Goal: Contribute content: Contribute content

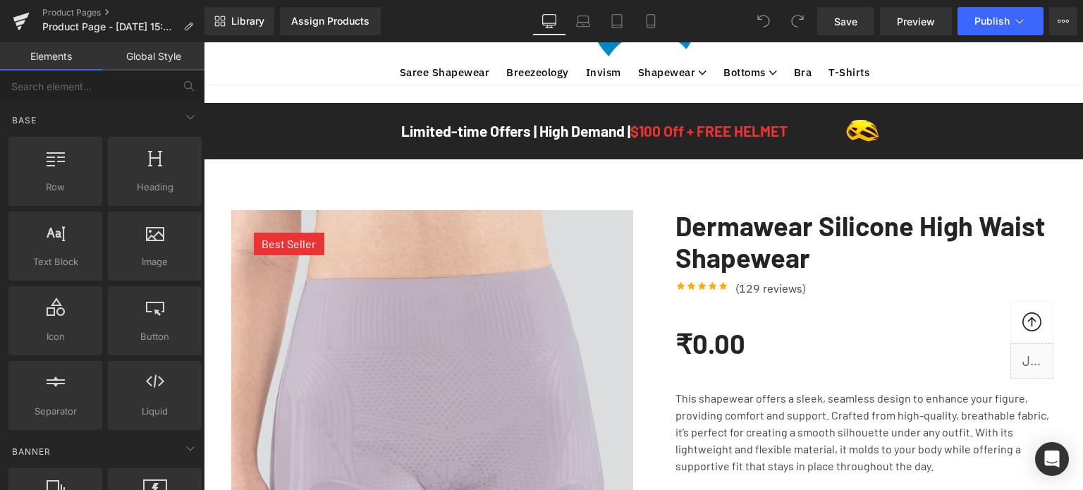
click at [444, 82] on link "Saree Shapewear" at bounding box center [445, 72] width 90 height 19
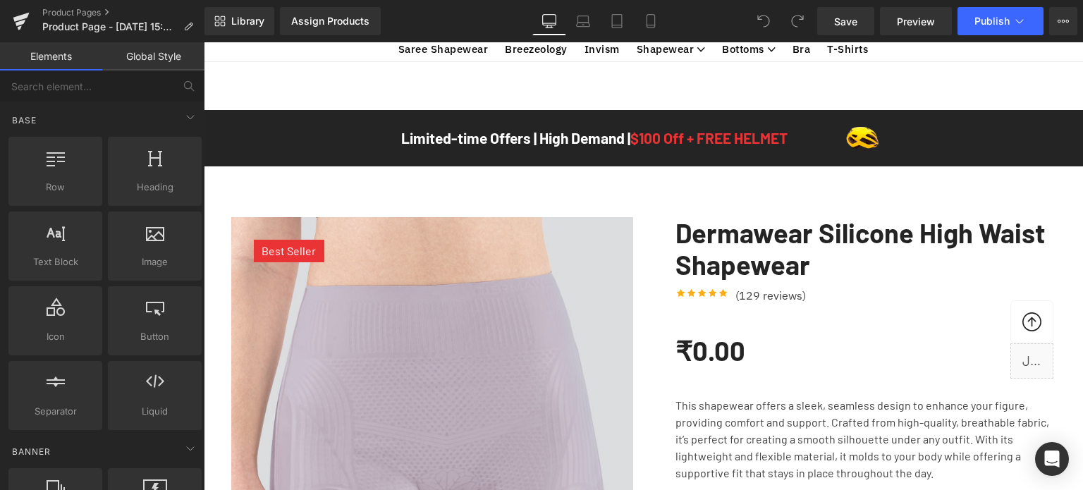
scroll to position [2382, 0]
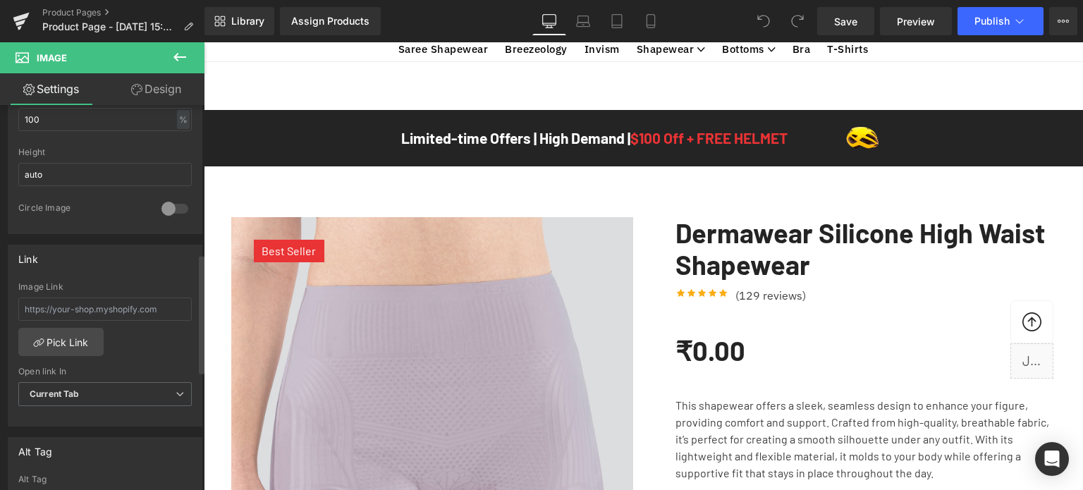
scroll to position [485, 0]
drag, startPoint x: 175, startPoint y: 302, endPoint x: 0, endPoint y: 238, distance: 186.3
click at [0, 238] on div "Link Image Link Pick Link Current Tab New Tab Open link In Current Tab Current …" at bounding box center [105, 324] width 211 height 193
paste input "https://www.youtube.com/watch?v=x5KC3yU3420&t=4s"
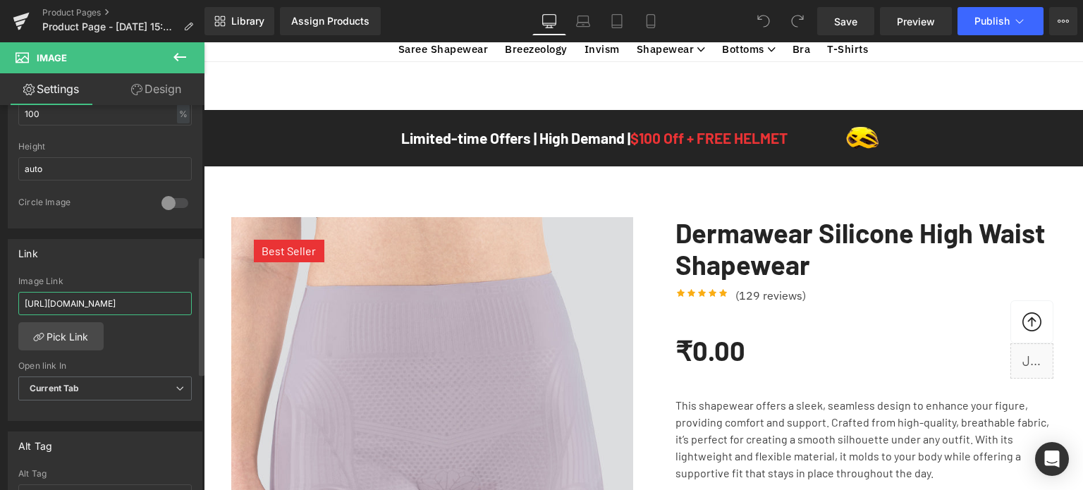
type input "https://www.youtube.com/watch?v=x5KC3yU3420&t=4s"
click at [152, 342] on div "Image Link https://www.youtube.com/watch?v=x5KC3yU3420&t=4s Pick Link Current T…" at bounding box center [104, 348] width 193 height 145
click at [158, 340] on div "Image Link https://www.youtube.com/watch?v=x5KC3yU3420&t=4s Pick Link Current T…" at bounding box center [104, 348] width 193 height 145
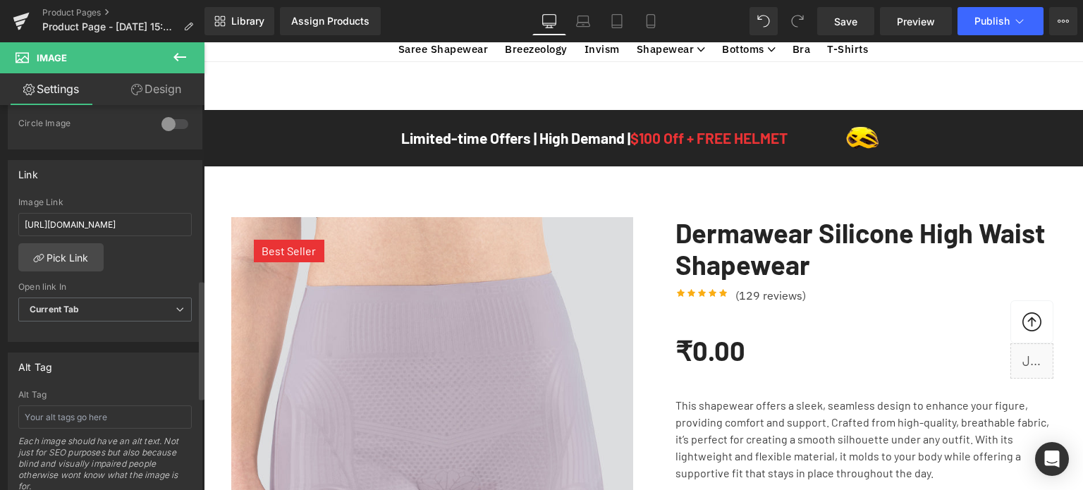
scroll to position [563, 0]
click at [140, 218] on input "https://www.youtube.com/watch?v=x5KC3yU3420&t=4s" at bounding box center [104, 225] width 173 height 23
click at [142, 261] on div "Image Link https://www.youtube.com/watch?v=x5KC3yU3420&t=4s Pick Link Current T…" at bounding box center [104, 271] width 193 height 145
click at [69, 256] on link "Pick Link" at bounding box center [60, 259] width 85 height 28
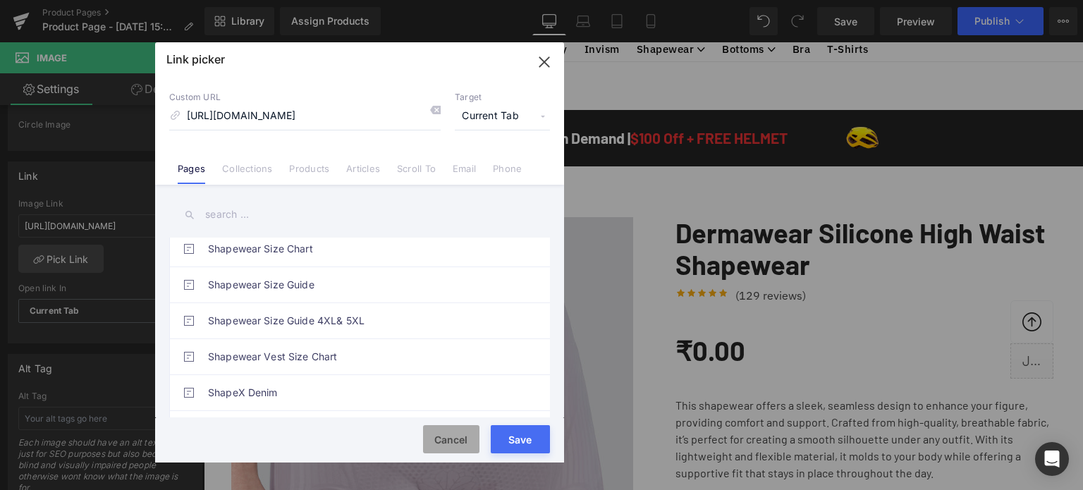
click at [453, 437] on button "Cancel" at bounding box center [451, 439] width 56 height 28
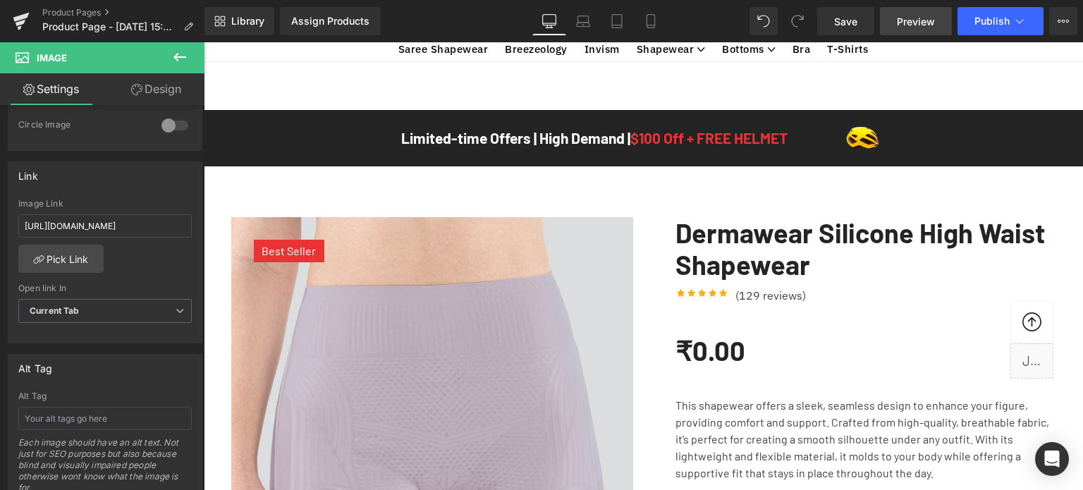
click at [908, 23] on span "Preview" at bounding box center [916, 21] width 38 height 15
click at [1058, 26] on icon at bounding box center [1063, 21] width 11 height 11
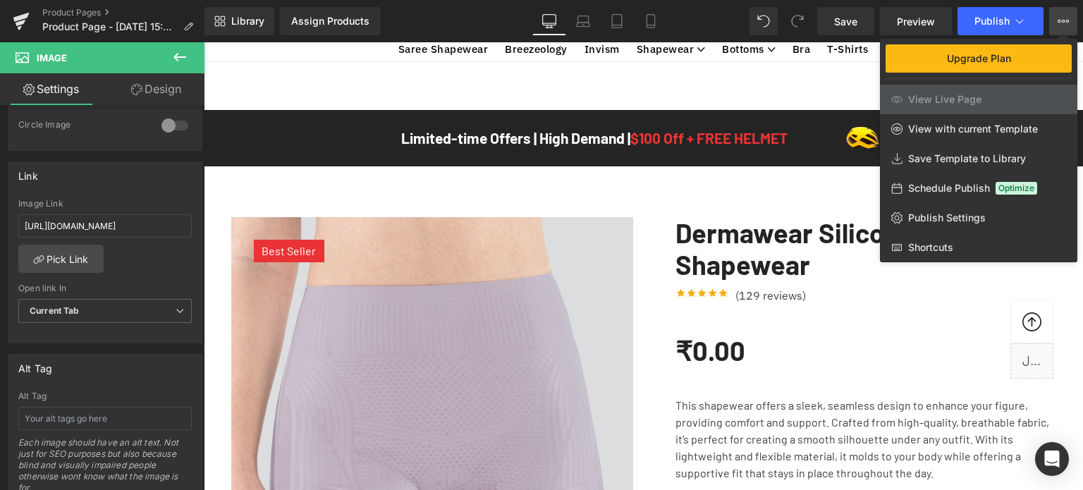
click at [178, 59] on icon at bounding box center [179, 57] width 13 height 8
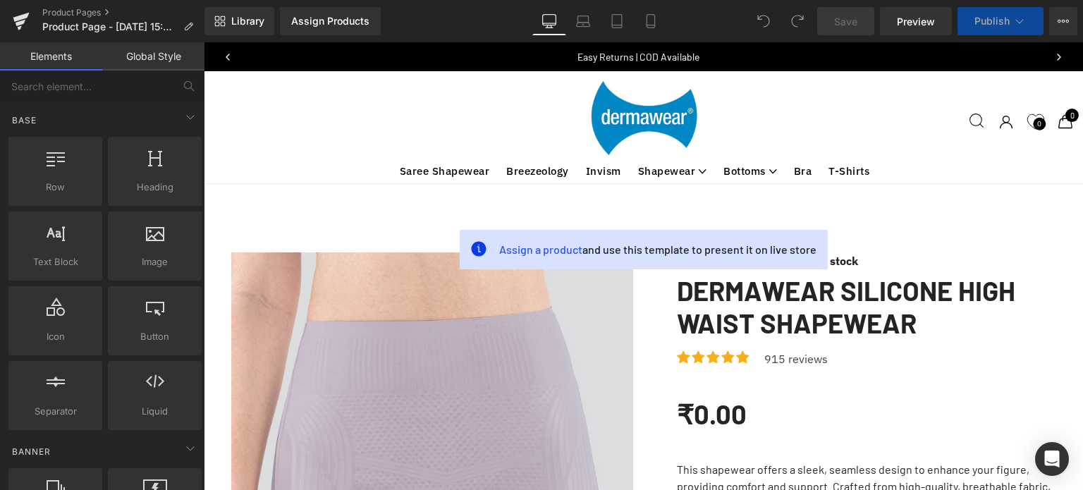
scroll to position [14, 0]
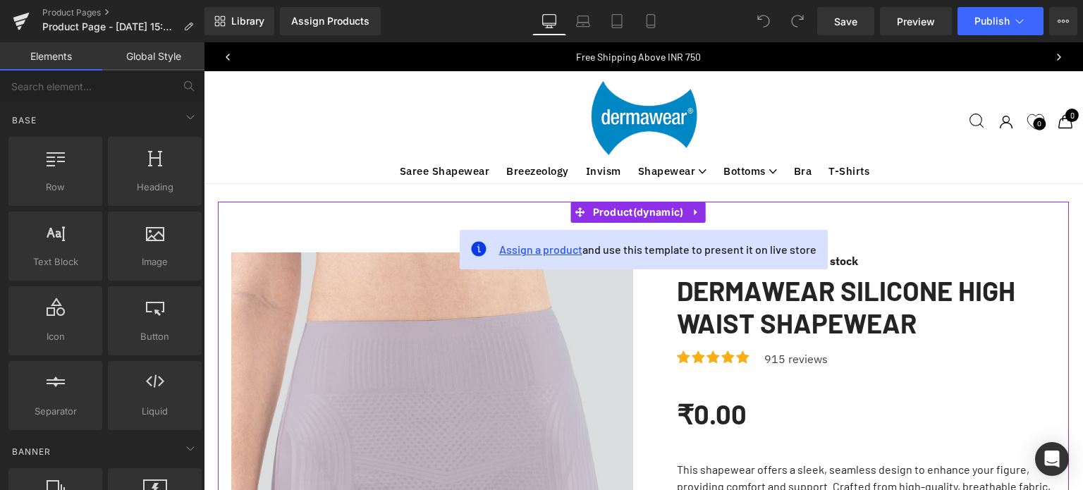
click at [532, 243] on span "Assign a product" at bounding box center [540, 249] width 83 height 13
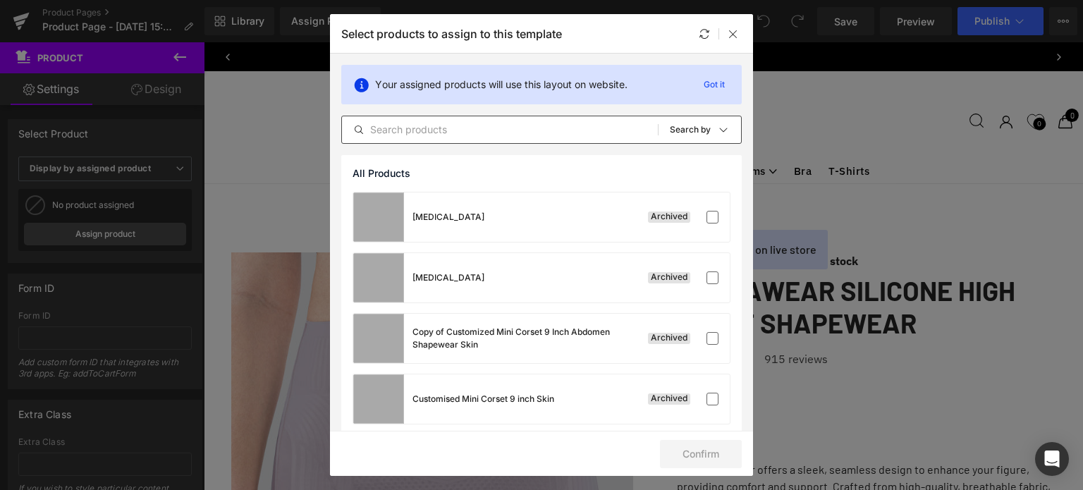
click at [448, 134] on input "text" at bounding box center [500, 129] width 316 height 17
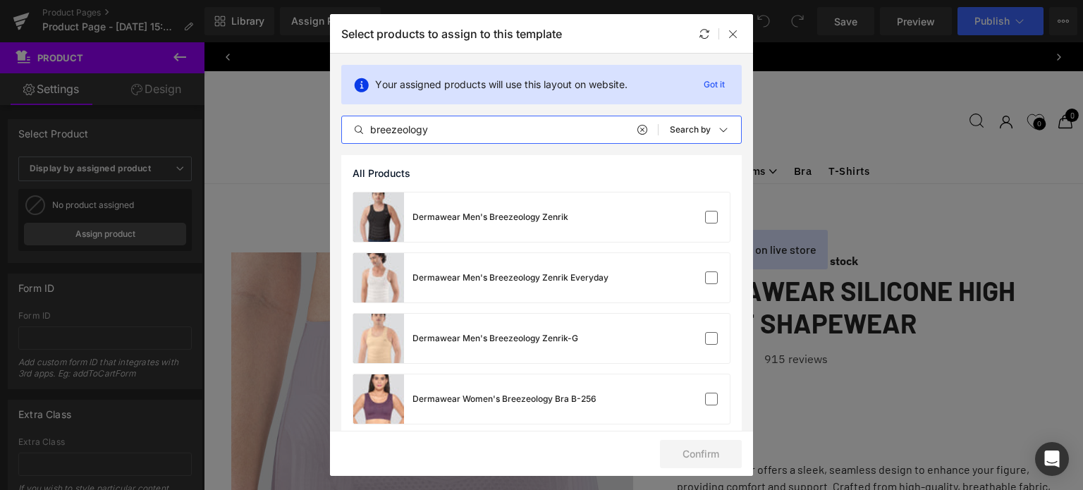
scroll to position [382, 0]
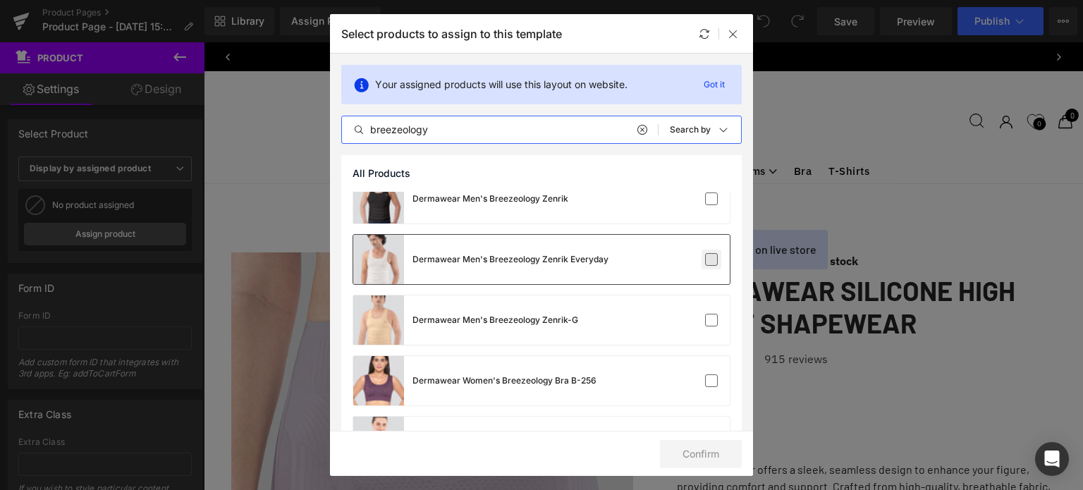
type input "breezeology"
click at [705, 262] on label at bounding box center [711, 259] width 13 height 13
click at [712, 260] on input "checkbox" at bounding box center [712, 260] width 0 height 0
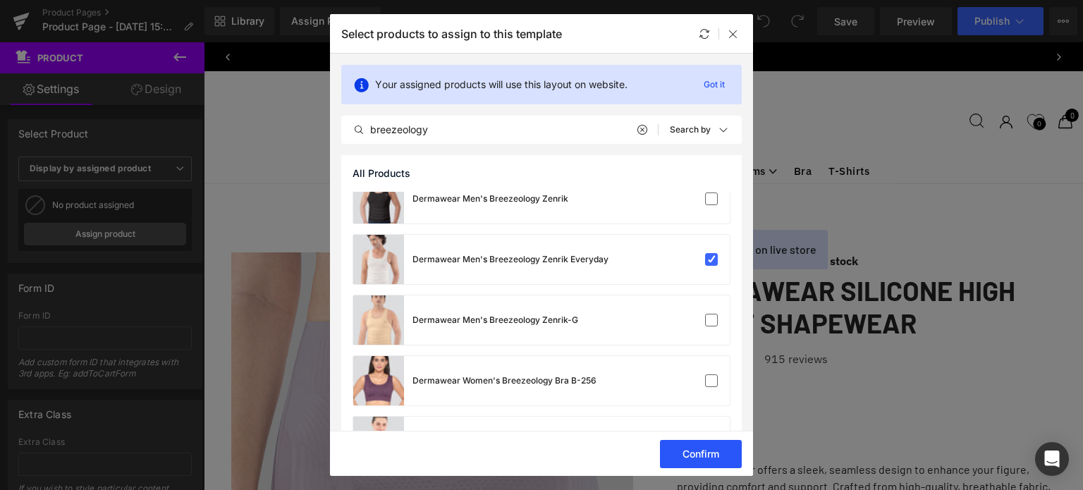
click at [710, 453] on button "Confirm" at bounding box center [701, 454] width 82 height 28
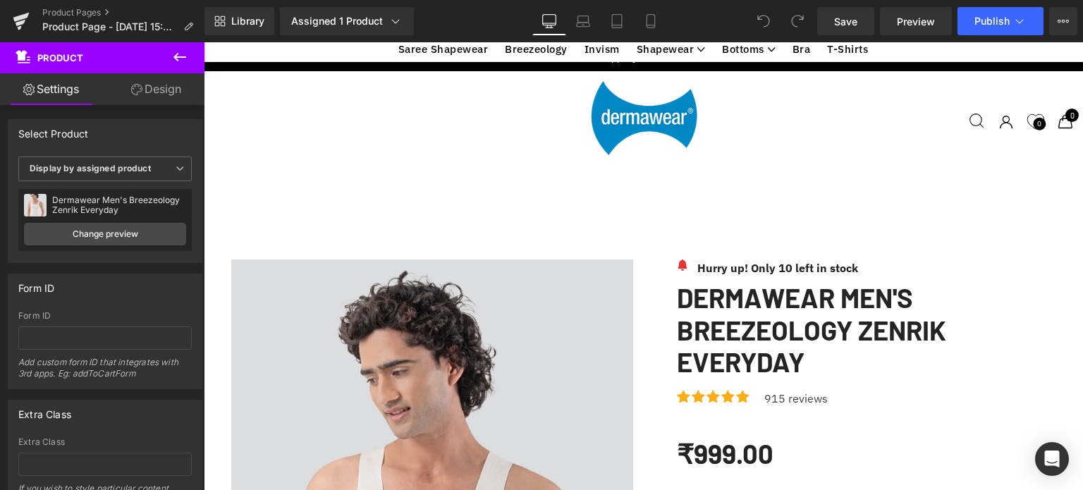
scroll to position [1477, 0]
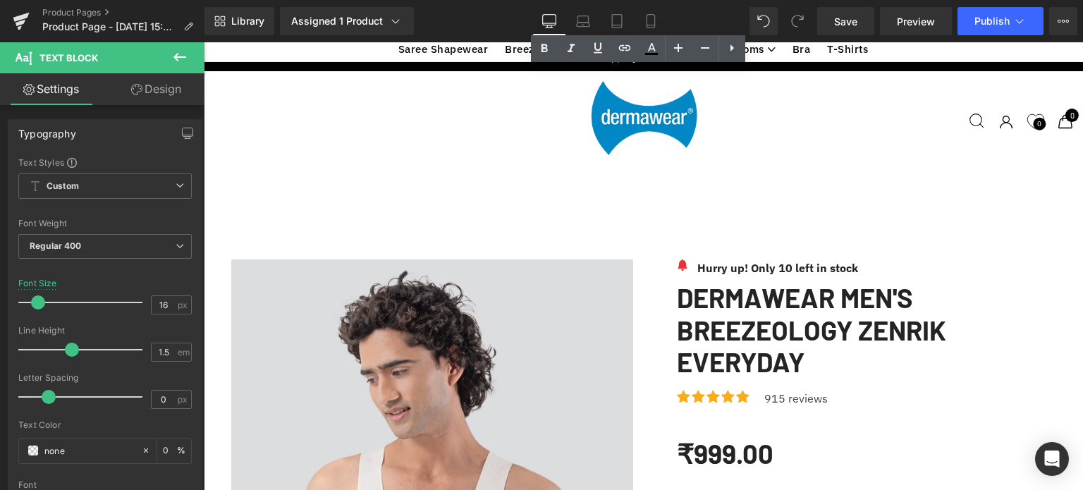
scroll to position [1611, 0]
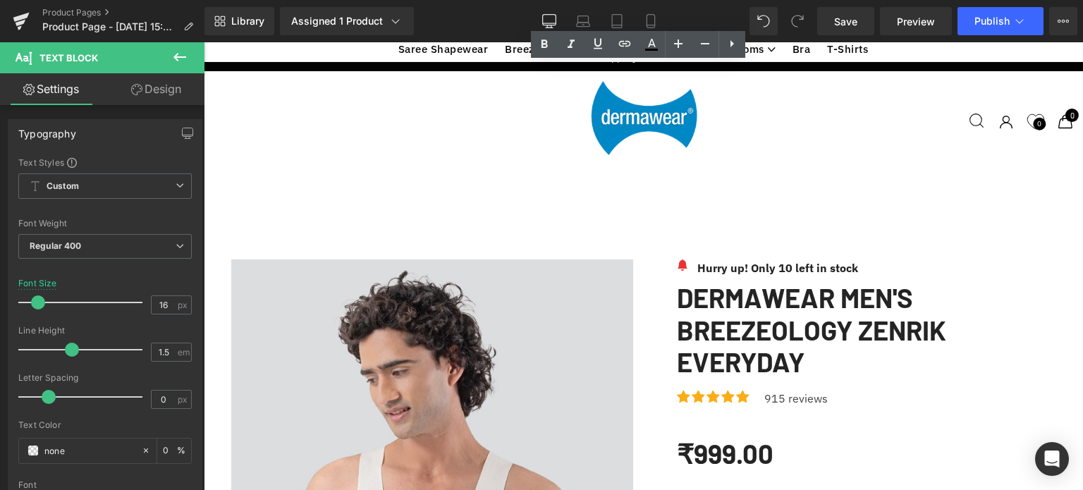
click at [204, 42] on div at bounding box center [204, 42] width 0 height 0
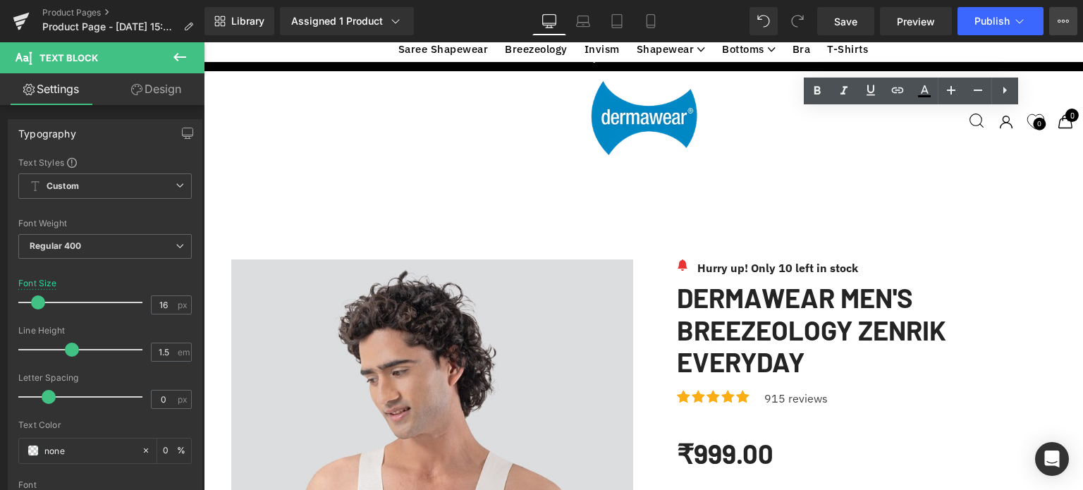
click at [1062, 20] on icon at bounding box center [1064, 21] width 4 height 3
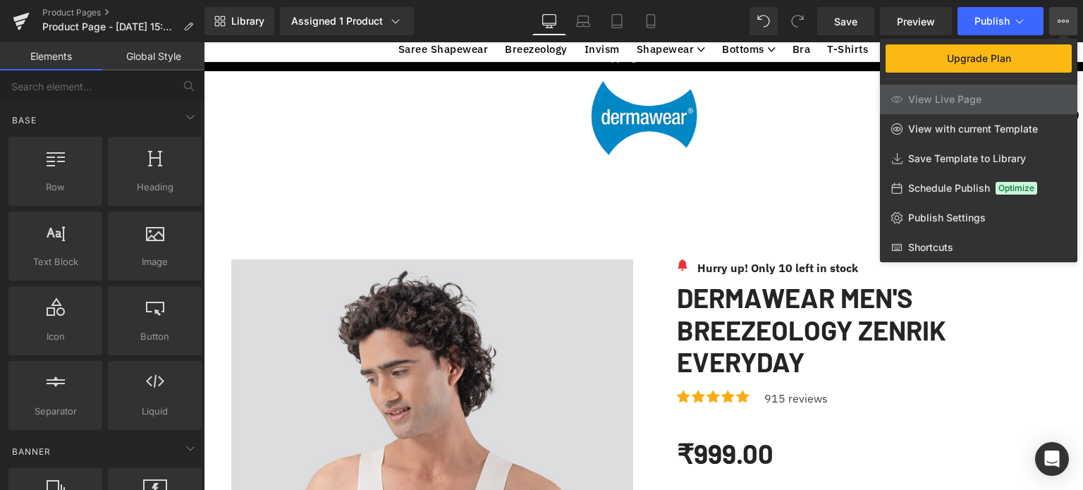
click at [515, 200] on div at bounding box center [643, 266] width 879 height 448
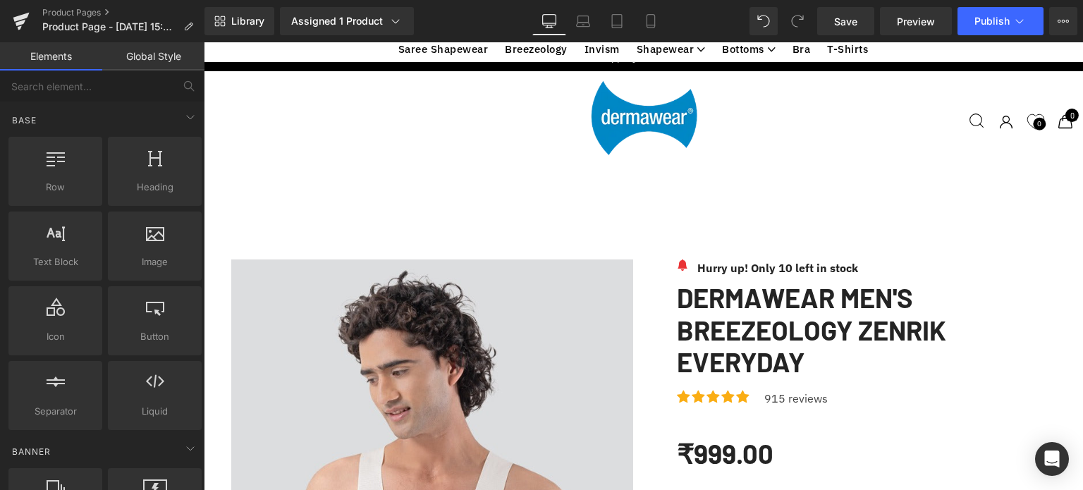
scroll to position [1320, 0]
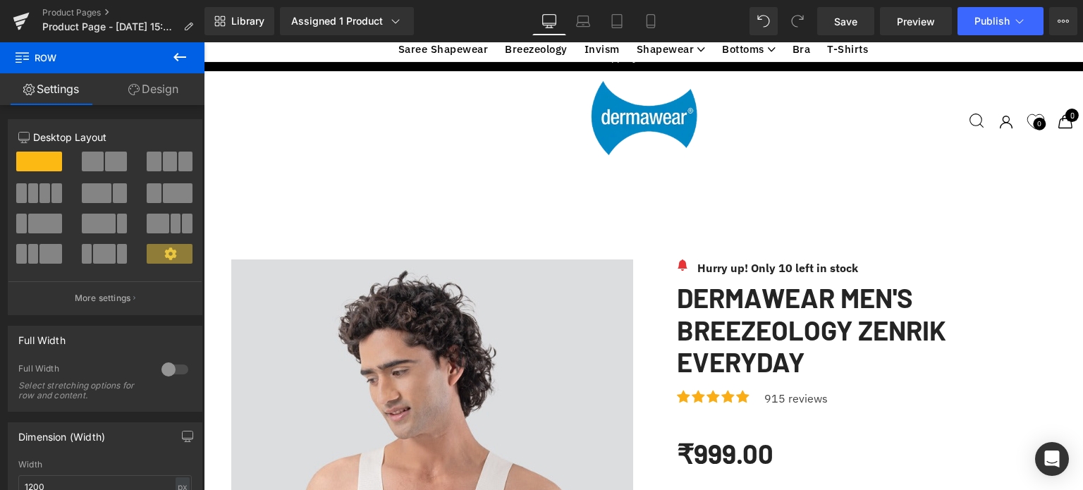
scroll to position [1846, 0]
click at [151, 92] on link "Design" at bounding box center [153, 89] width 102 height 32
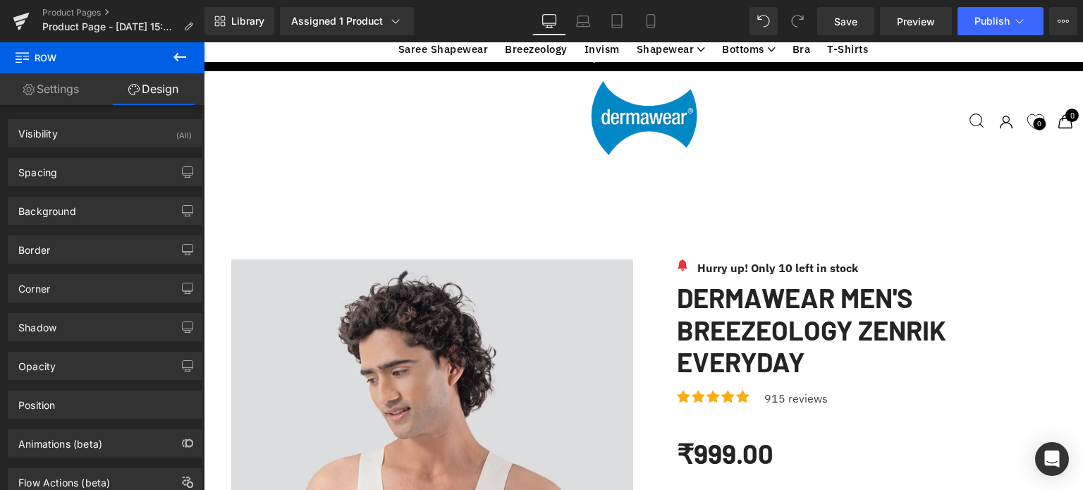
click at [63, 91] on link "Settings" at bounding box center [51, 89] width 102 height 32
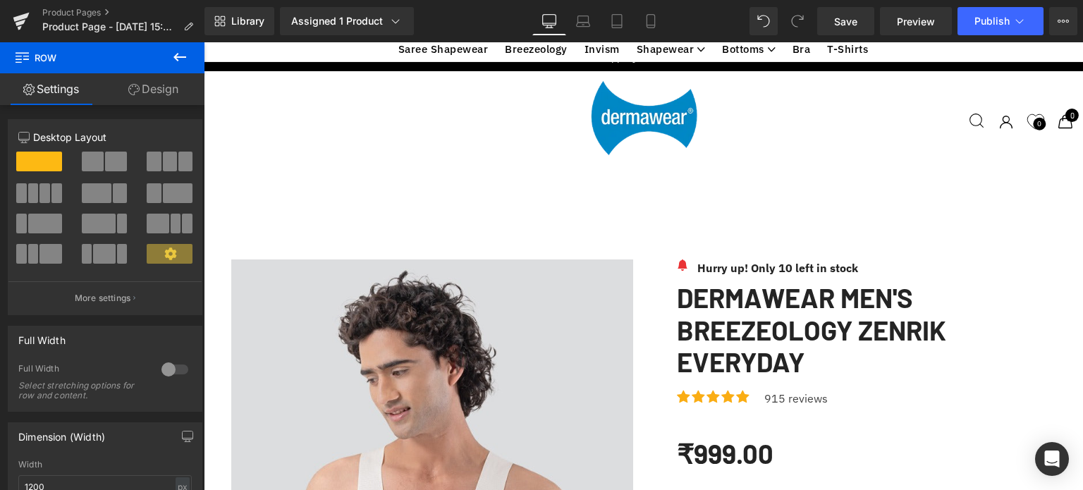
click at [175, 54] on icon at bounding box center [179, 57] width 17 height 17
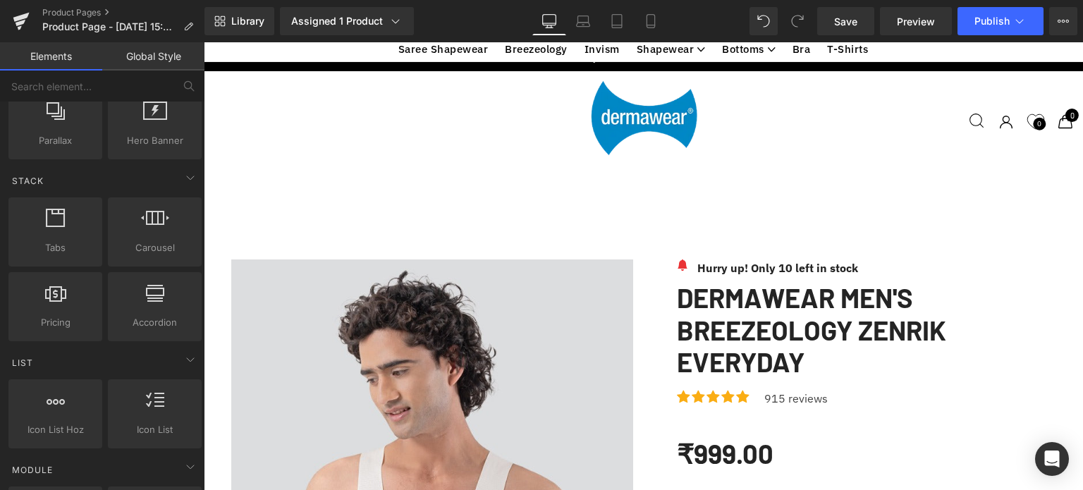
scroll to position [1484, 0]
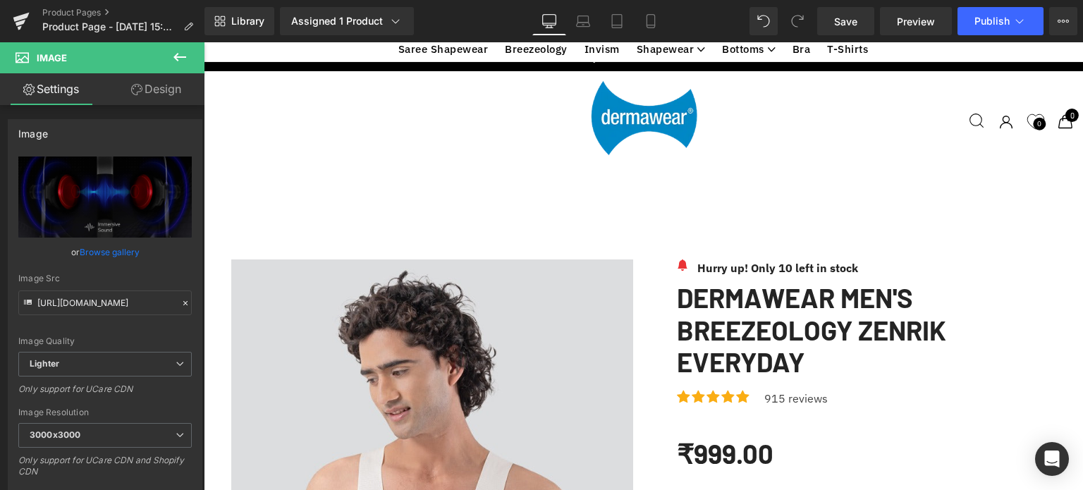
scroll to position [3560, 0]
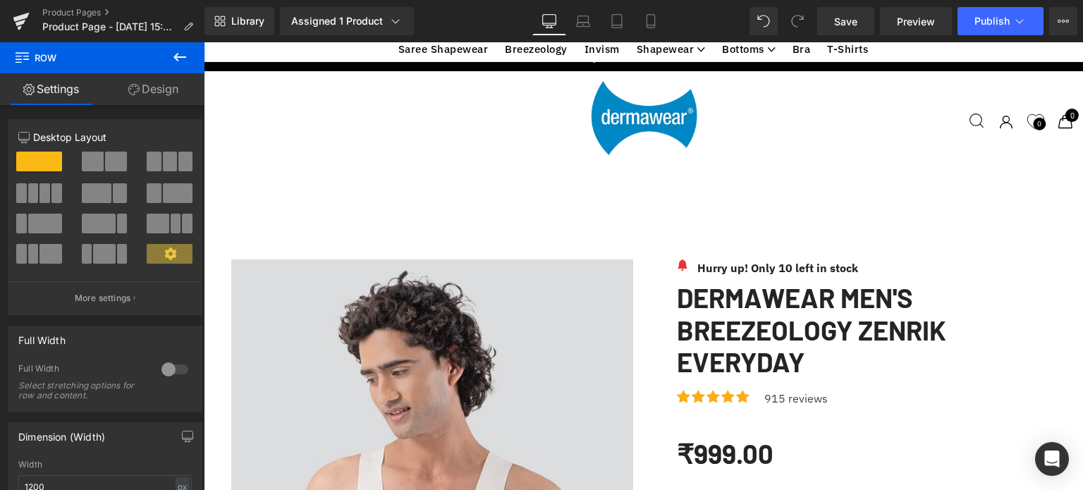
scroll to position [3568, 0]
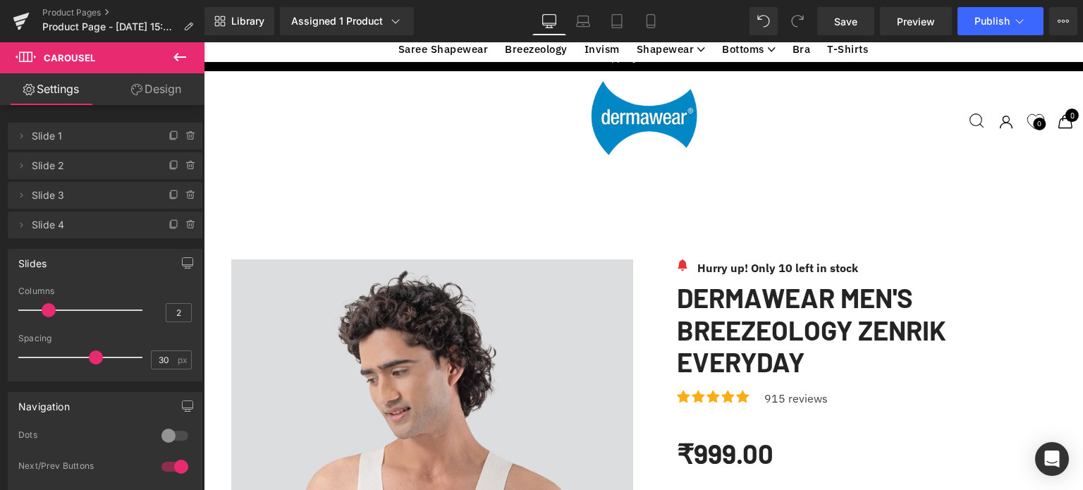
scroll to position [3441, 0]
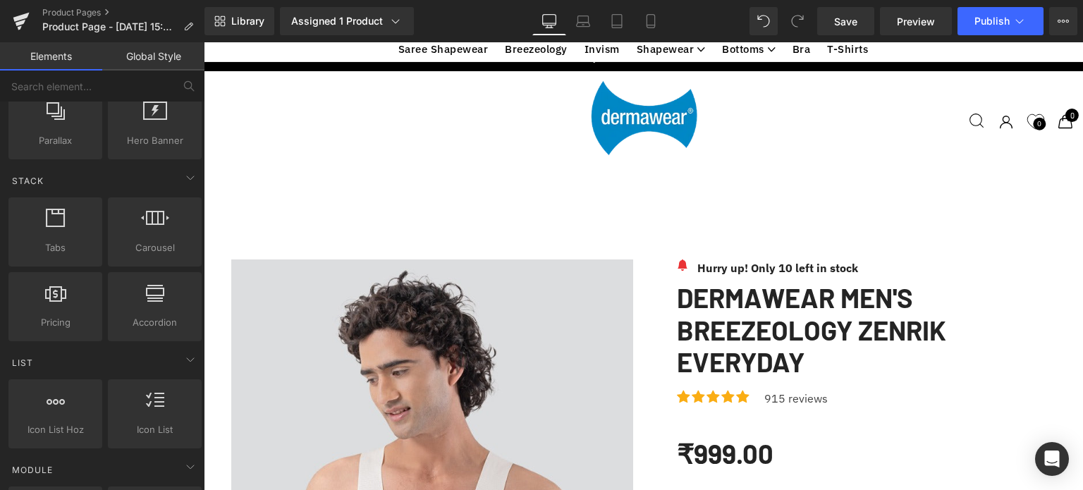
scroll to position [3544, 0]
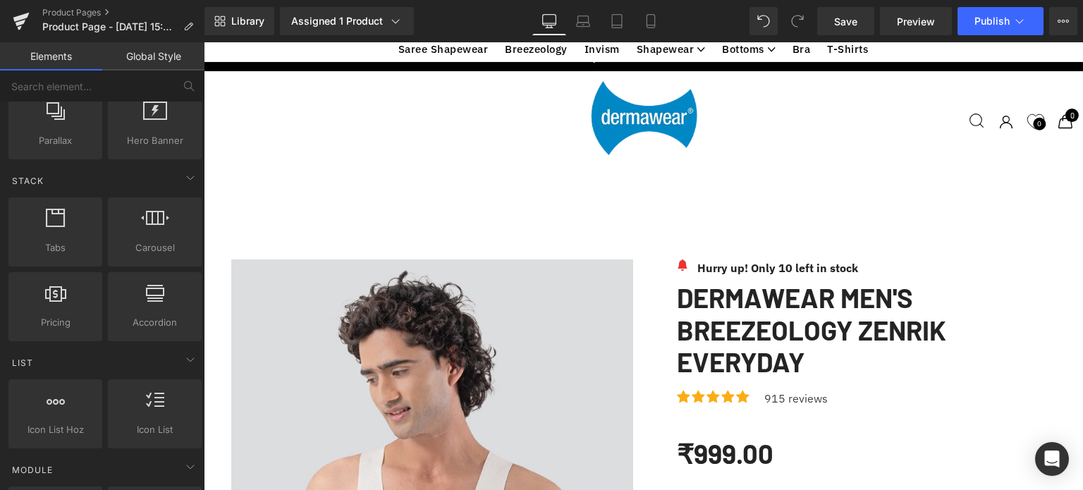
scroll to position [4234, 0]
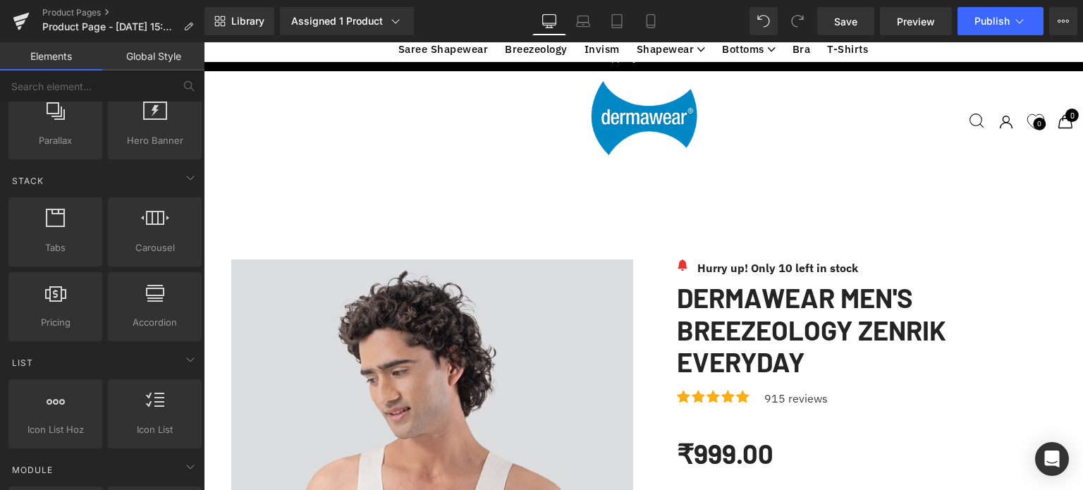
scroll to position [4220, 0]
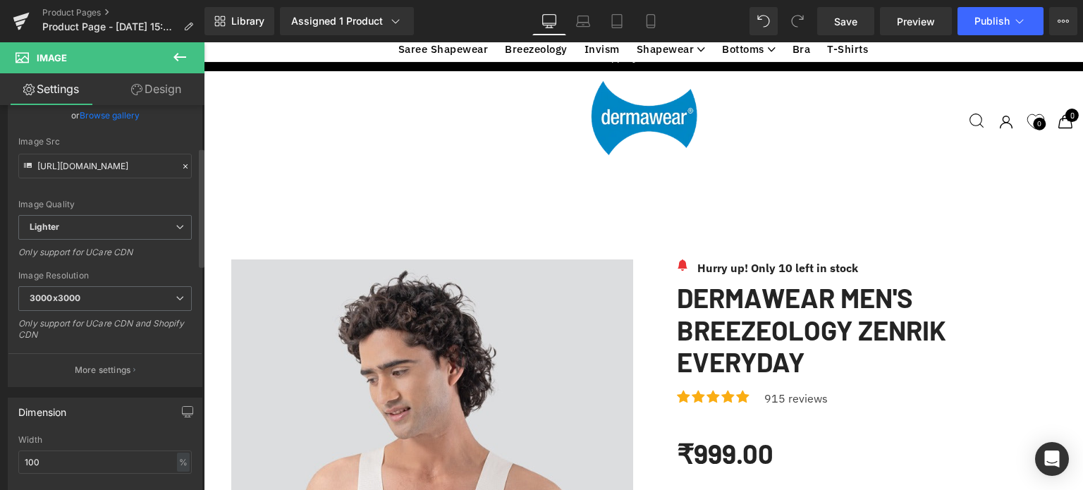
scroll to position [138, 0]
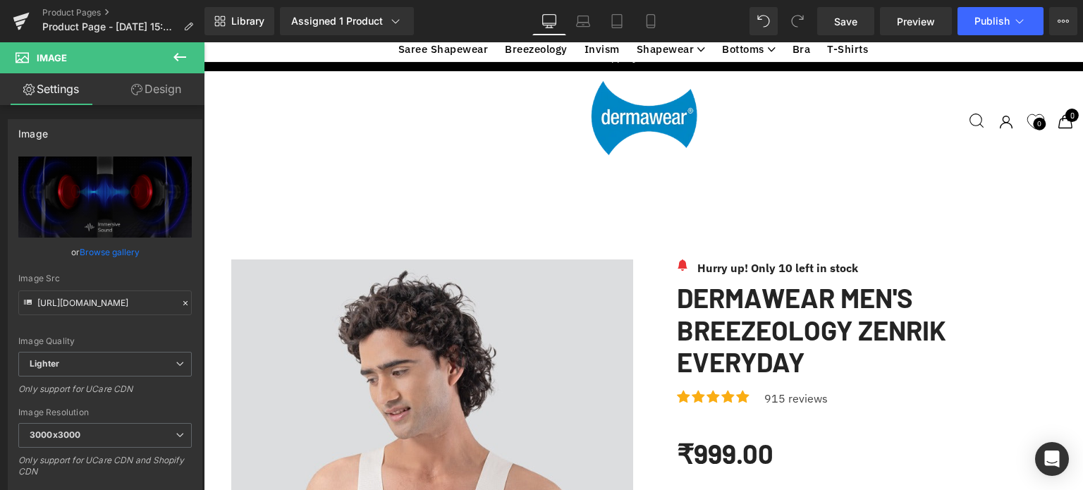
scroll to position [417, 0]
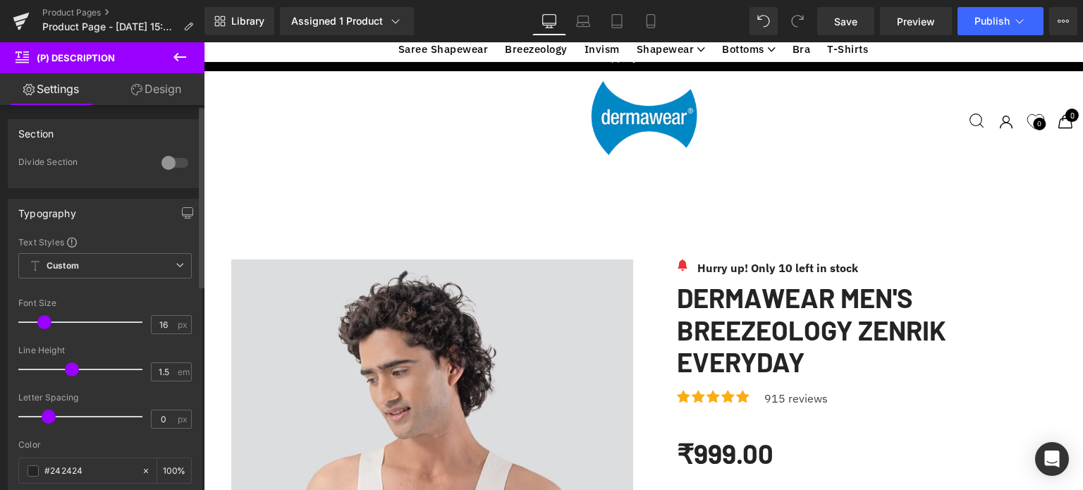
scroll to position [0, 0]
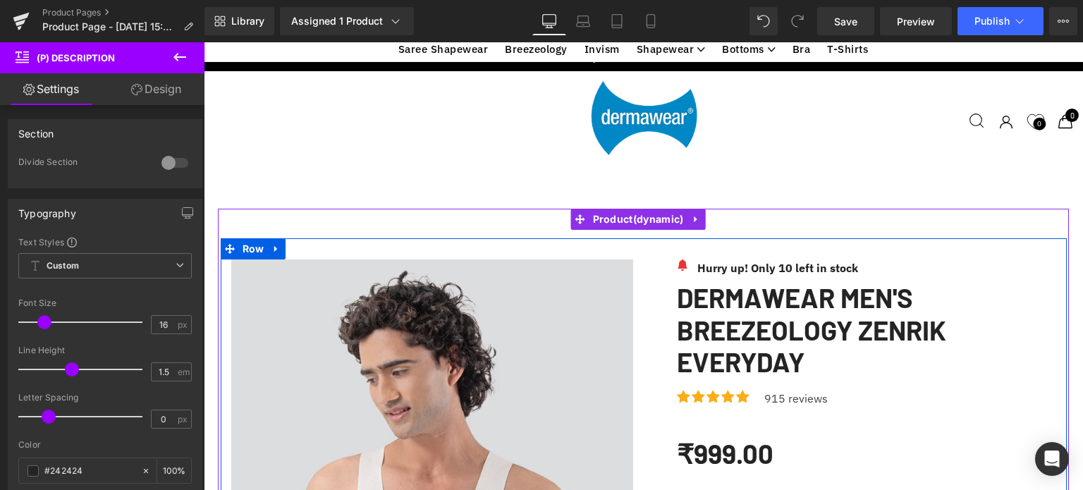
scroll to position [474, 0]
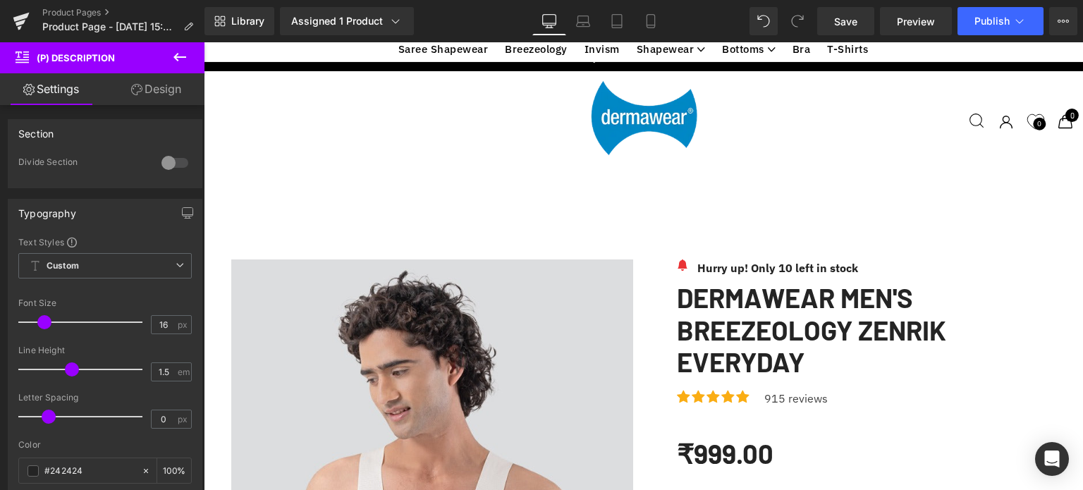
click at [147, 87] on link "Design" at bounding box center [156, 89] width 102 height 32
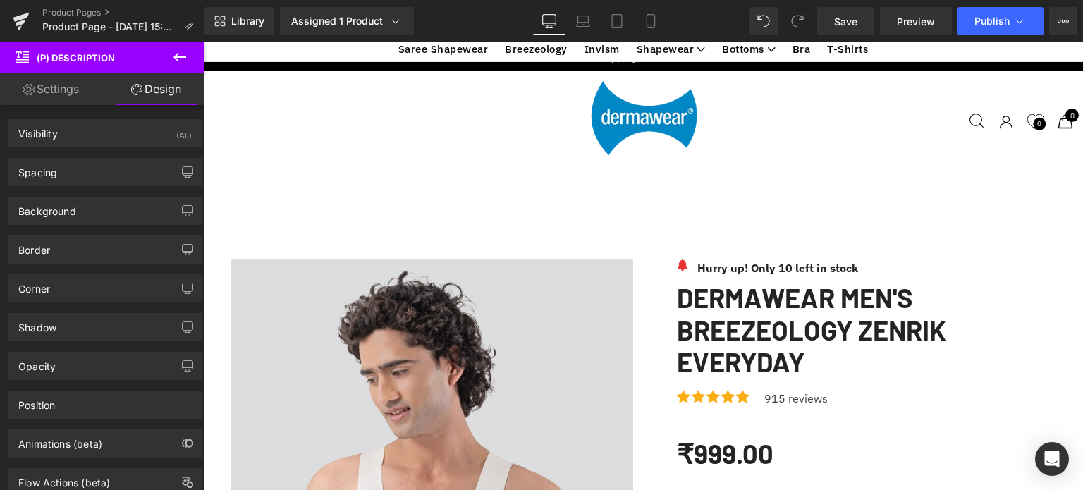
click at [39, 90] on link "Settings" at bounding box center [51, 89] width 102 height 32
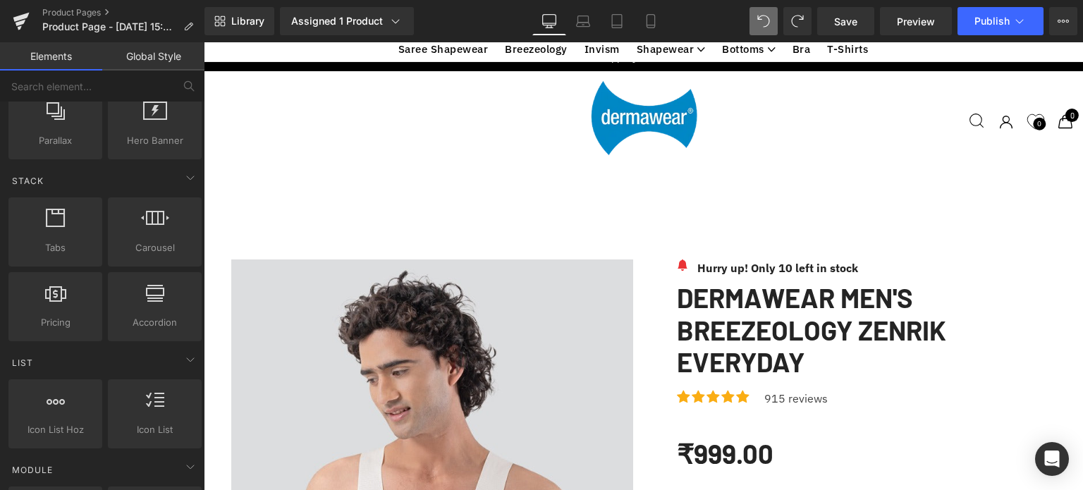
scroll to position [0, 0]
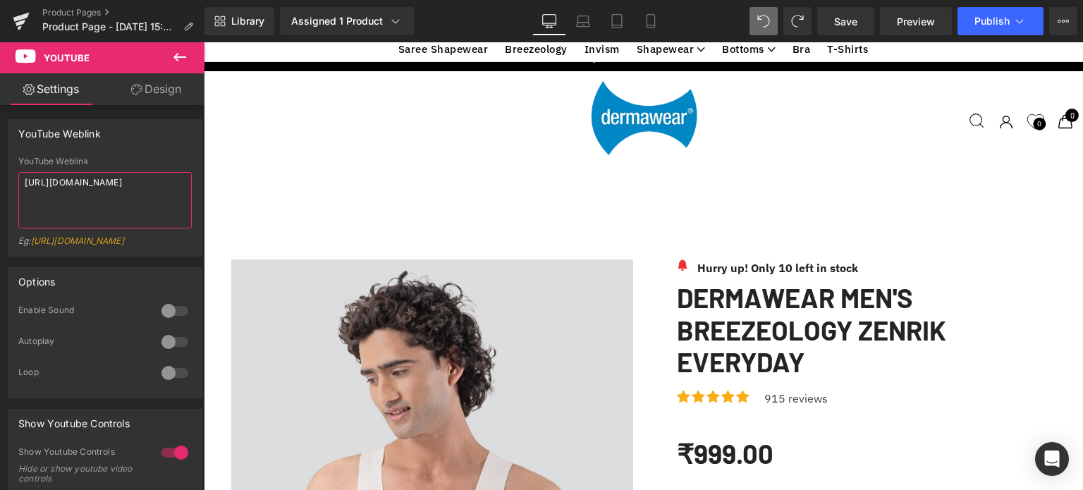
click at [142, 200] on textarea "[URL][DOMAIN_NAME]" at bounding box center [104, 200] width 173 height 56
paste textarea "[URL][DOMAIN_NAME]"
type textarea "[URL][DOMAIN_NAME]"
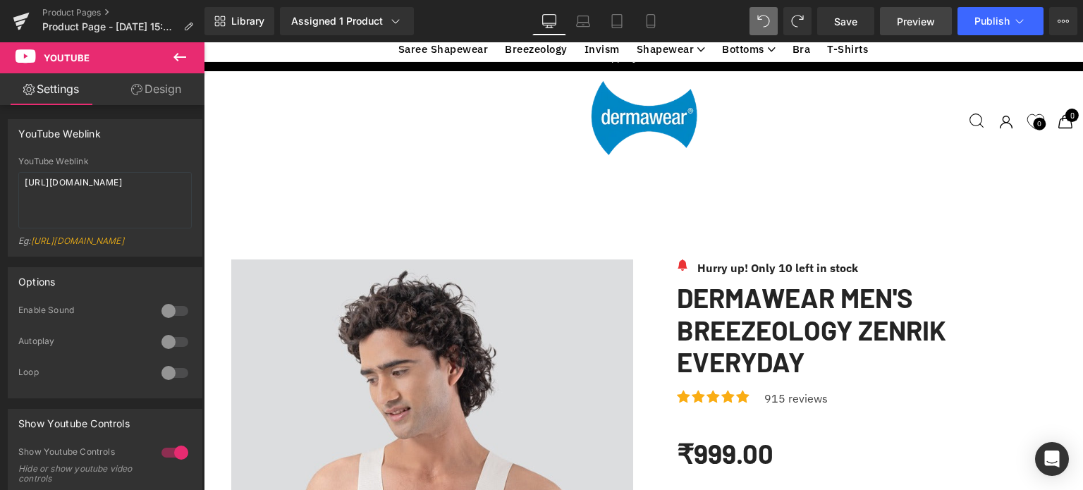
click at [902, 23] on span "Preview" at bounding box center [916, 21] width 38 height 15
click at [618, 21] on icon at bounding box center [617, 21] width 14 height 14
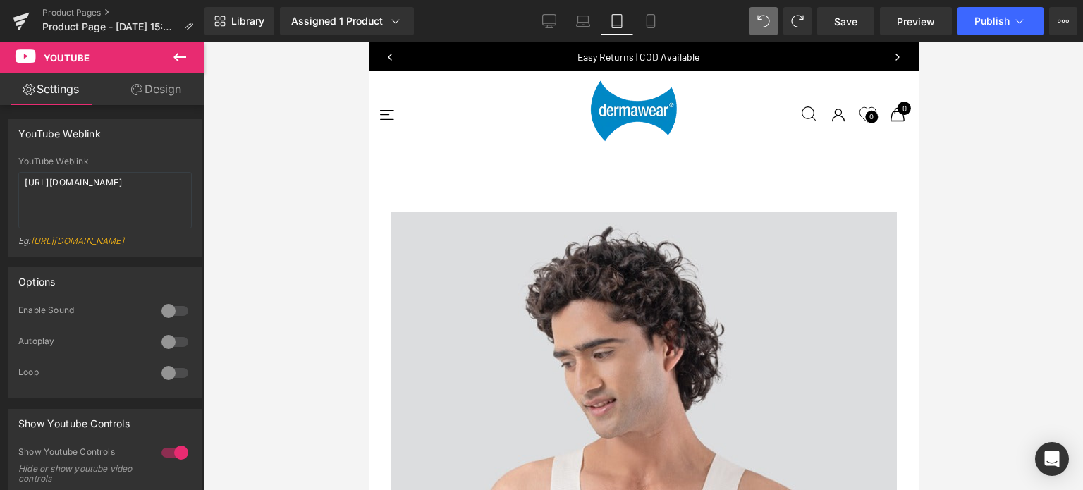
scroll to position [4475, 0]
click at [652, 25] on icon at bounding box center [651, 25] width 8 height 0
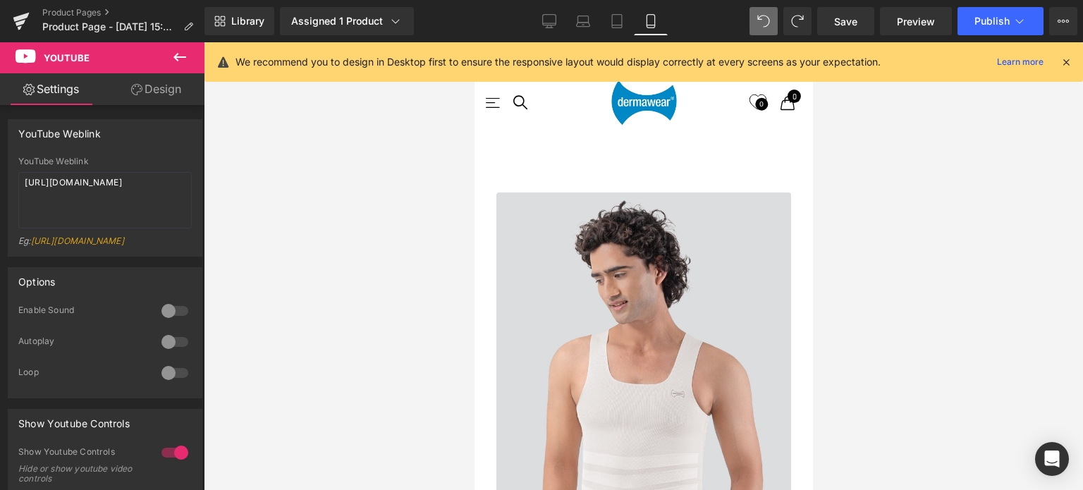
scroll to position [1997, 0]
click at [553, 13] on link "Desktop" at bounding box center [549, 21] width 34 height 28
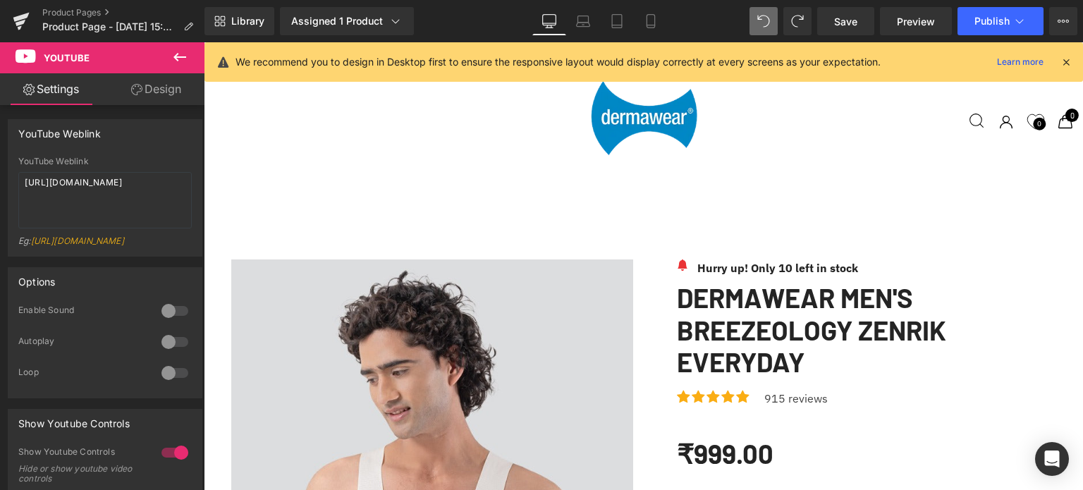
scroll to position [2659, 0]
click at [175, 59] on icon at bounding box center [179, 57] width 17 height 17
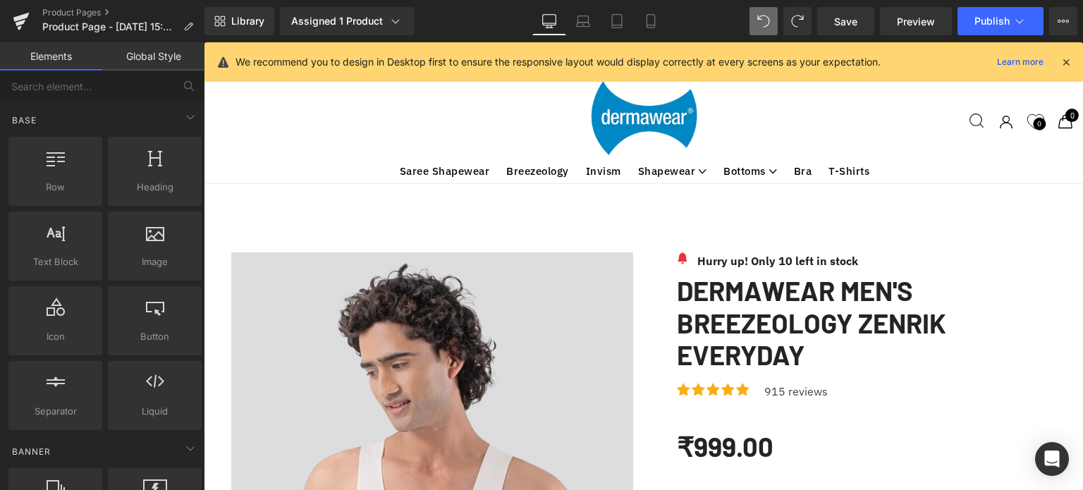
scroll to position [0, 0]
click at [355, 20] on div "Assigned 1 Product" at bounding box center [346, 21] width 111 height 14
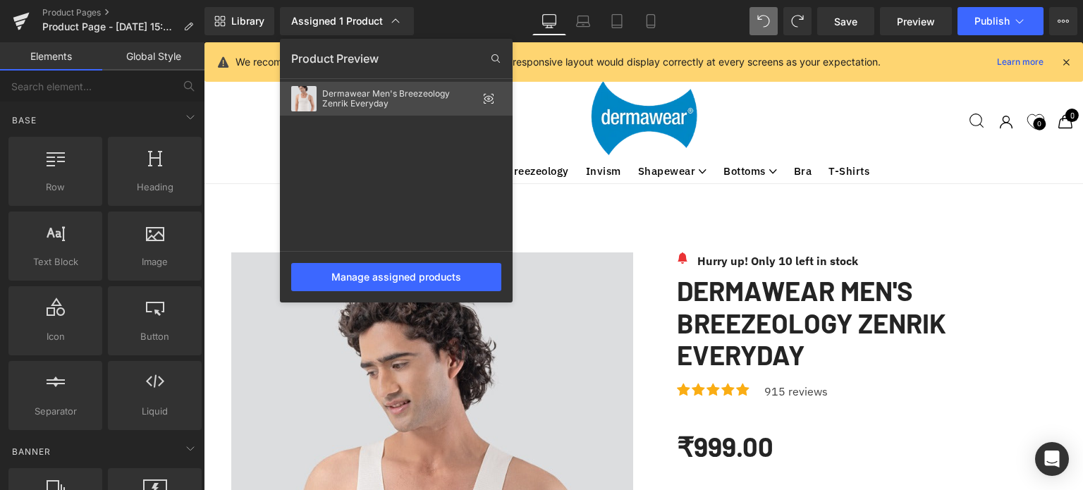
click at [484, 99] on icon at bounding box center [488, 99] width 9 height 6
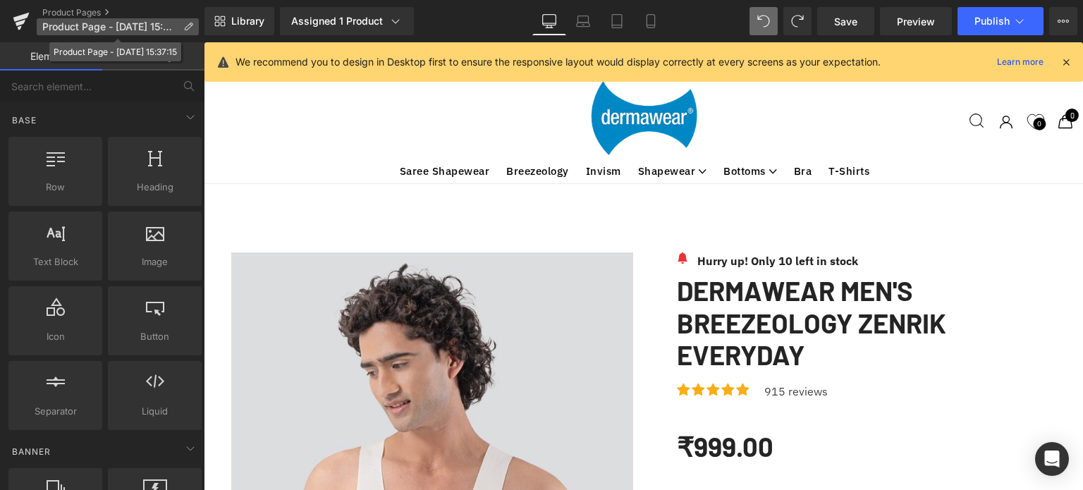
click at [185, 25] on icon at bounding box center [188, 27] width 10 height 10
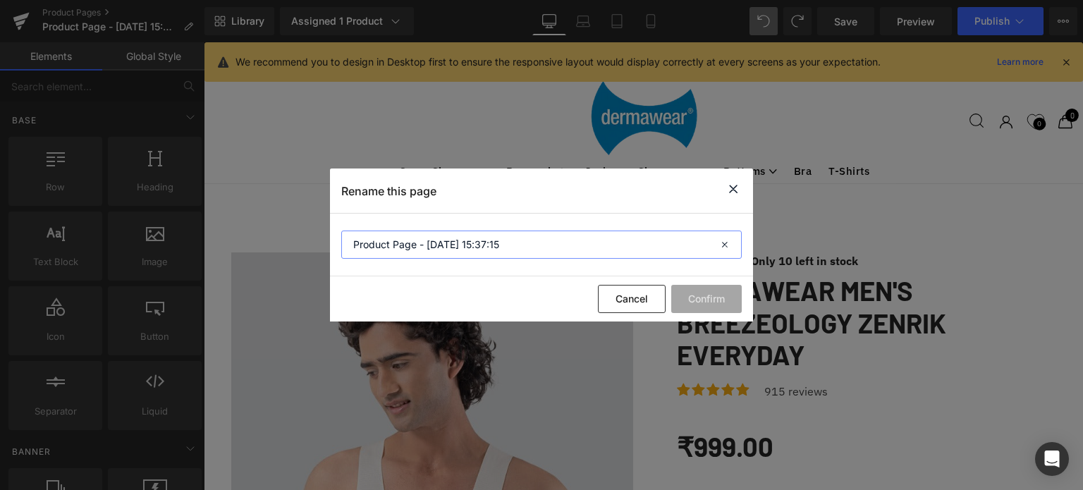
click at [509, 245] on input "Product Page - [DATE] 15:37:15" at bounding box center [541, 245] width 401 height 28
type input "Breezeology Zenrik Everyday"
click at [717, 297] on button "Confirm" at bounding box center [706, 299] width 71 height 28
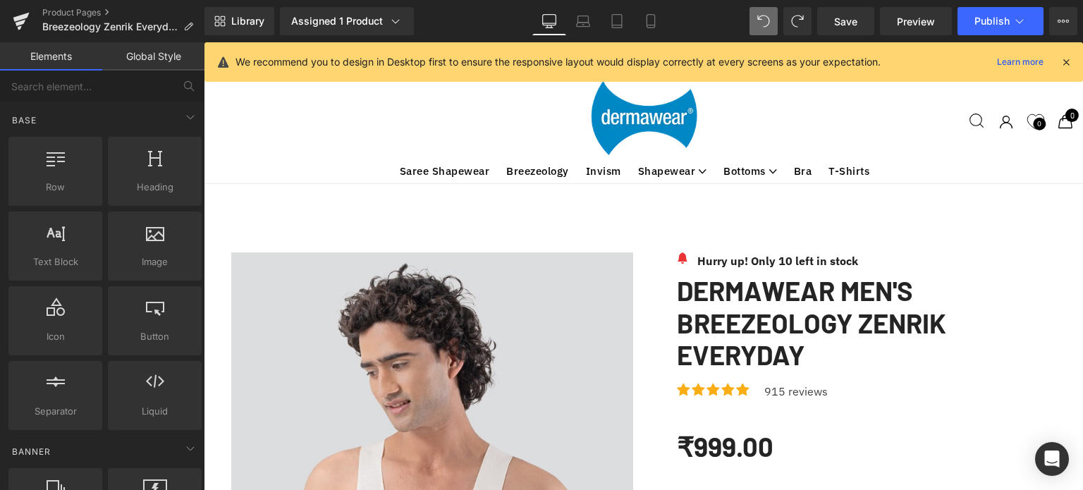
click at [1070, 63] on icon at bounding box center [1066, 62] width 13 height 13
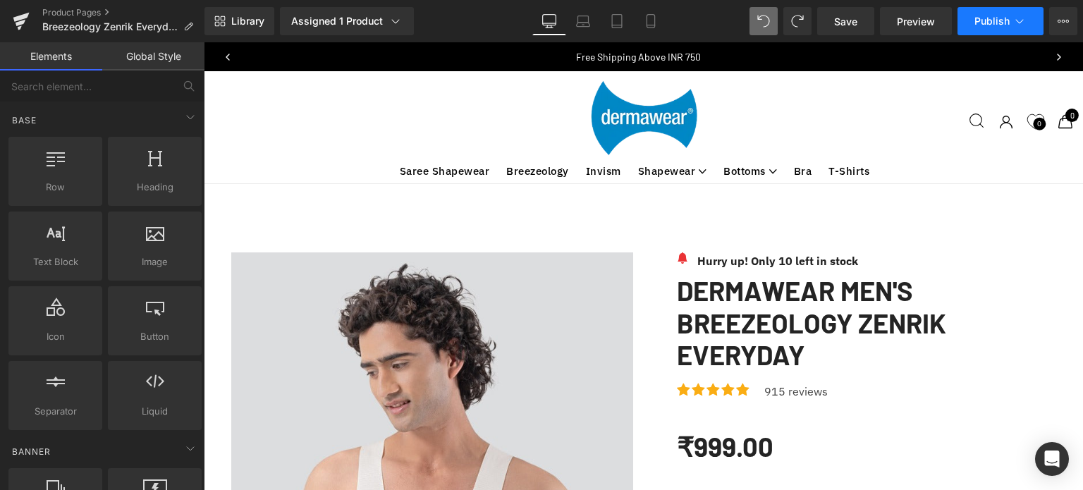
click at [1021, 16] on icon at bounding box center [1020, 21] width 14 height 14
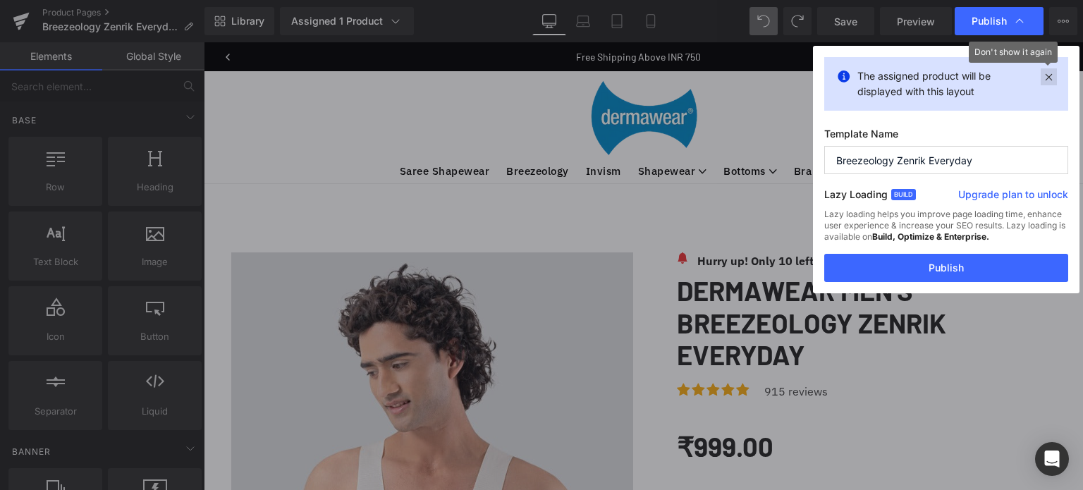
click at [1055, 78] on icon at bounding box center [1049, 76] width 16 height 17
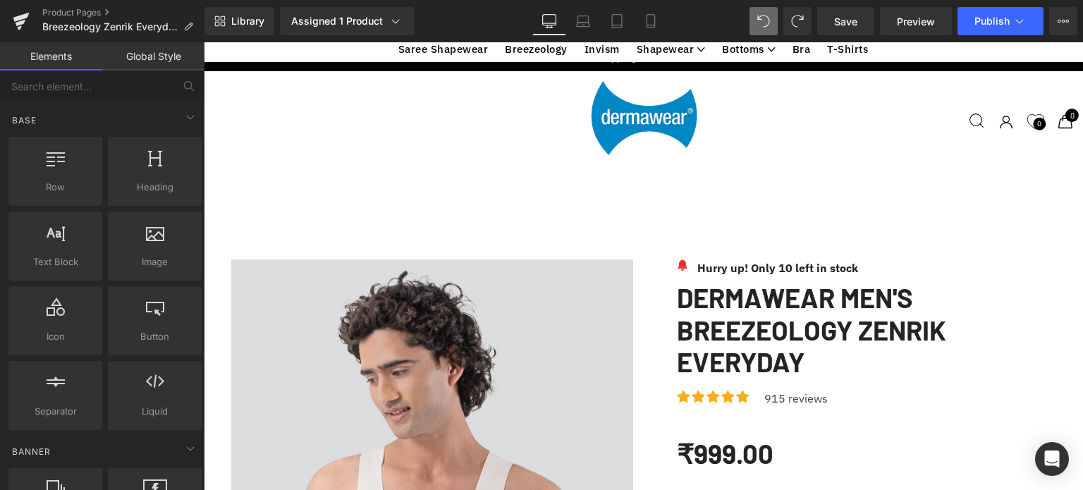
scroll to position [2068, 0]
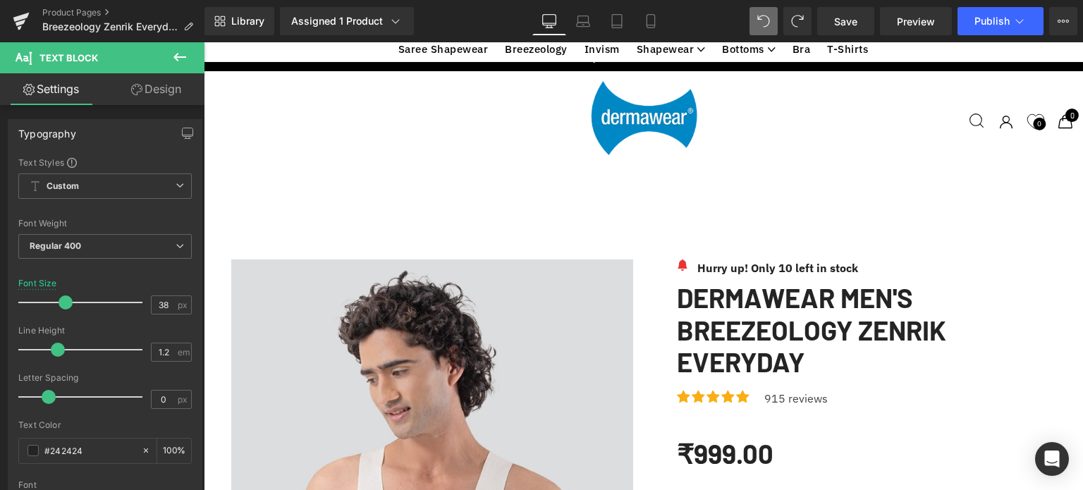
scroll to position [417, 0]
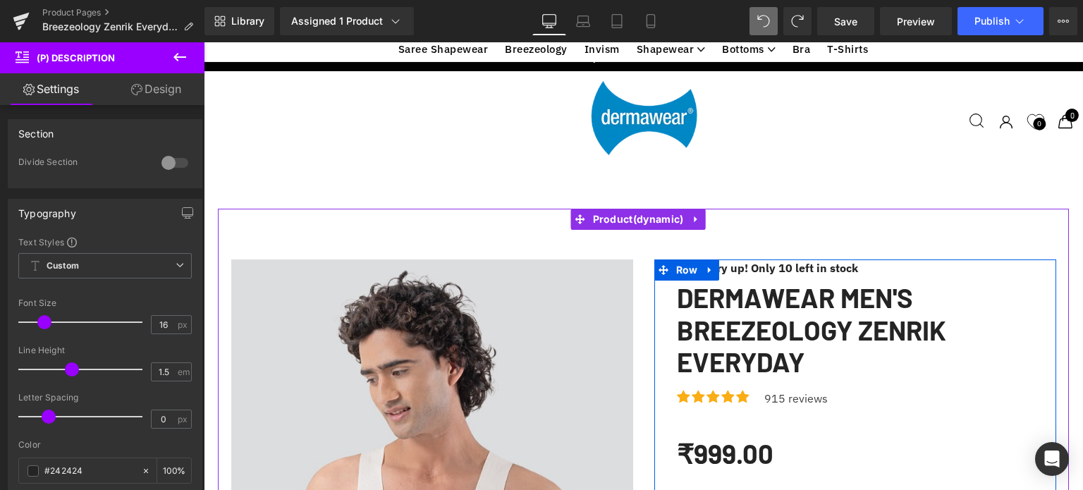
drag, startPoint x: 958, startPoint y: 245, endPoint x: 903, endPoint y: 262, distance: 58.0
copy span "provides a secure and comfortable fit without digging into the skin"
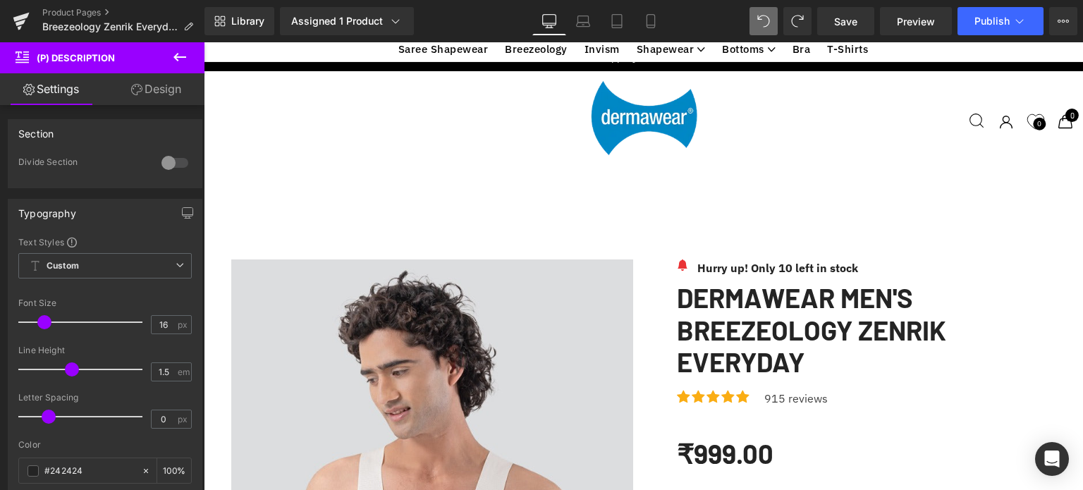
scroll to position [1999, 0]
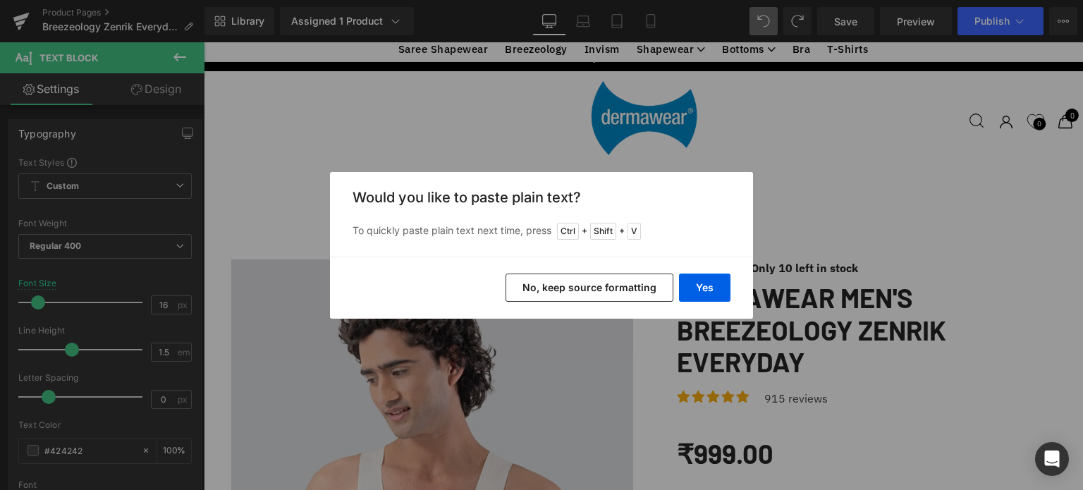
click at [618, 288] on button "No, keep source formatting" at bounding box center [590, 288] width 168 height 28
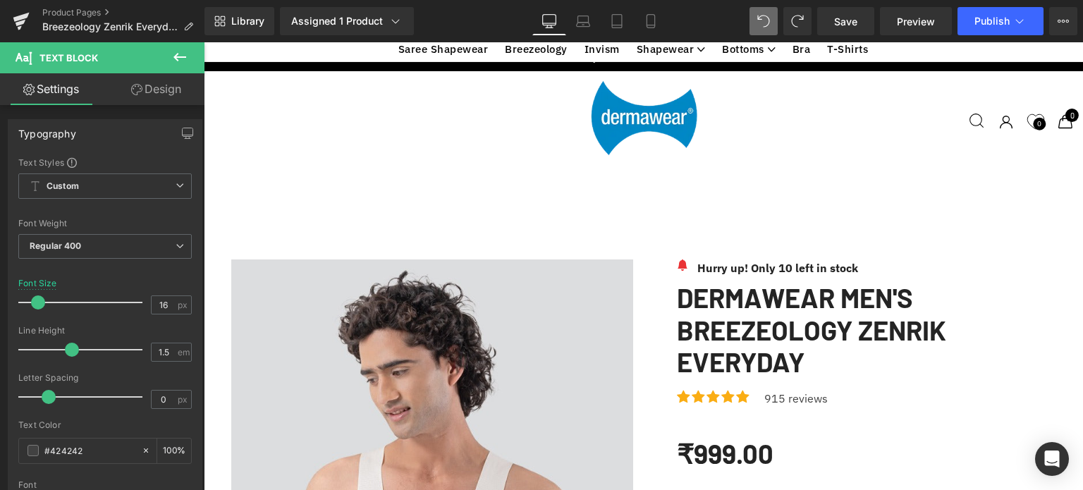
scroll to position [2008, 0]
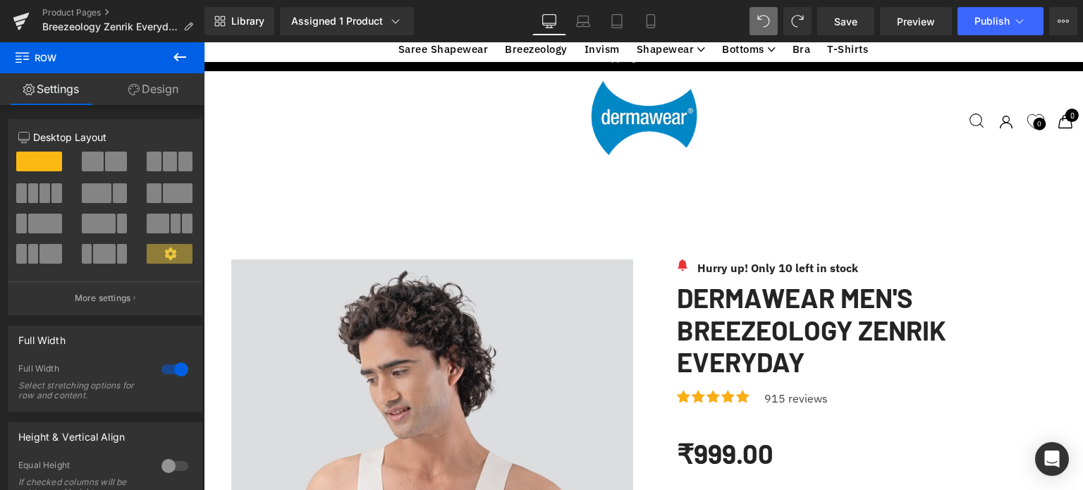
click at [164, 371] on div at bounding box center [175, 369] width 34 height 23
click at [174, 370] on div at bounding box center [175, 369] width 34 height 23
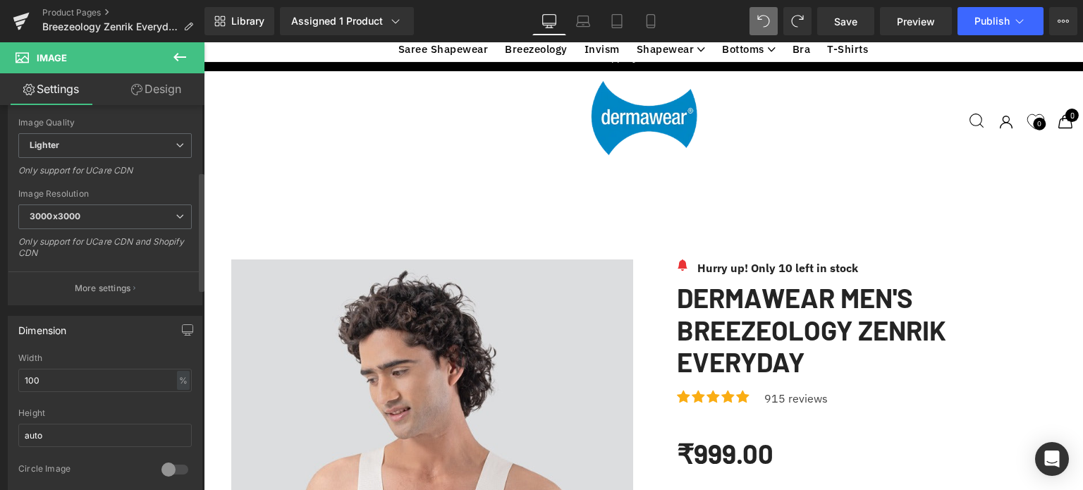
scroll to position [206, 0]
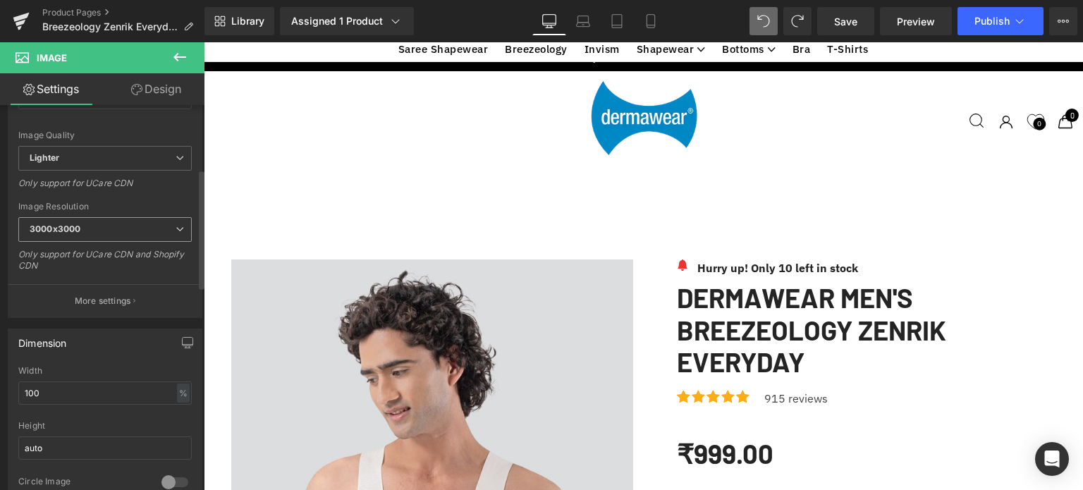
click at [68, 234] on span "3000x3000" at bounding box center [104, 229] width 173 height 25
click at [125, 199] on div "[URL][DOMAIN_NAME] Replace Image Upload image or Browse gallery Image Src [URL]…" at bounding box center [104, 134] width 193 height 367
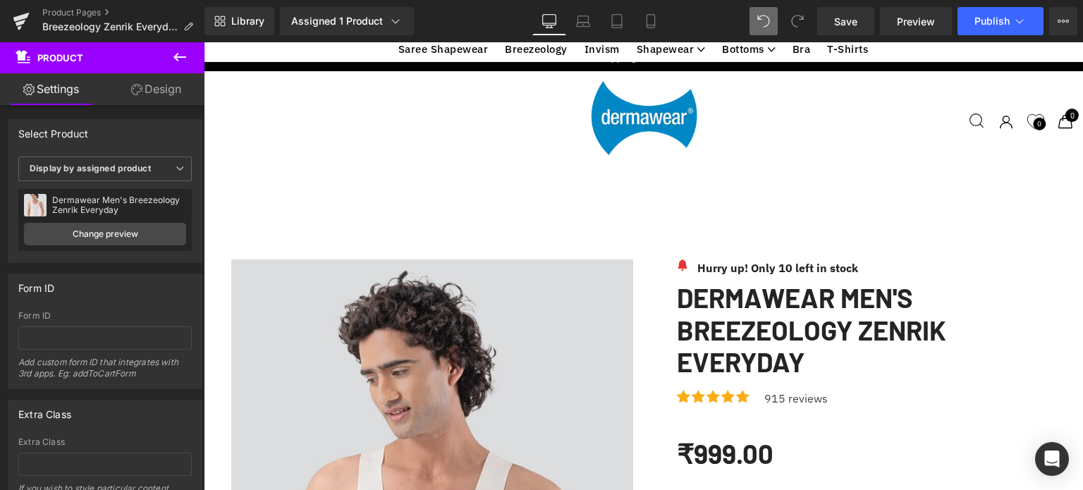
scroll to position [2118, 0]
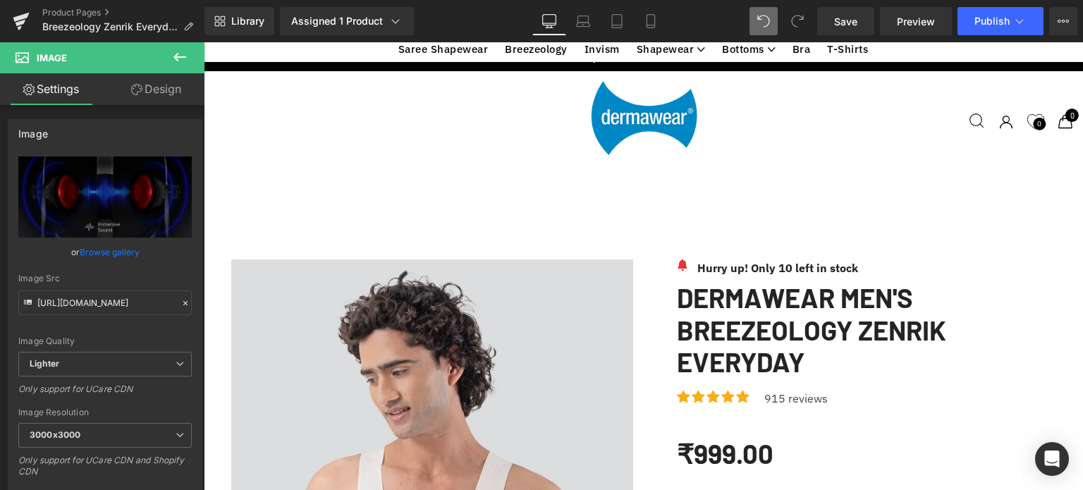
click at [100, 250] on link "Browse gallery" at bounding box center [110, 252] width 60 height 25
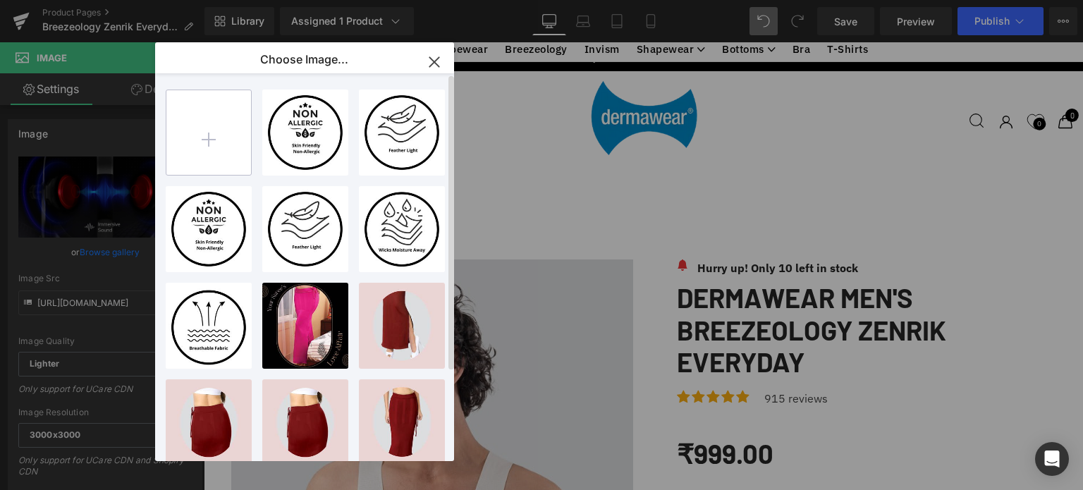
click at [213, 137] on input "file" at bounding box center [208, 132] width 85 height 85
type input "C:\fakepath\Breezeology Zenrik Everyday Shapewear Vest 1.jpg"
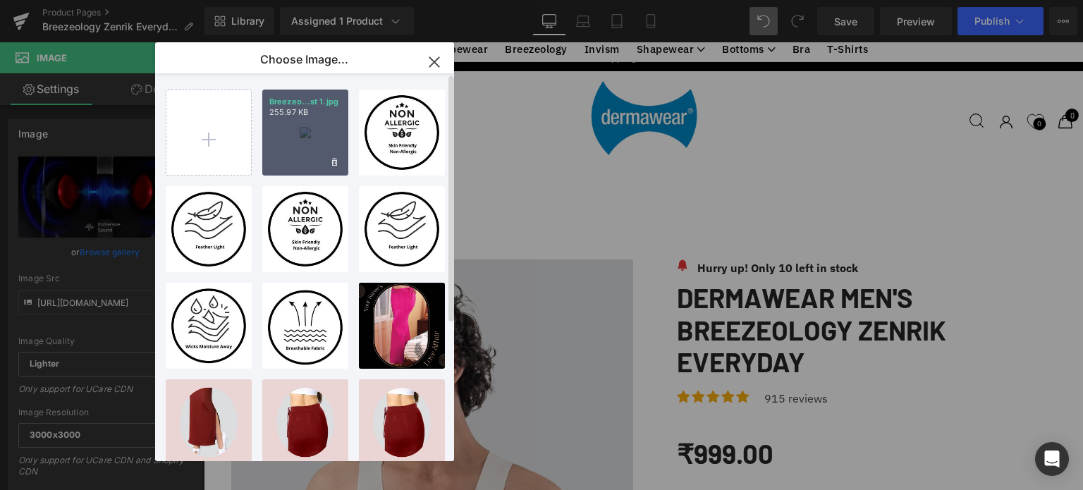
click at [324, 127] on div "Breezeo...st 1.jpg 255.97 KB" at bounding box center [305, 133] width 86 height 86
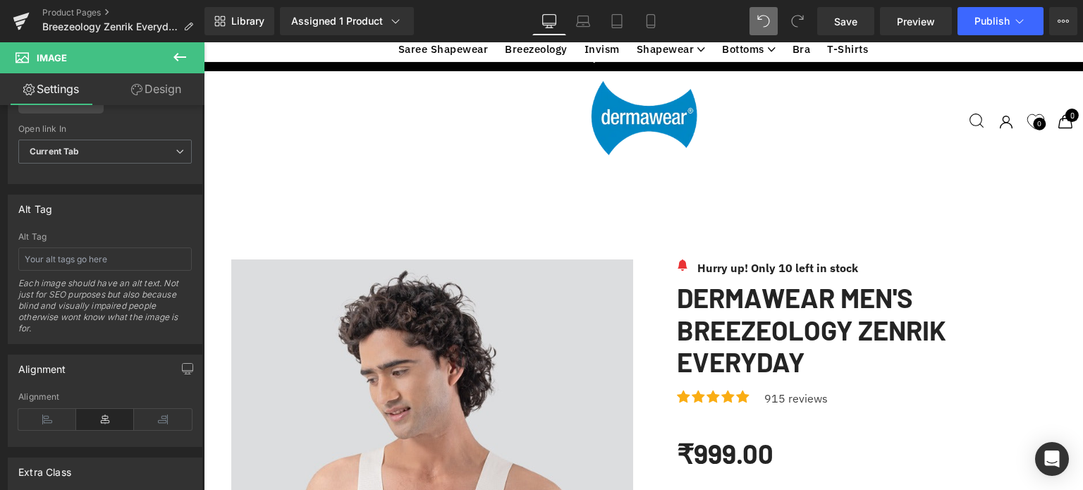
scroll to position [2490, 0]
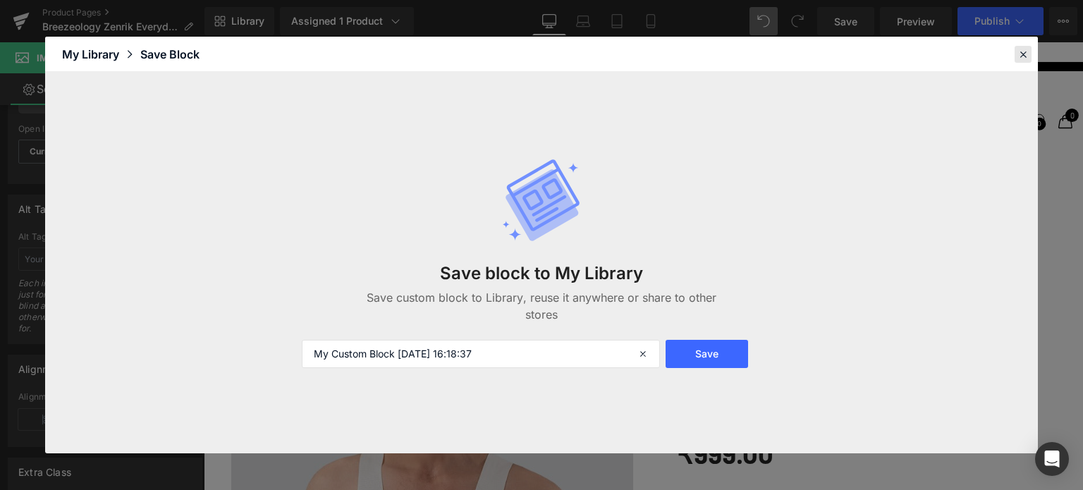
click at [1023, 55] on icon at bounding box center [1023, 54] width 13 height 13
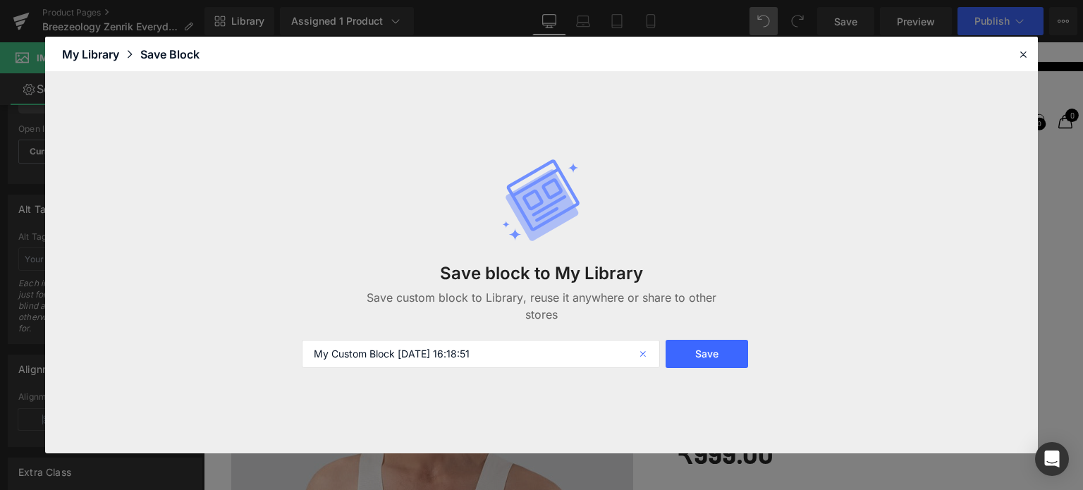
click at [637, 350] on icon at bounding box center [644, 354] width 31 height 28
click at [1026, 53] on icon at bounding box center [1023, 54] width 13 height 13
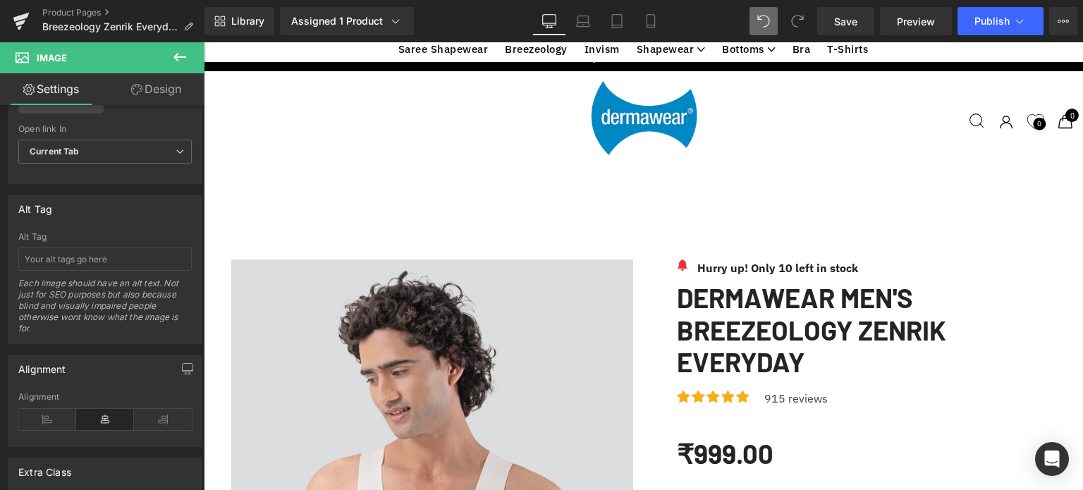
scroll to position [2144, 0]
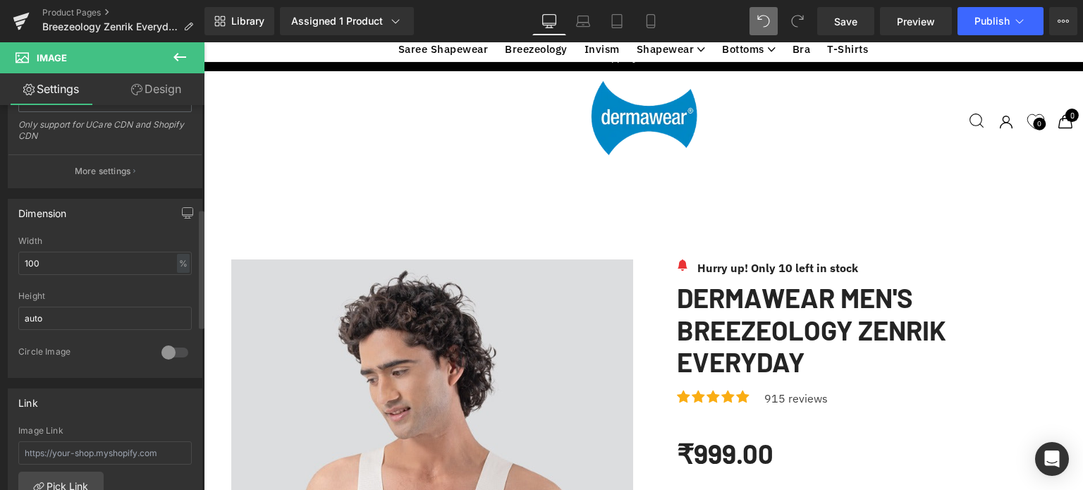
scroll to position [327, 0]
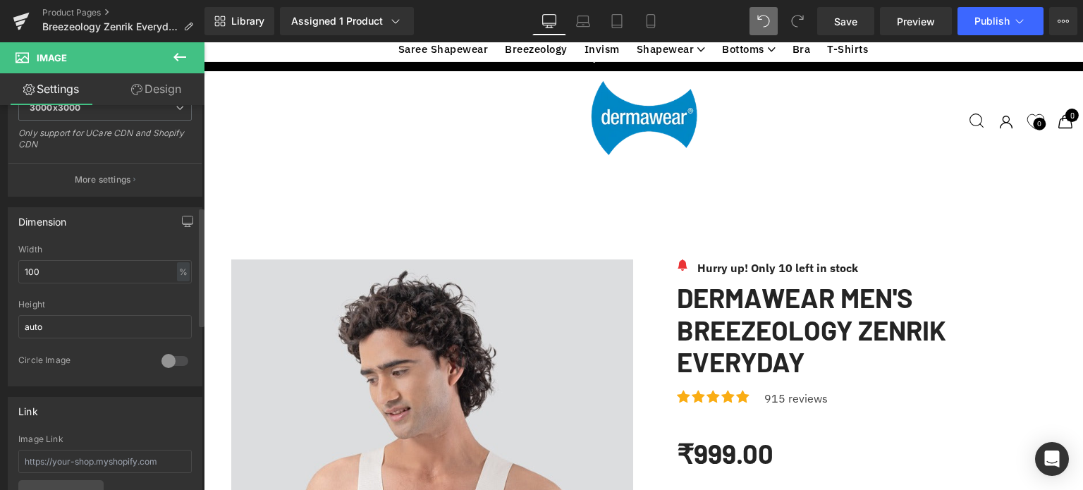
click at [172, 358] on div at bounding box center [175, 361] width 34 height 23
click at [166, 358] on div at bounding box center [175, 361] width 34 height 23
click at [93, 327] on input "auto" at bounding box center [104, 326] width 173 height 23
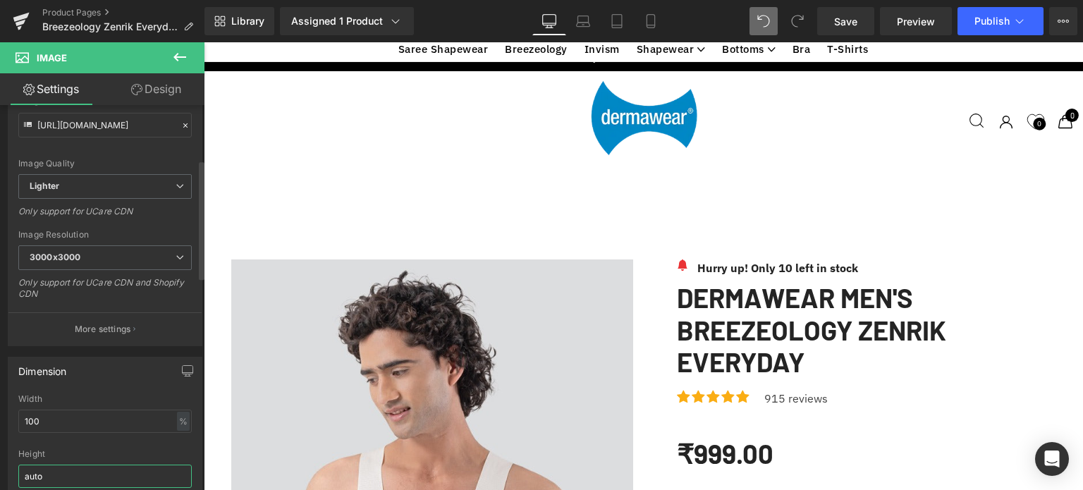
scroll to position [173, 0]
click at [126, 263] on span "3000x3000" at bounding box center [104, 262] width 173 height 25
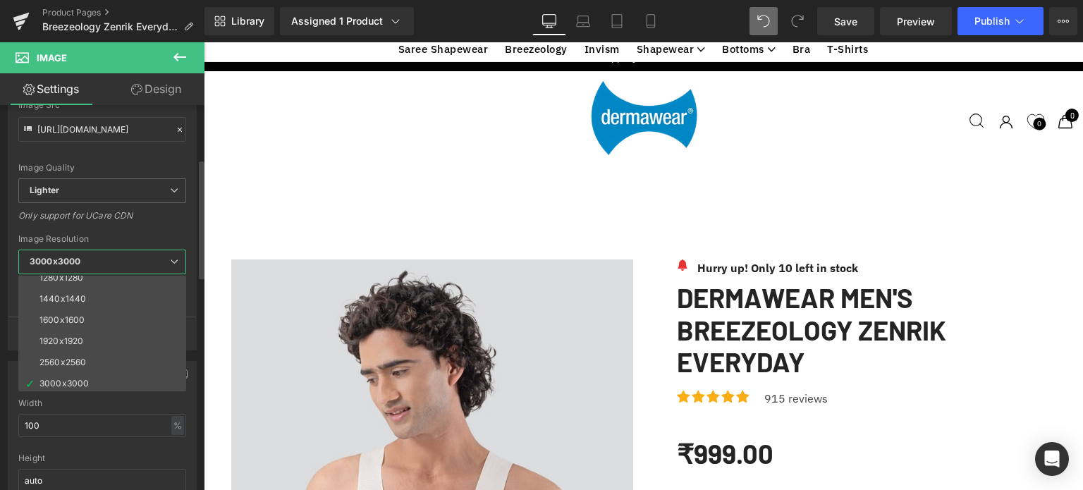
scroll to position [202, 0]
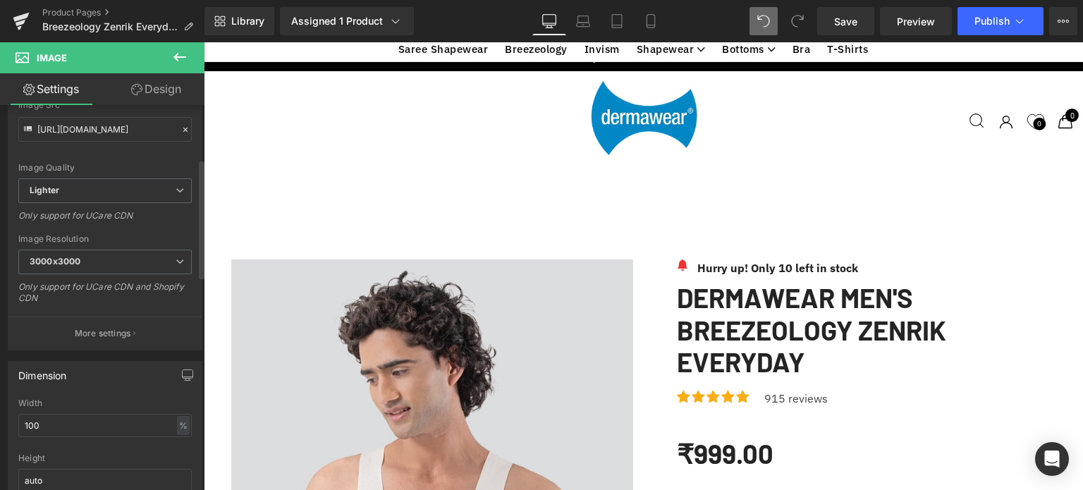
click at [157, 217] on div "Only support for UCare CDN" at bounding box center [104, 220] width 173 height 20
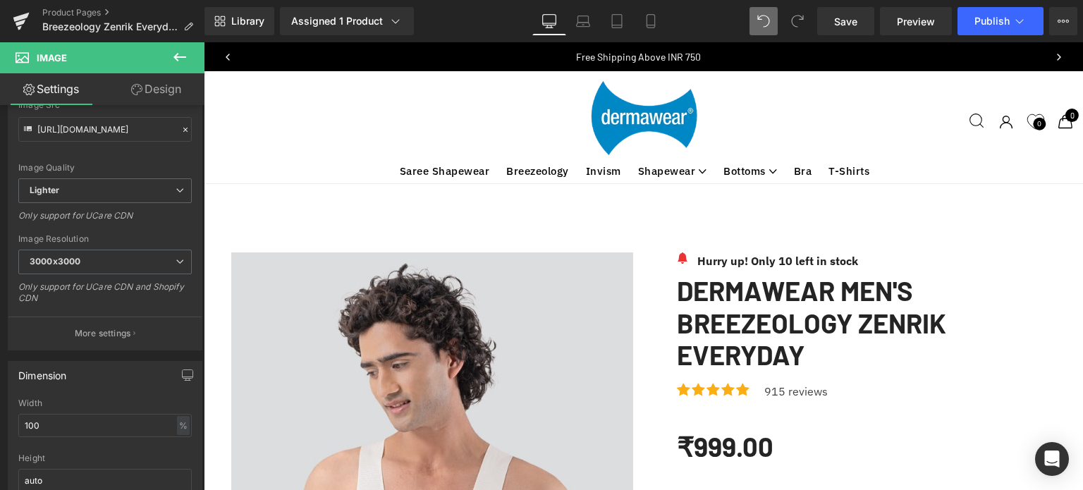
click at [181, 59] on icon at bounding box center [179, 57] width 17 height 17
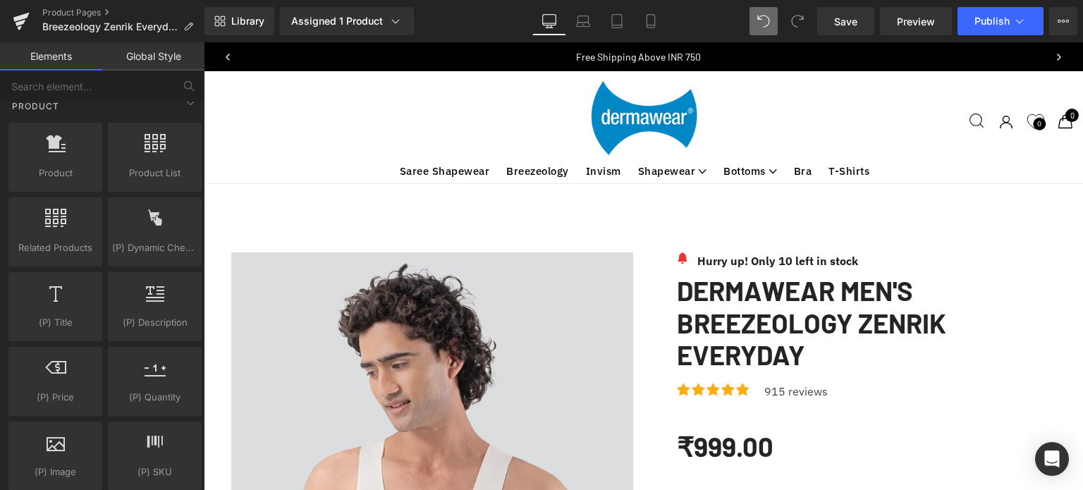
scroll to position [1213, 0]
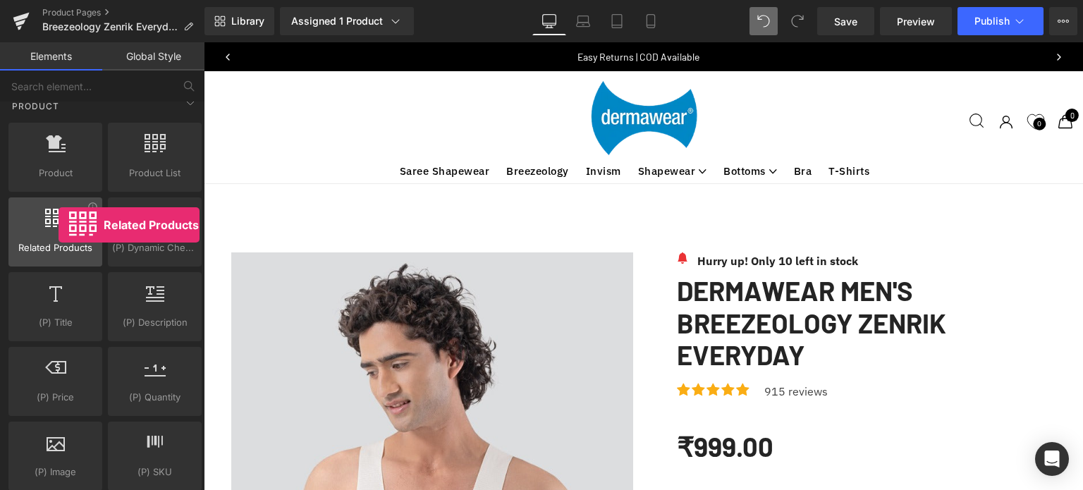
click at [59, 225] on div at bounding box center [55, 225] width 85 height 32
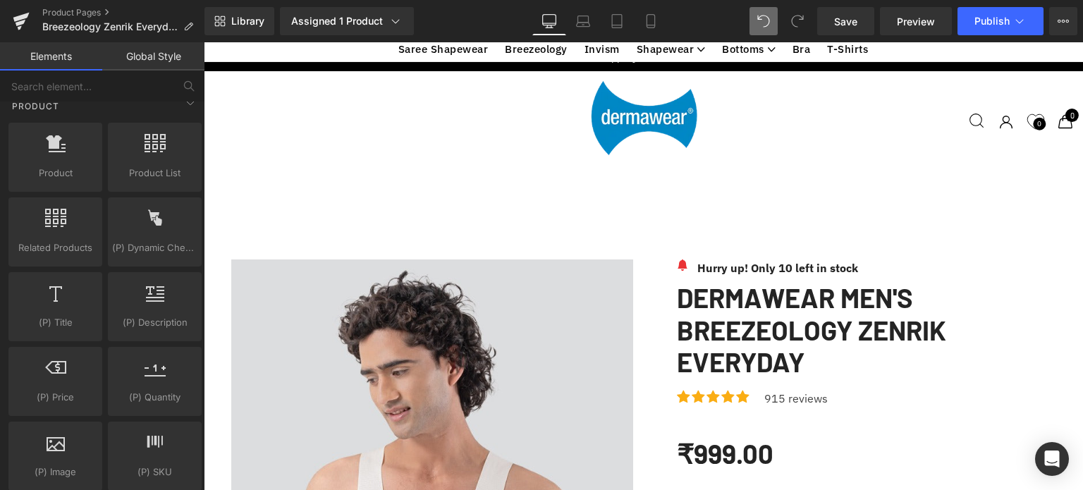
scroll to position [3739, 0]
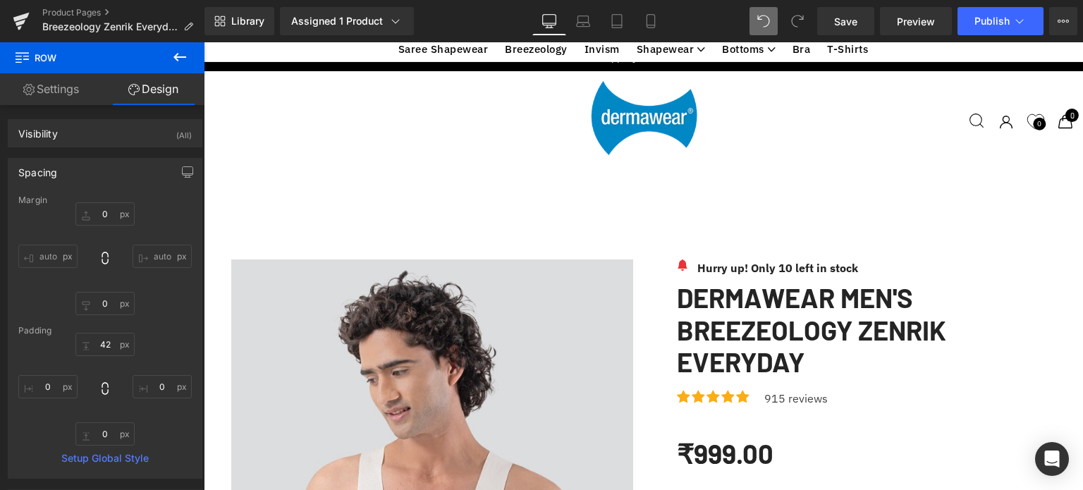
click at [178, 62] on icon at bounding box center [179, 57] width 17 height 17
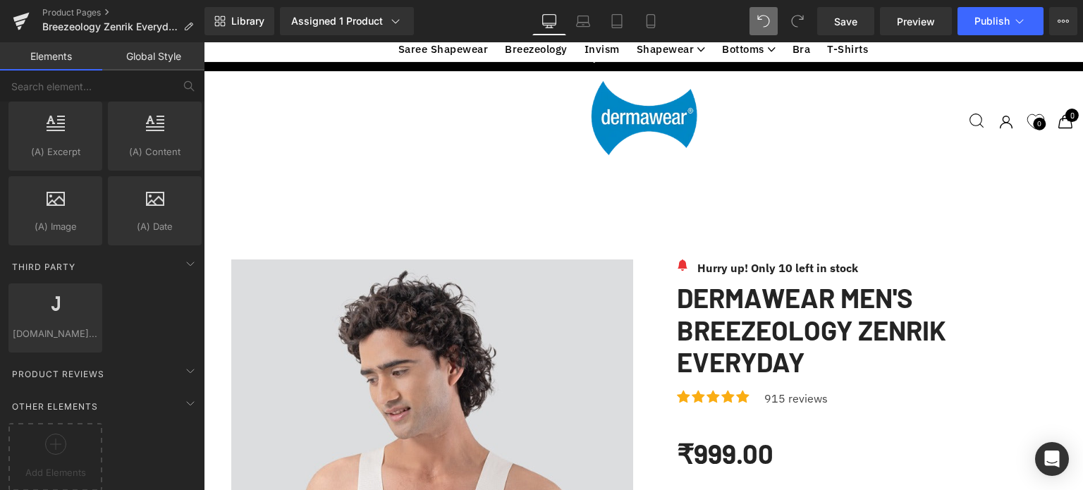
scroll to position [2522, 0]
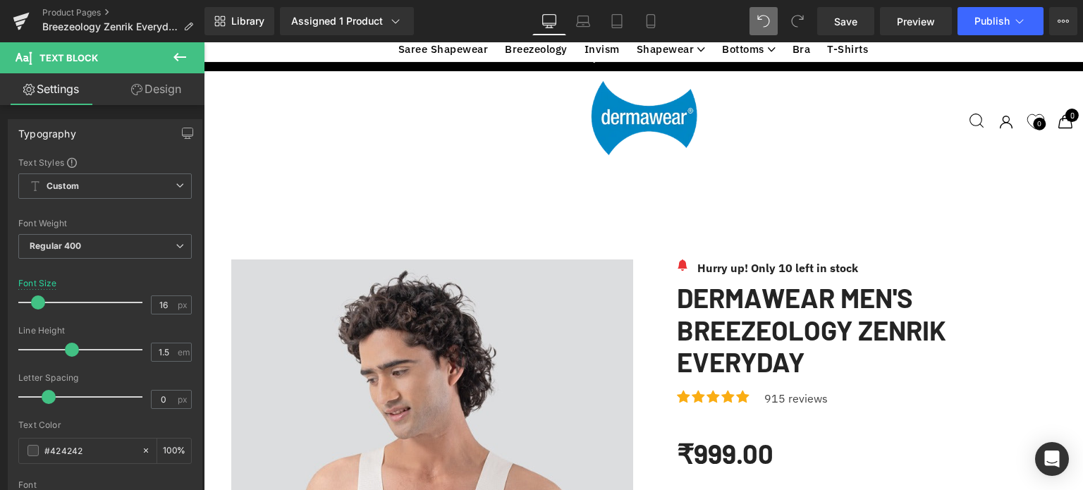
paste div
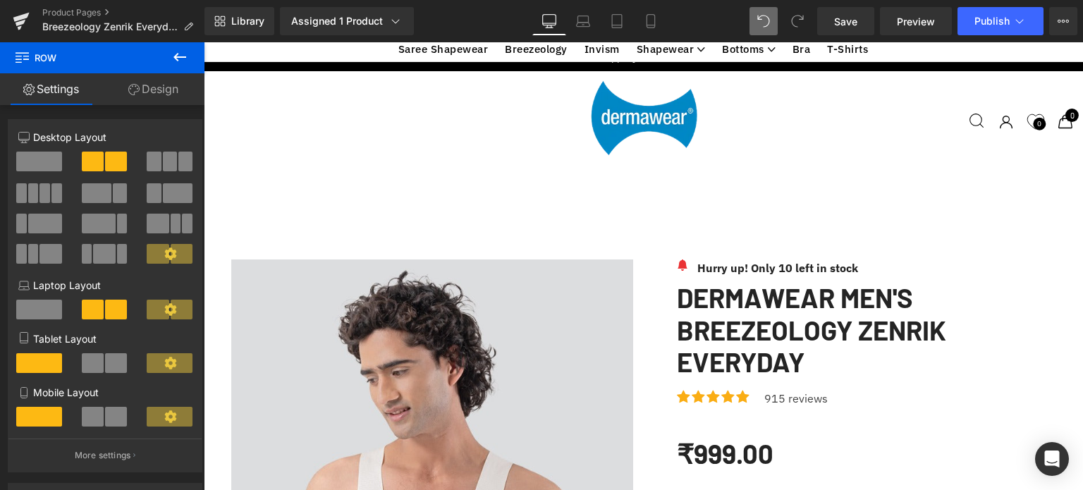
scroll to position [2665, 0]
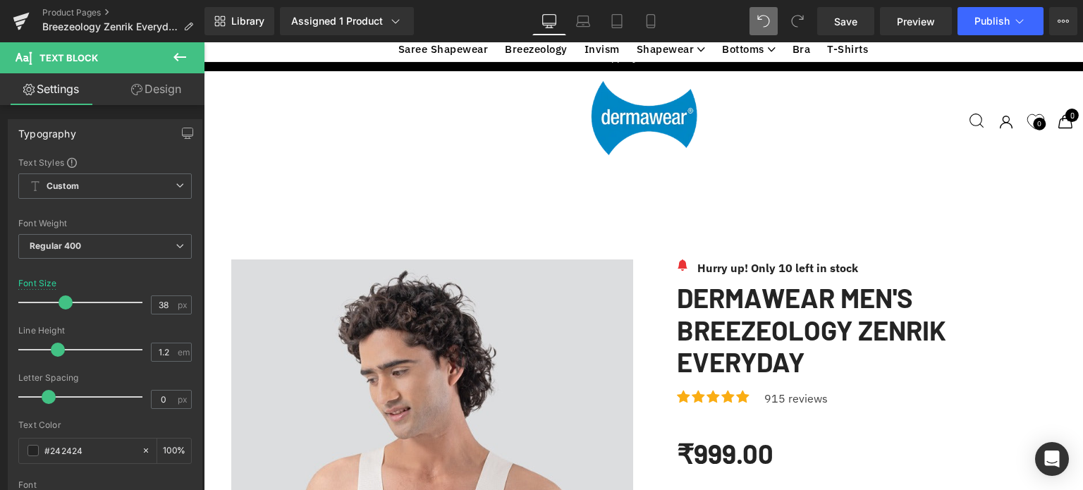
paste div
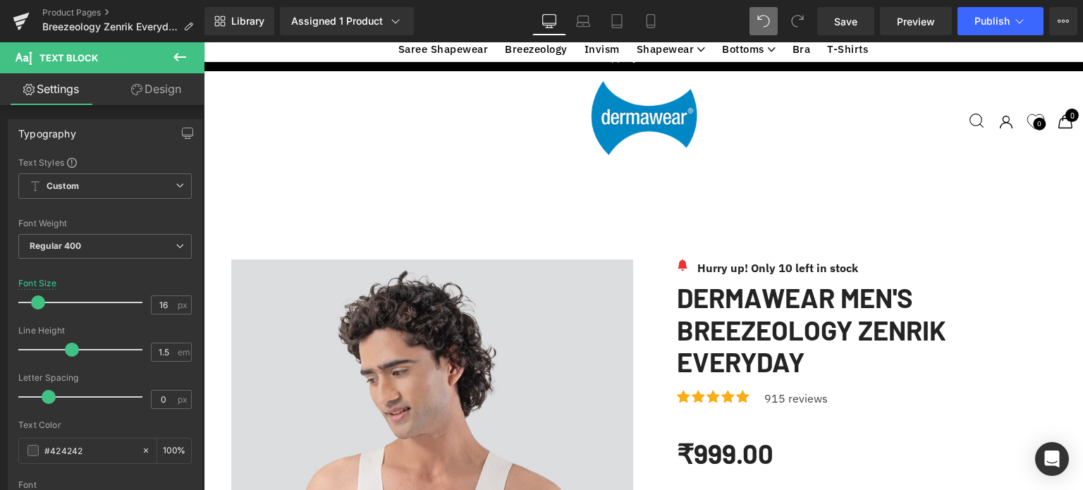
paste div
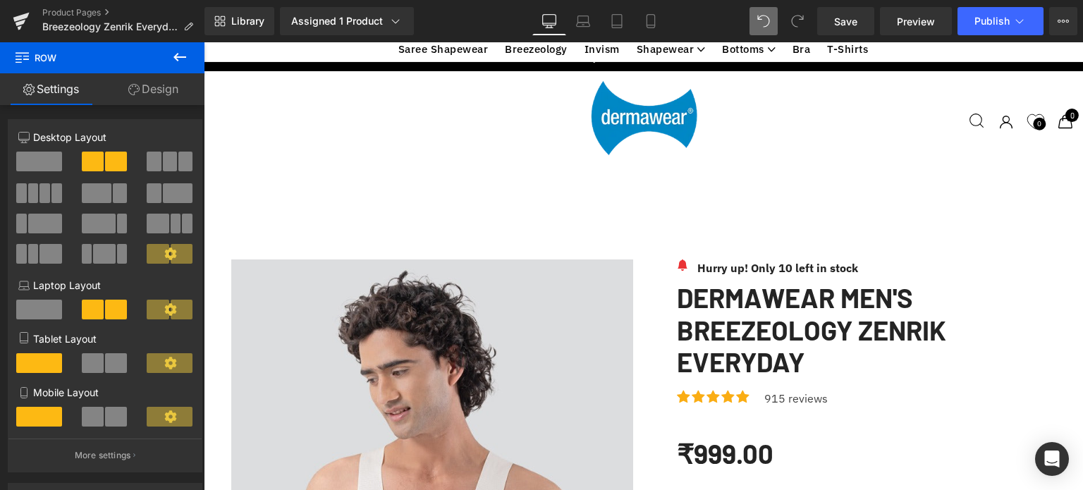
scroll to position [2148, 0]
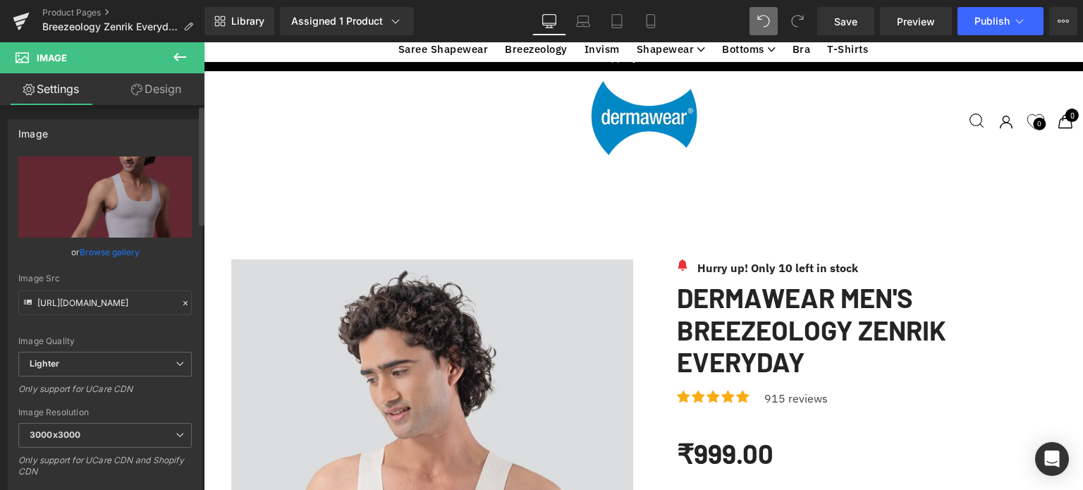
click at [97, 252] on link "Browse gallery" at bounding box center [110, 252] width 60 height 25
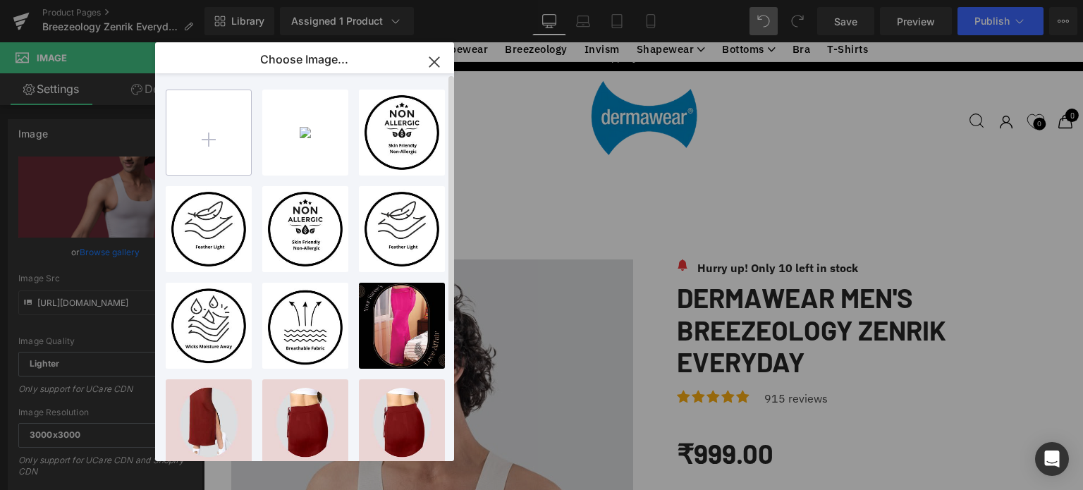
click at [212, 141] on input "file" at bounding box center [208, 132] width 85 height 85
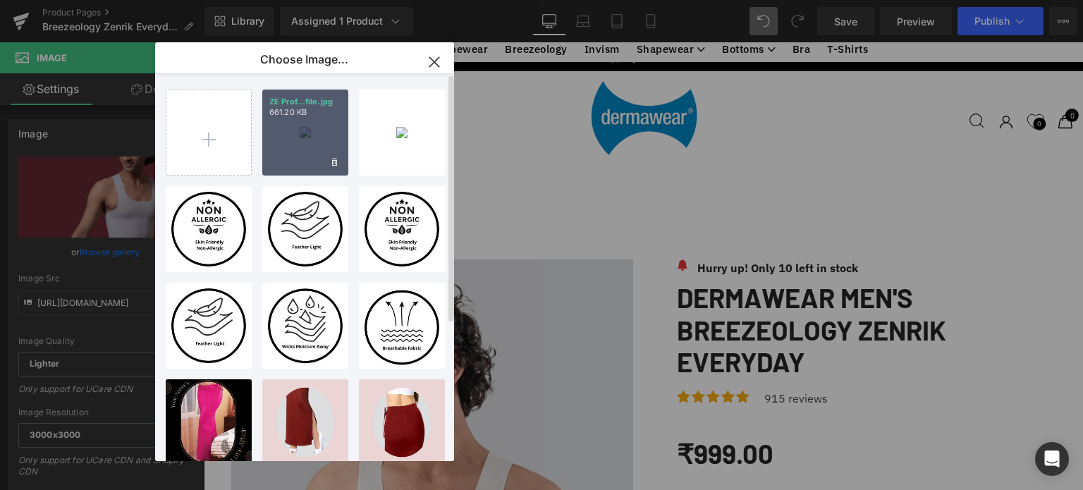
click at [296, 125] on div "ZE Prof...file.jpg 661.20 KB" at bounding box center [305, 133] width 86 height 86
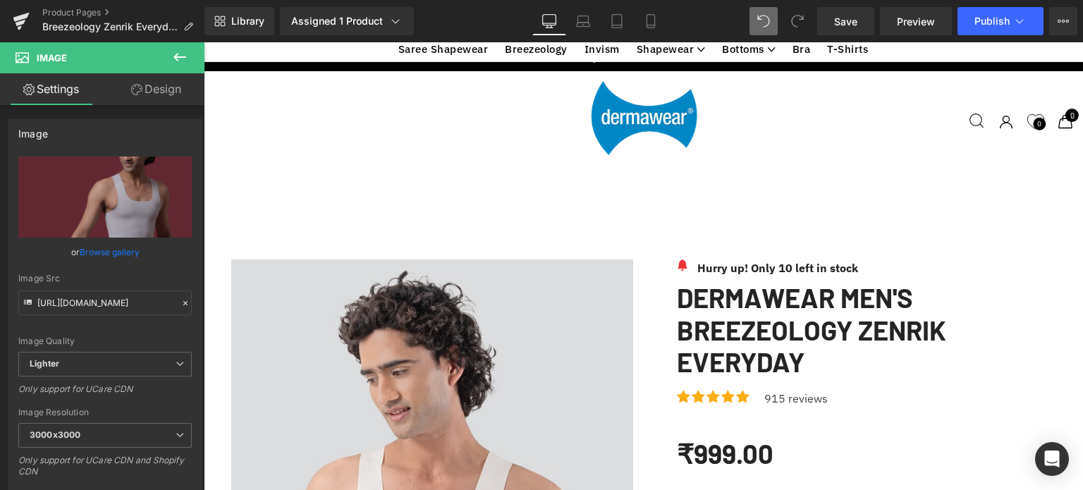
scroll to position [2062, 0]
click at [97, 250] on link "Browse gallery" at bounding box center [110, 252] width 60 height 25
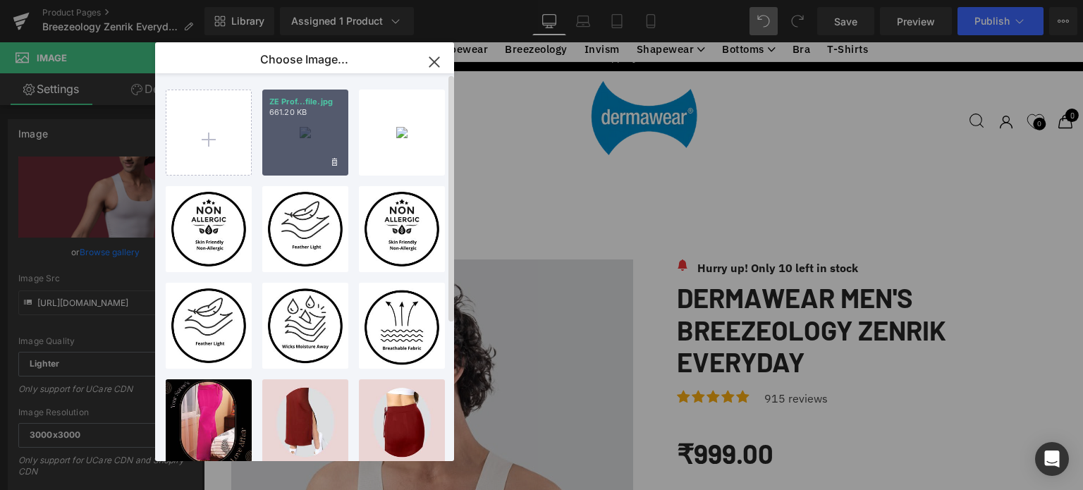
click at [295, 135] on div "ZE Prof...file.jpg 661.20 KB" at bounding box center [305, 133] width 86 height 86
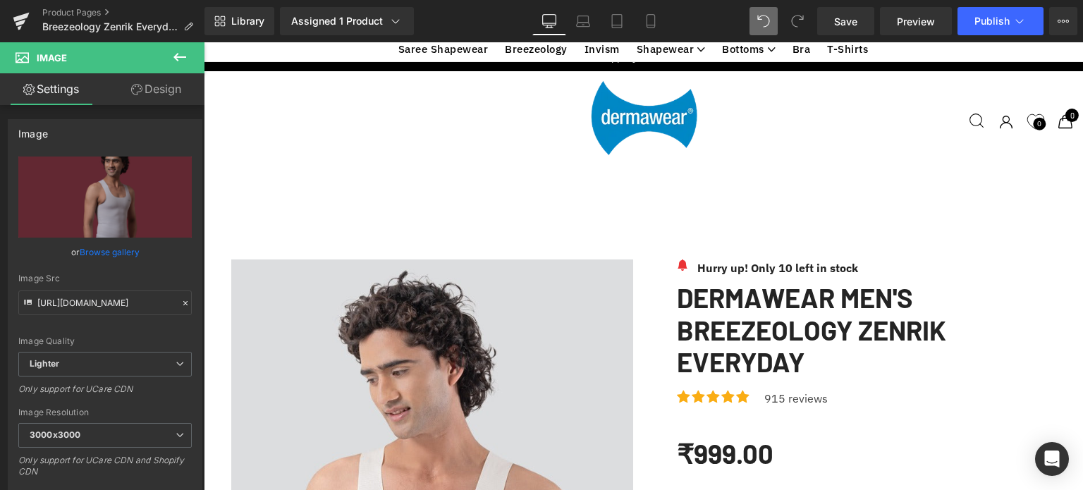
scroll to position [2344, 0]
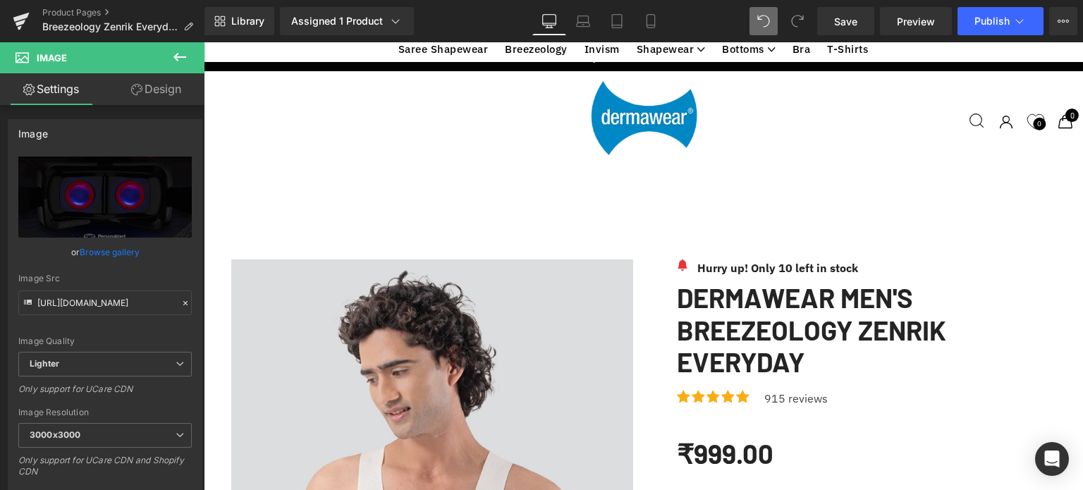
click at [106, 256] on link "Browse gallery" at bounding box center [110, 252] width 60 height 25
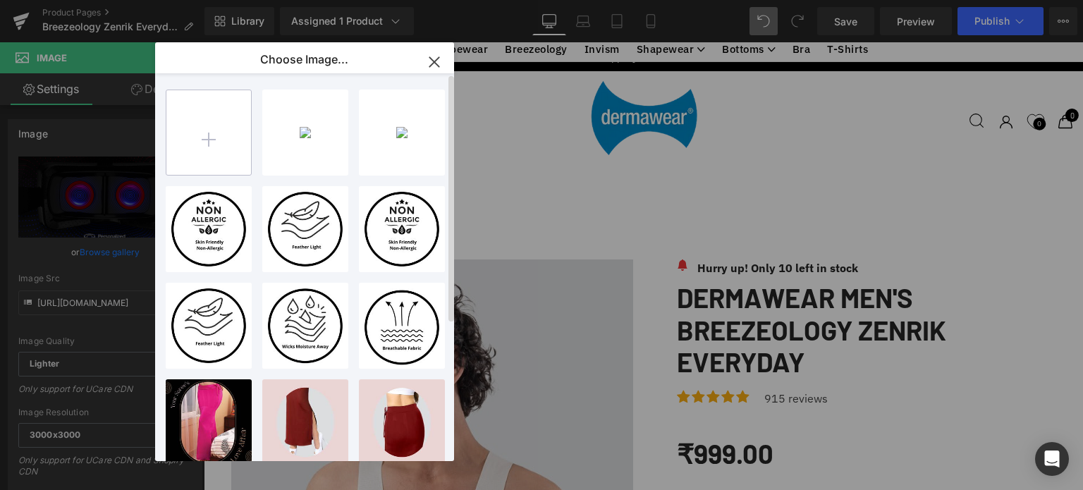
click at [215, 132] on input "file" at bounding box center [208, 132] width 85 height 85
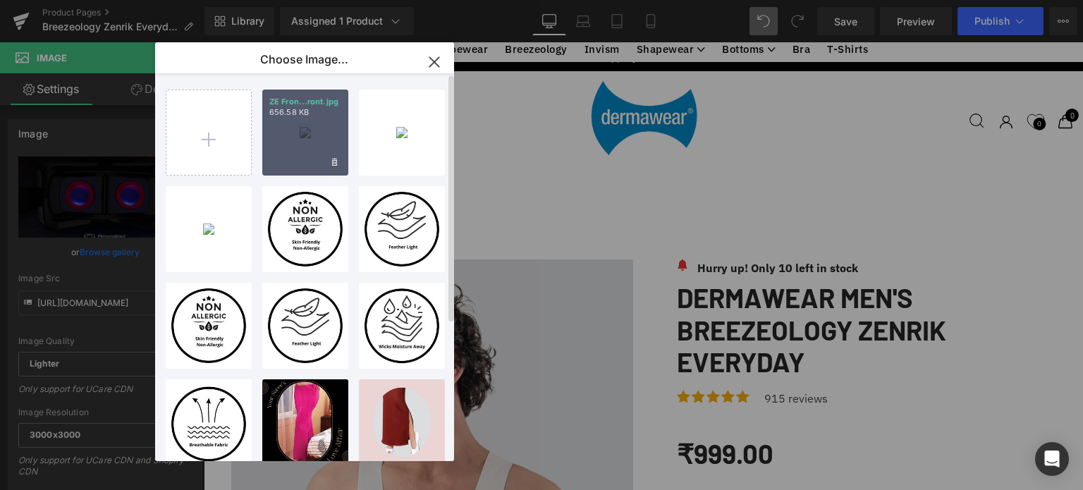
click at [295, 133] on div "ZE Fron...ront.jpg 656.58 KB" at bounding box center [305, 133] width 86 height 86
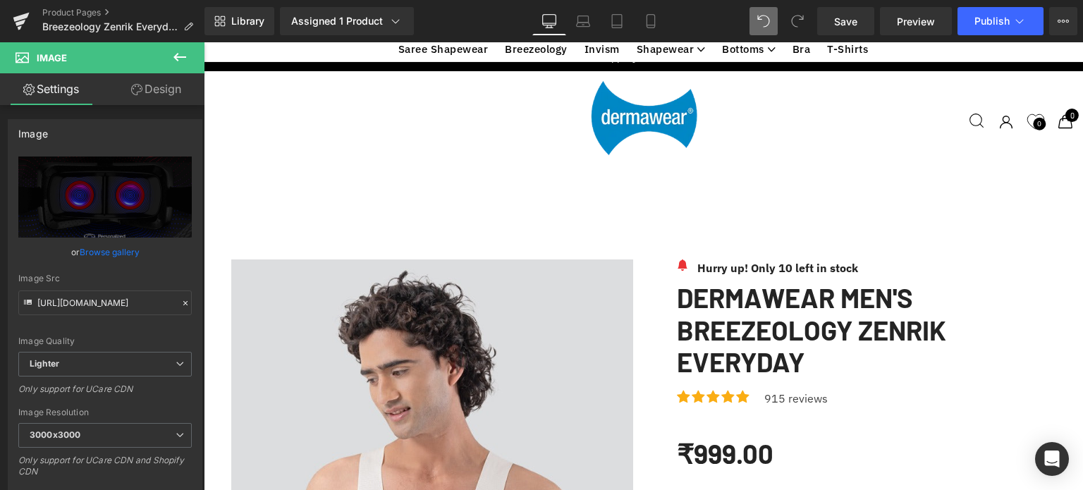
click at [98, 252] on link "Browse gallery" at bounding box center [110, 252] width 60 height 25
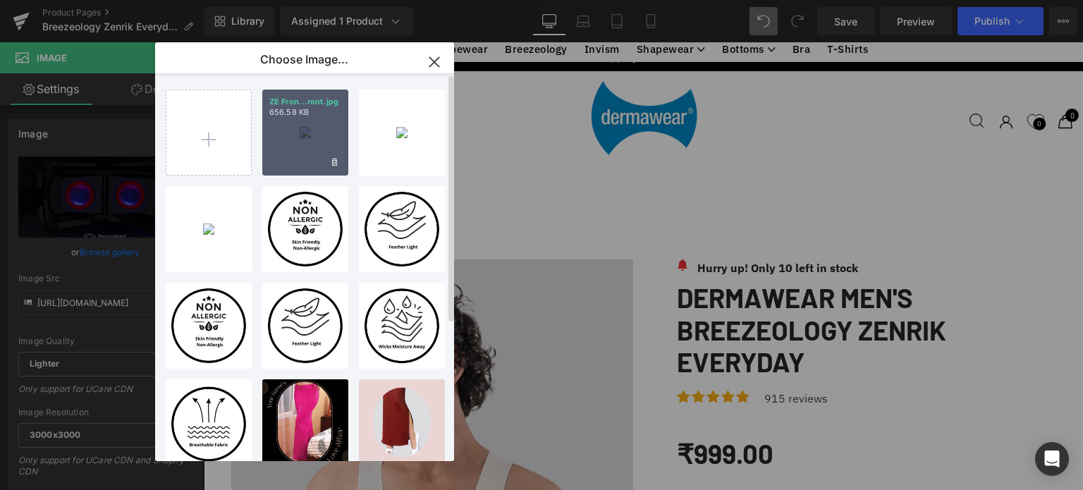
click at [316, 124] on div "ZE Fron...ront.jpg 656.58 KB" at bounding box center [305, 133] width 86 height 86
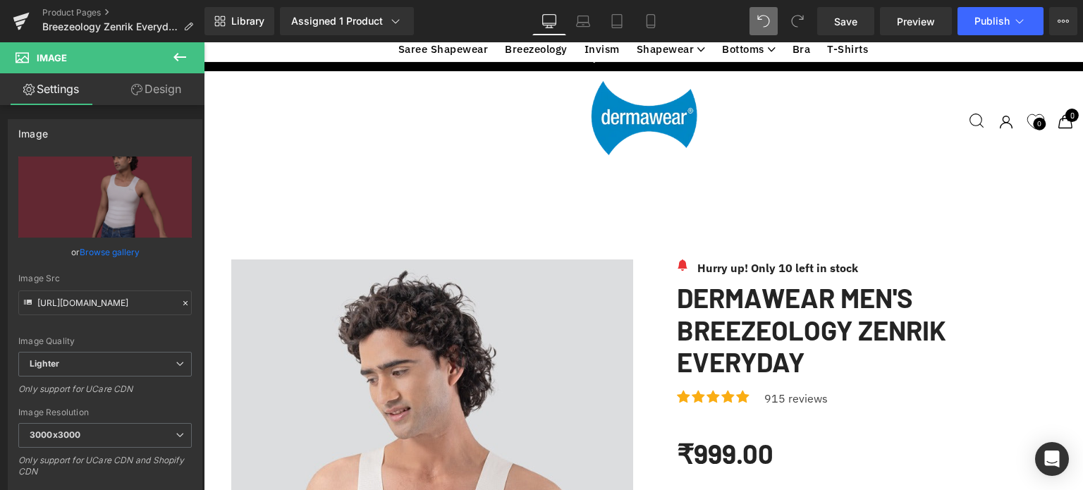
scroll to position [2629, 0]
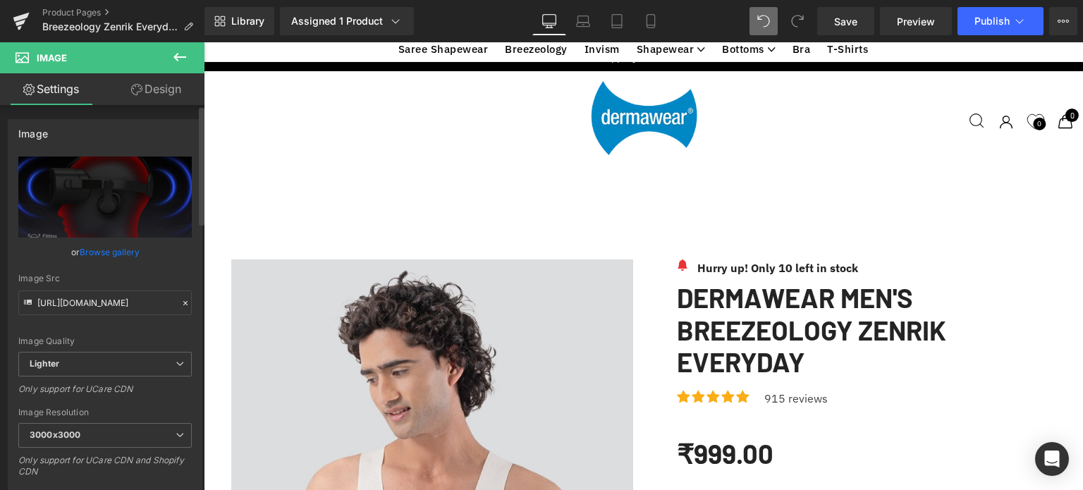
click at [106, 250] on link "Browse gallery" at bounding box center [110, 252] width 60 height 25
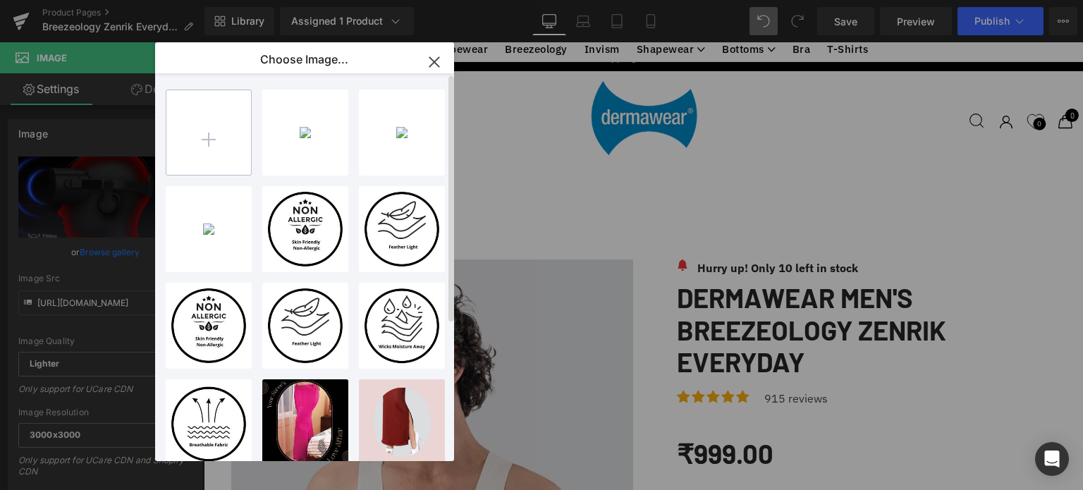
click at [216, 136] on input "file" at bounding box center [208, 132] width 85 height 85
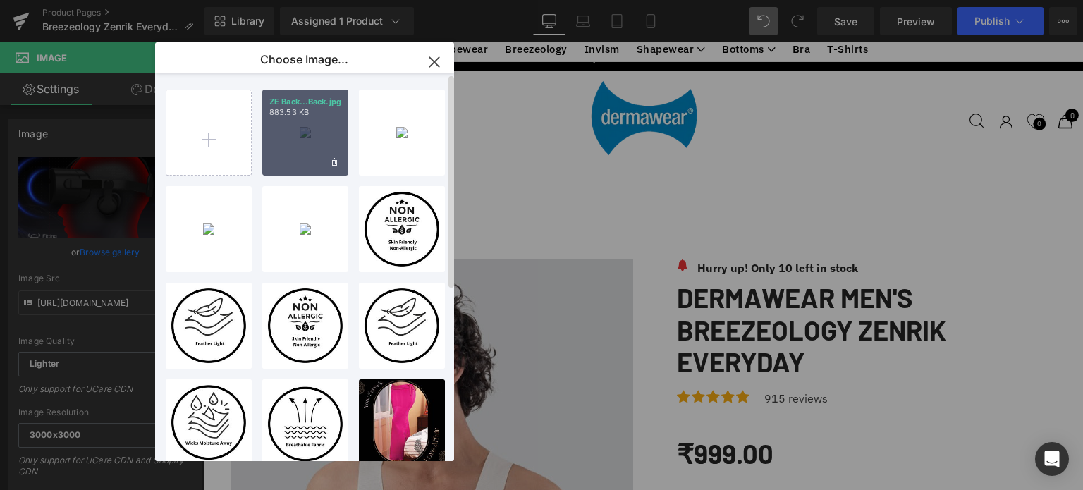
click at [283, 107] on p "ZE Back...Back.jpg" at bounding box center [305, 102] width 72 height 11
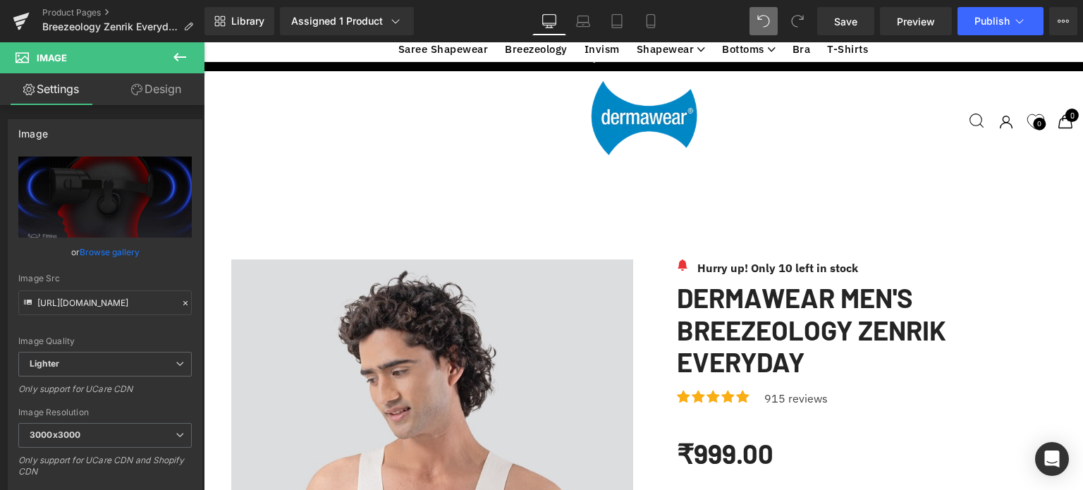
scroll to position [2685, 0]
click at [104, 250] on link "Browse gallery" at bounding box center [110, 252] width 60 height 25
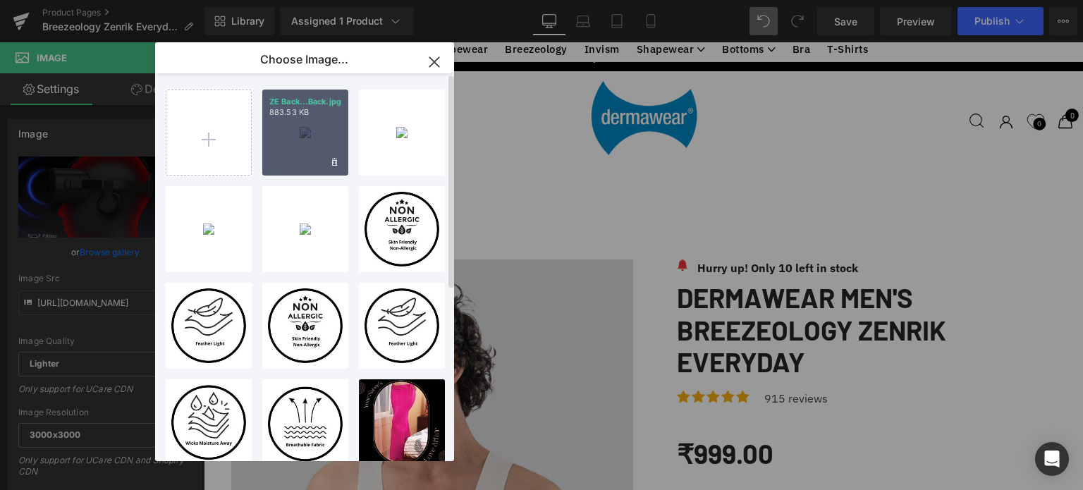
click at [295, 107] on p "ZE Back...Back.jpg" at bounding box center [305, 102] width 72 height 11
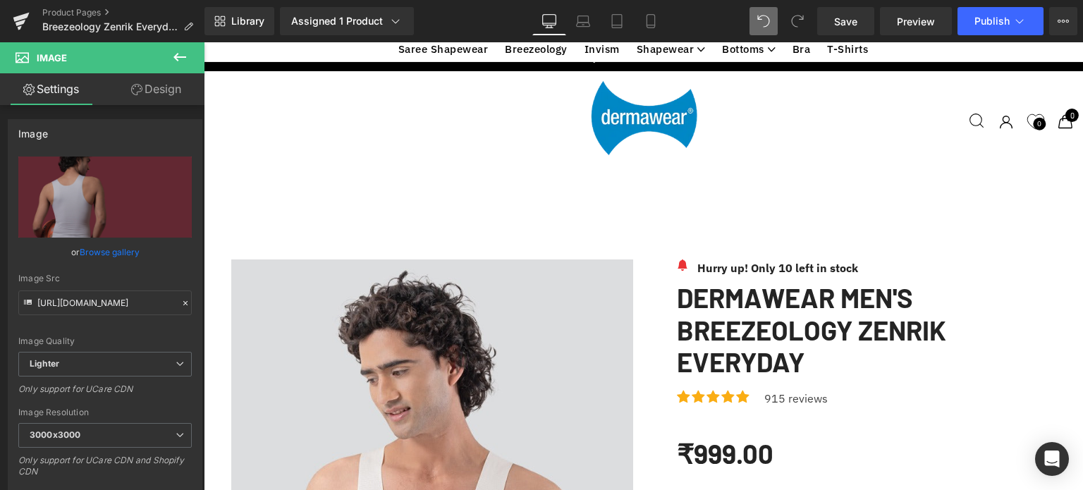
scroll to position [2422, 0]
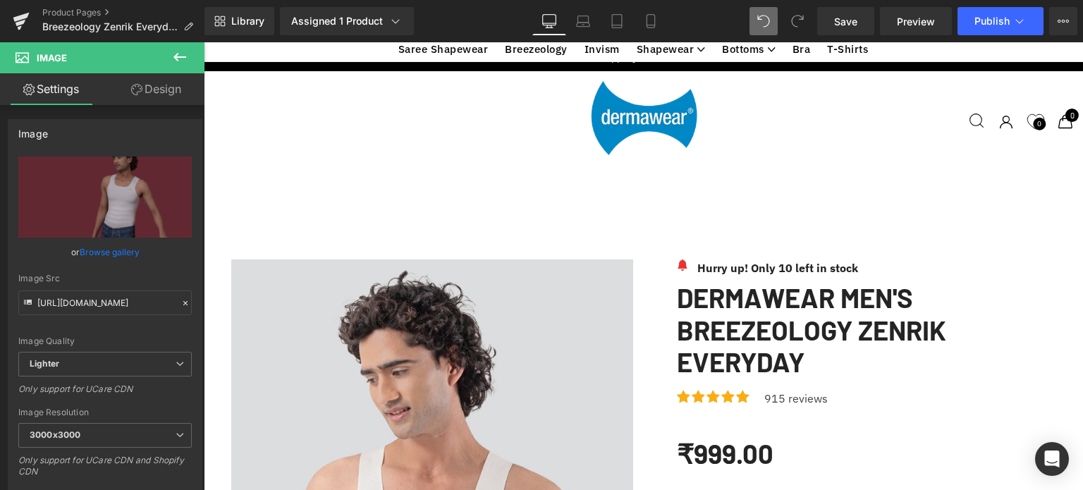
click at [107, 256] on link "Browse gallery" at bounding box center [110, 252] width 60 height 25
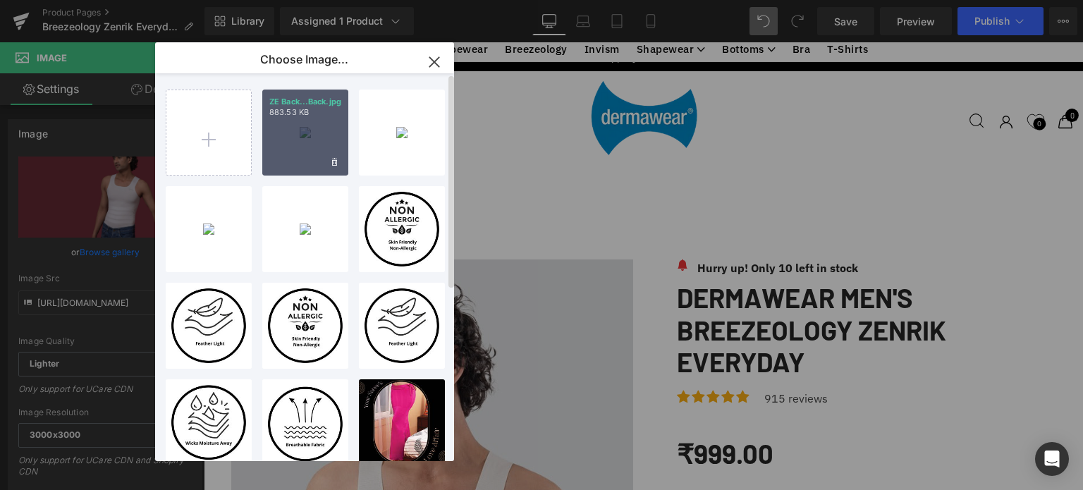
click at [291, 143] on div "ZE Back...Back.jpg 883.53 KB" at bounding box center [305, 133] width 86 height 86
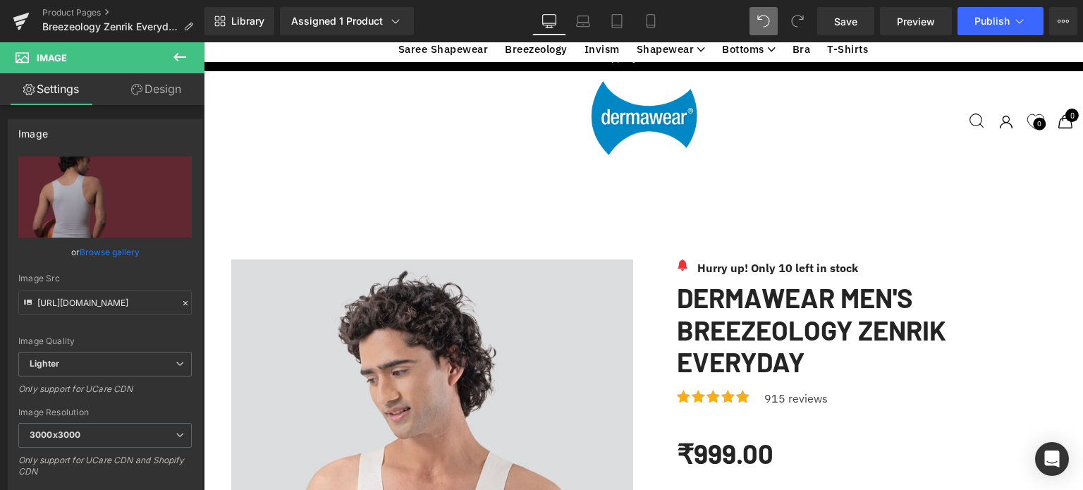
scroll to position [2667, 0]
click at [111, 250] on link "Browse gallery" at bounding box center [110, 252] width 60 height 25
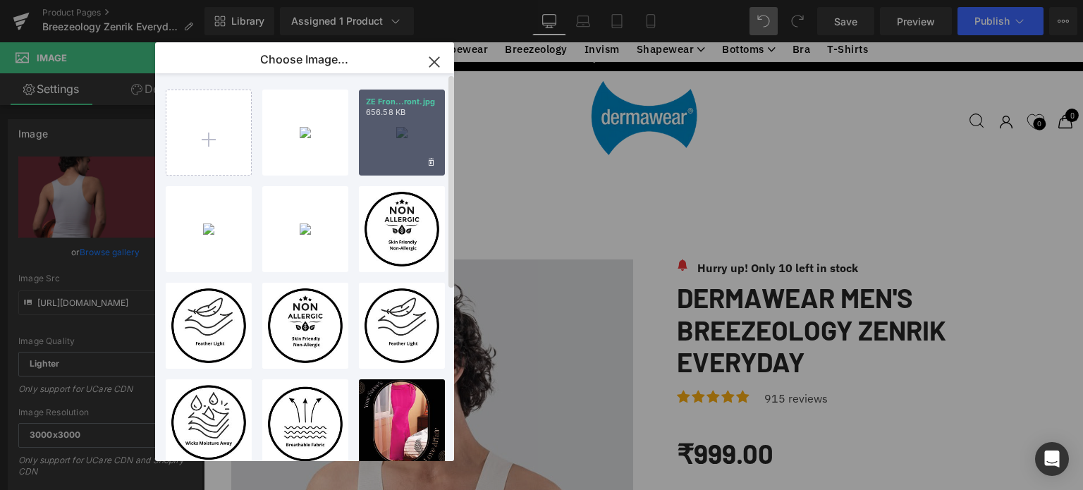
click at [413, 138] on div "ZE Fron...ront.jpg 656.58 KB" at bounding box center [402, 133] width 86 height 86
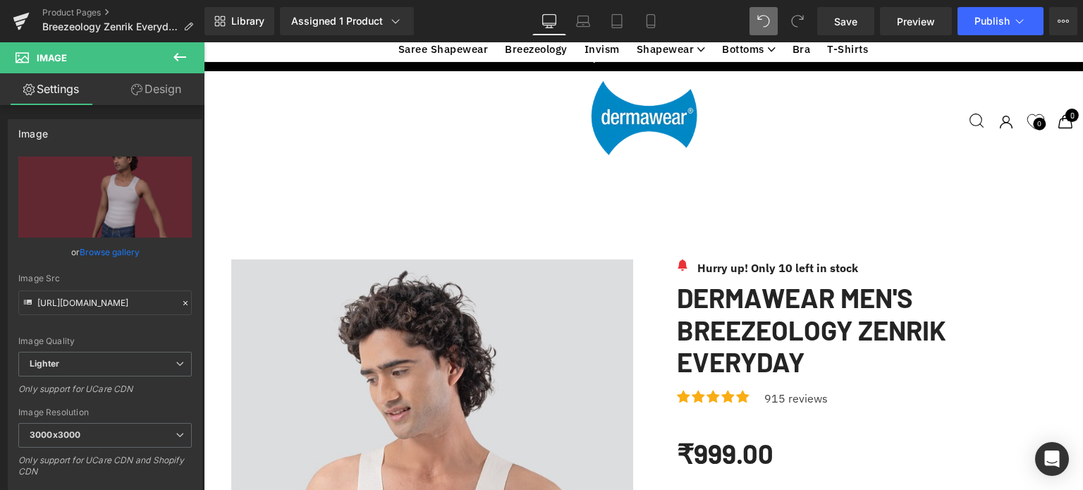
scroll to position [2726, 0]
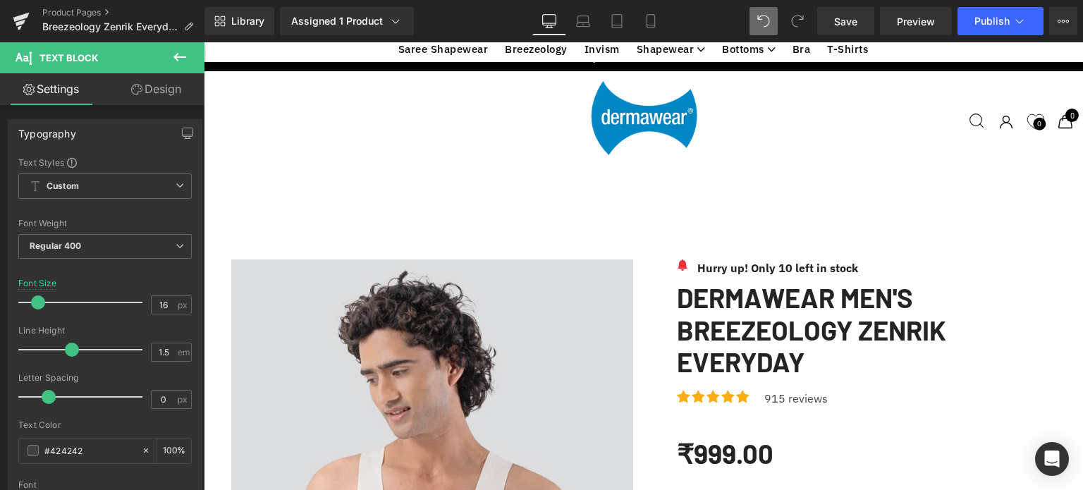
scroll to position [662, 0]
click at [915, 20] on span "Preview" at bounding box center [916, 21] width 38 height 15
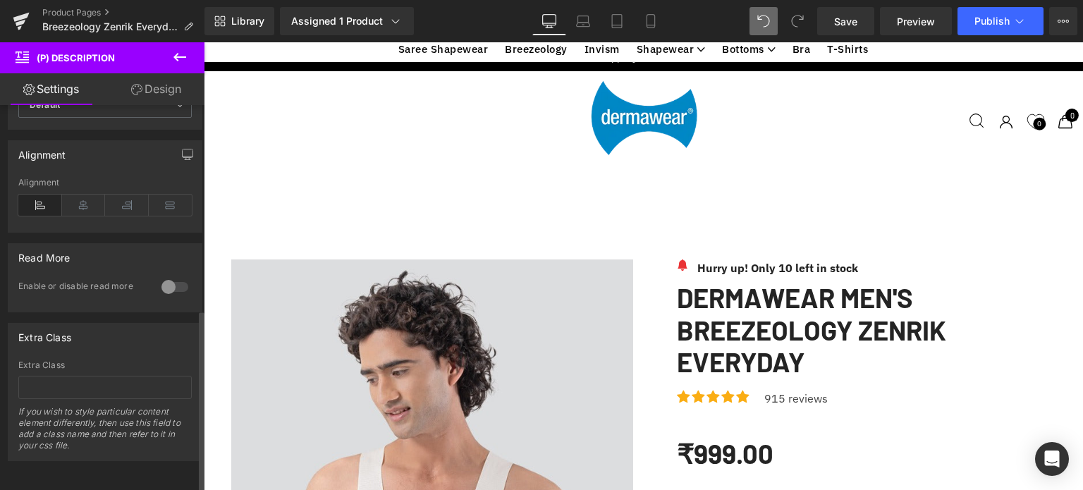
scroll to position [432, 0]
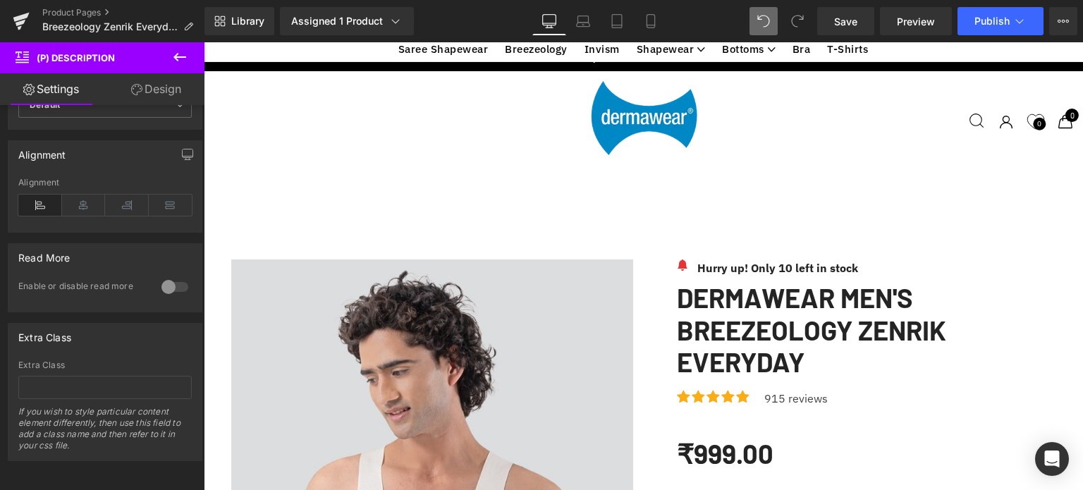
scroll to position [2103, 0]
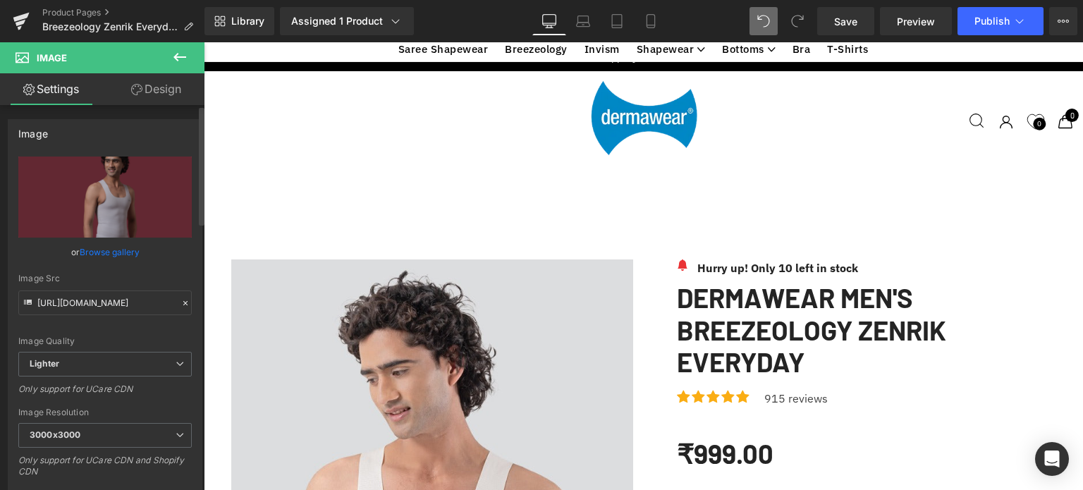
click at [97, 254] on link "Browse gallery" at bounding box center [110, 252] width 60 height 25
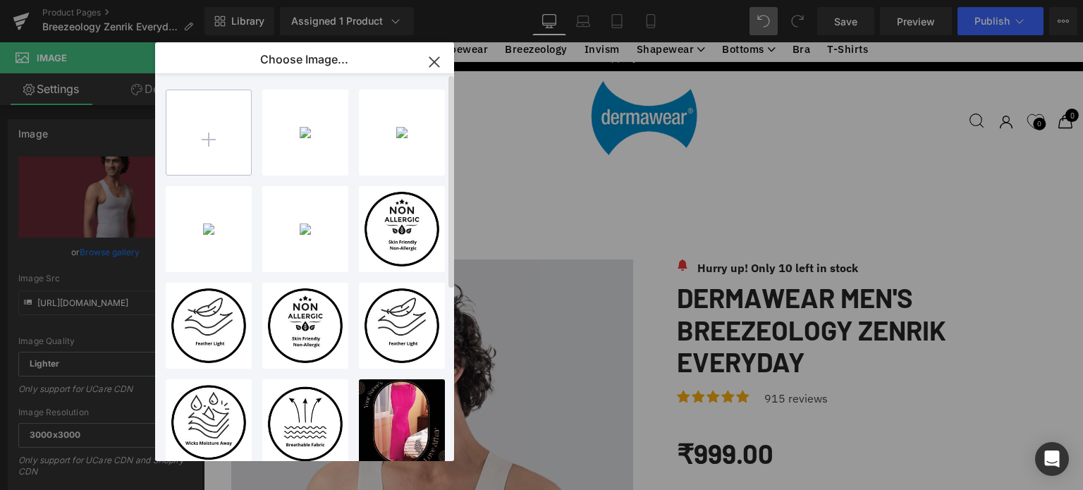
click at [206, 147] on input "file" at bounding box center [208, 132] width 85 height 85
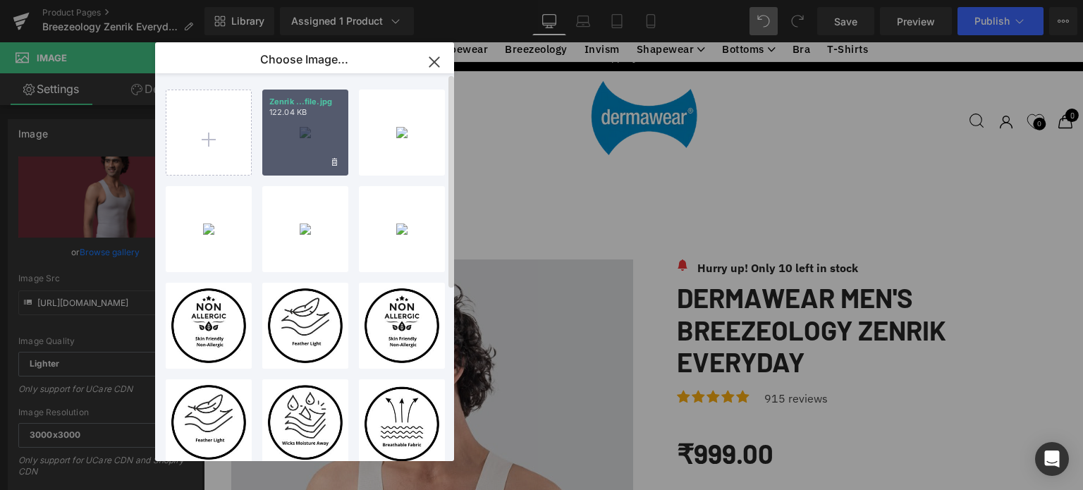
click at [291, 135] on div "Zenrik ...file.jpg 122.04 KB" at bounding box center [305, 133] width 86 height 86
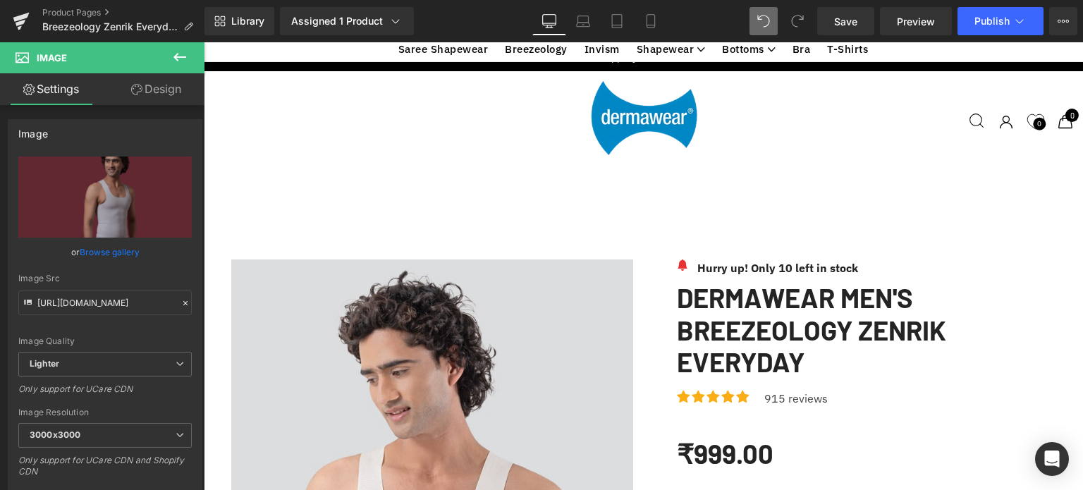
scroll to position [2098, 0]
click at [109, 253] on link "Browse gallery" at bounding box center [110, 252] width 60 height 25
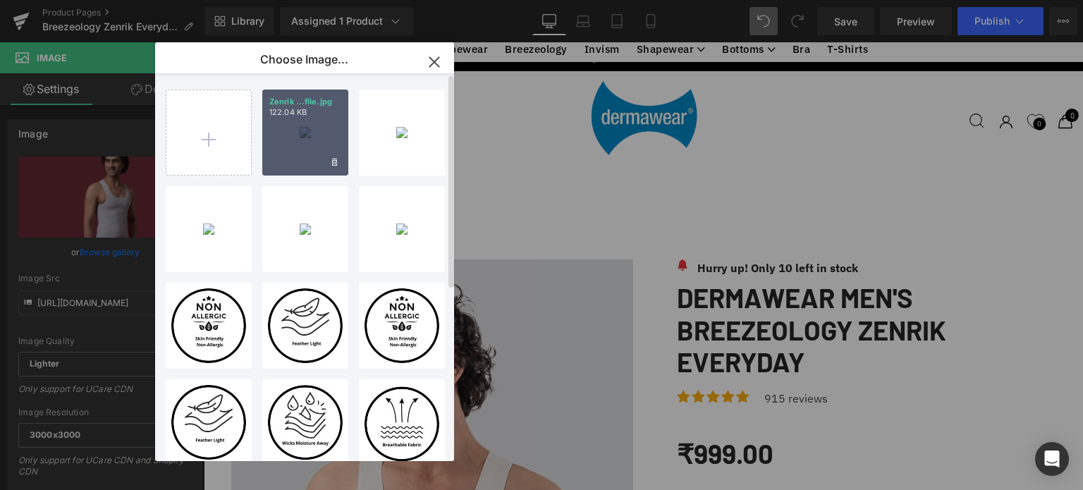
click at [287, 135] on div "Zenrik ...file.jpg 122.04 KB" at bounding box center [305, 133] width 86 height 86
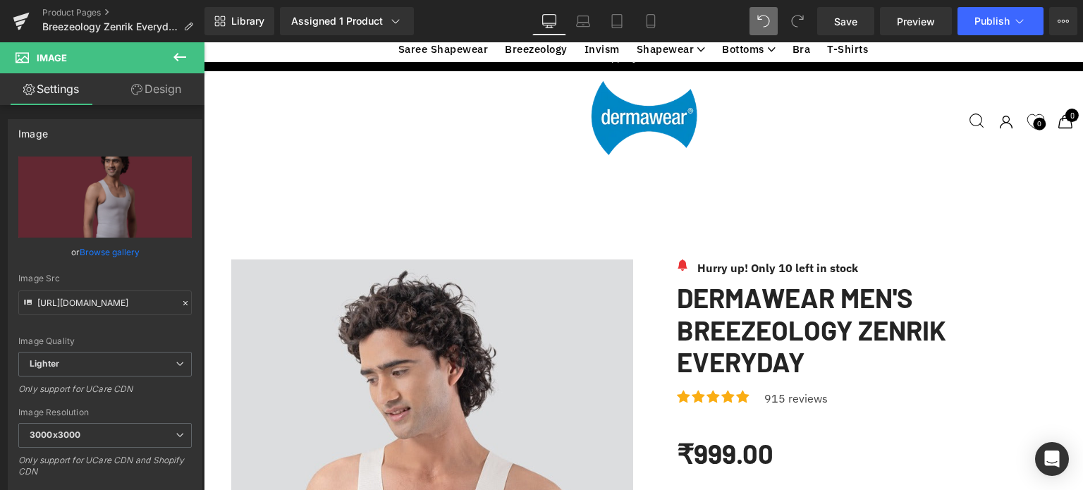
scroll to position [2278, 0]
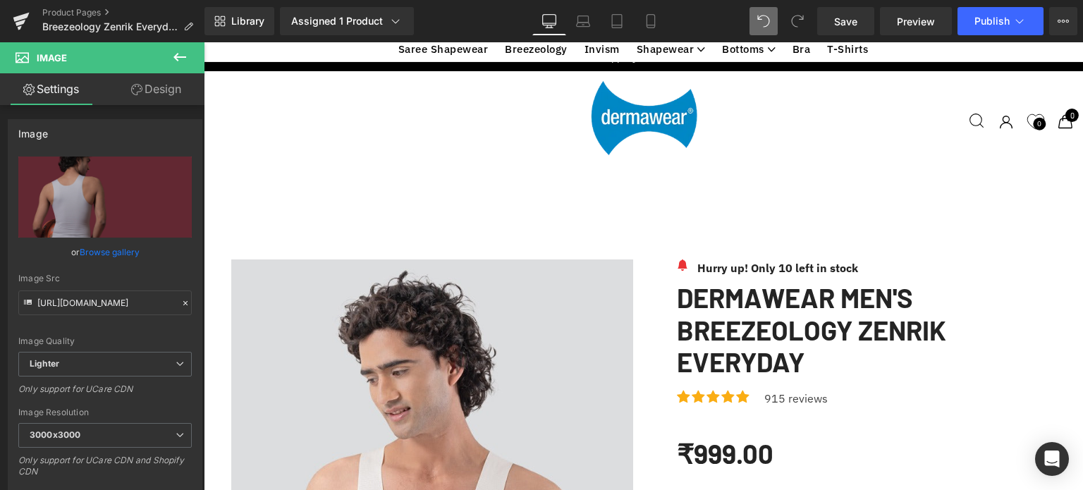
click at [94, 253] on link "Browse gallery" at bounding box center [110, 252] width 60 height 25
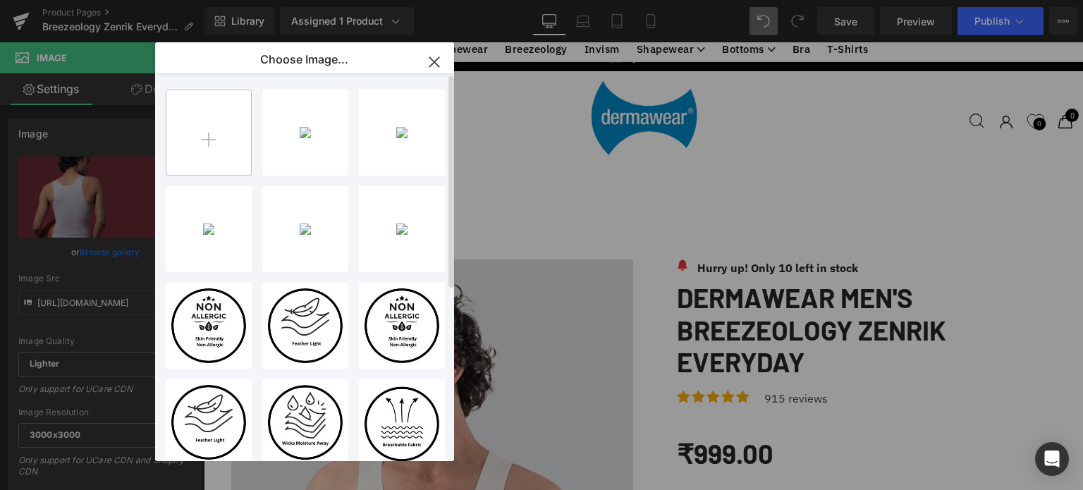
click at [209, 135] on input "file" at bounding box center [208, 132] width 85 height 85
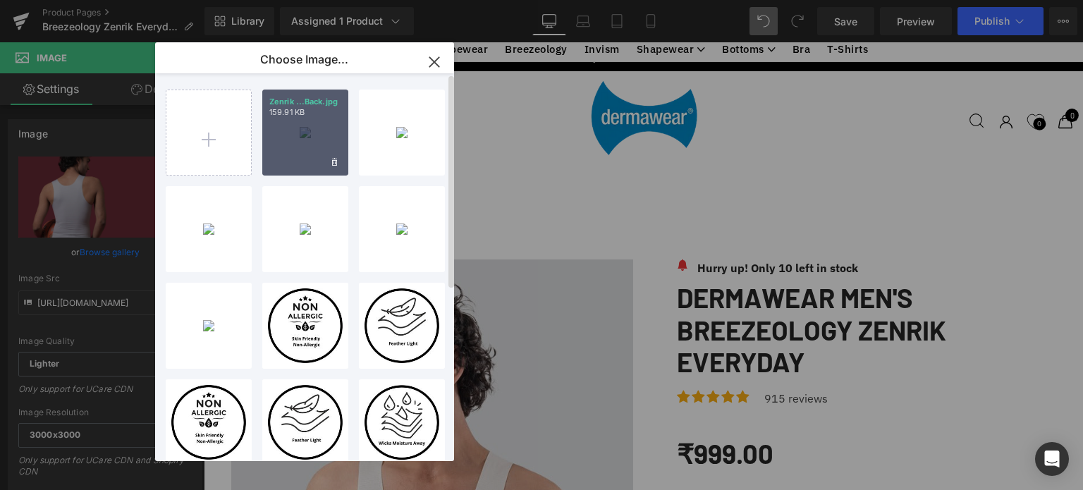
click at [288, 138] on div "Zenrik ...Back.jpg 159.91 KB" at bounding box center [305, 133] width 86 height 86
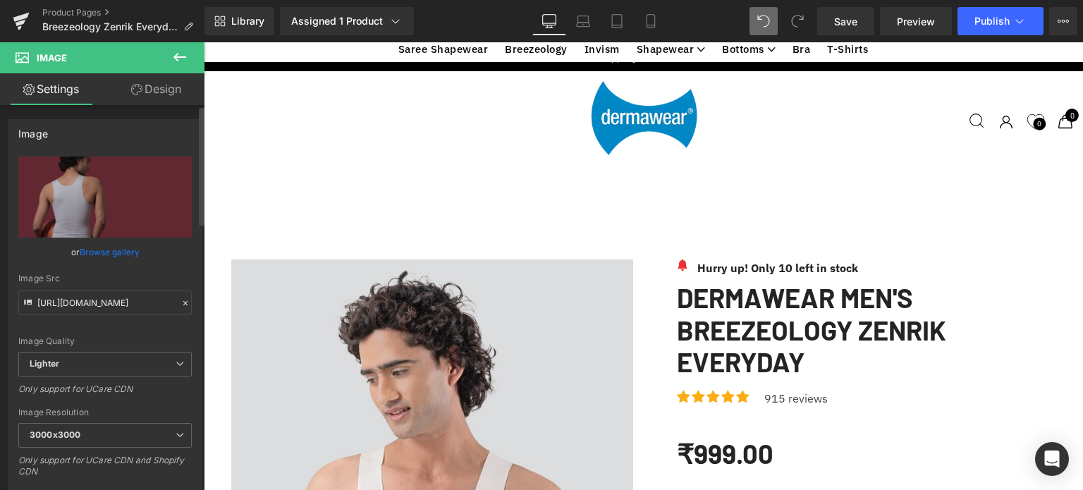
click at [99, 257] on link "Browse gallery" at bounding box center [110, 252] width 60 height 25
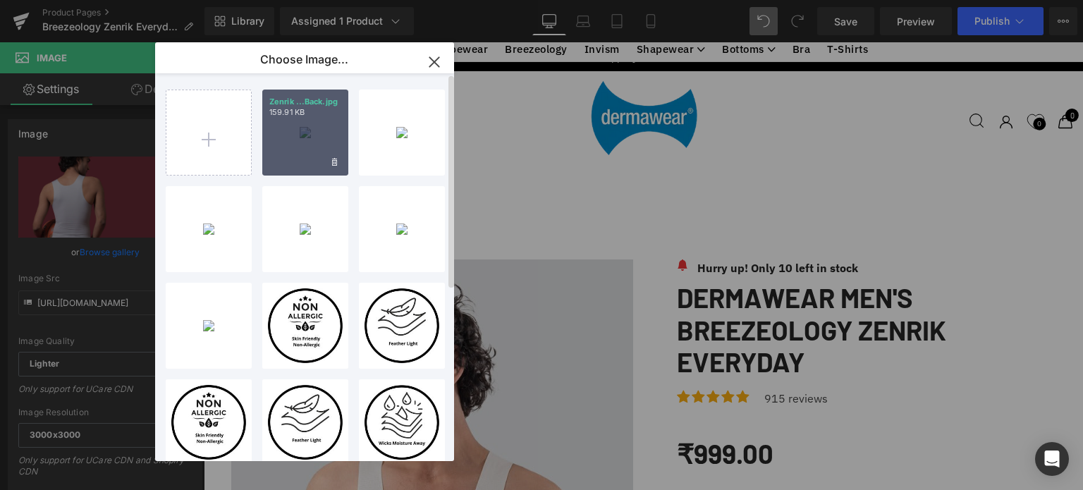
click at [309, 143] on div "Zenrik ...Back.jpg 159.91 KB" at bounding box center [305, 133] width 86 height 86
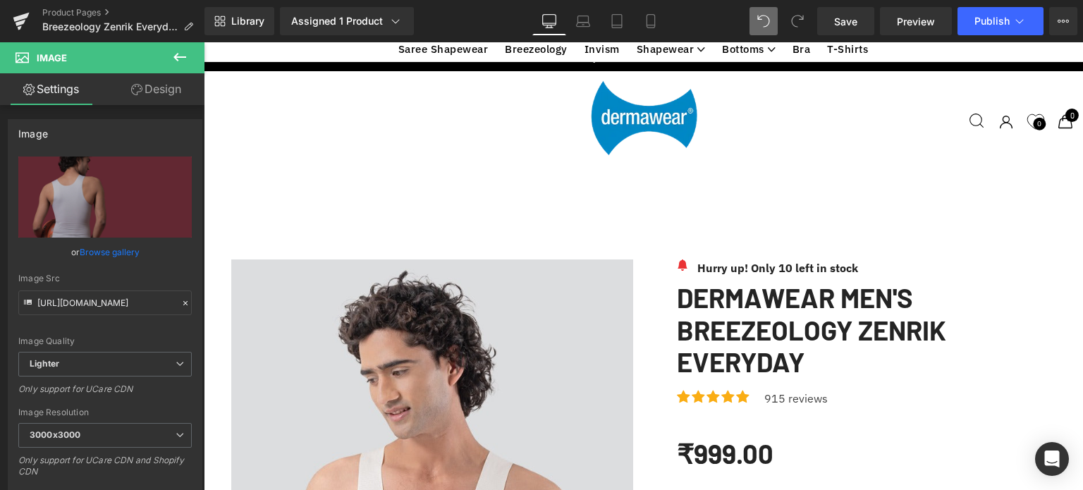
scroll to position [2682, 0]
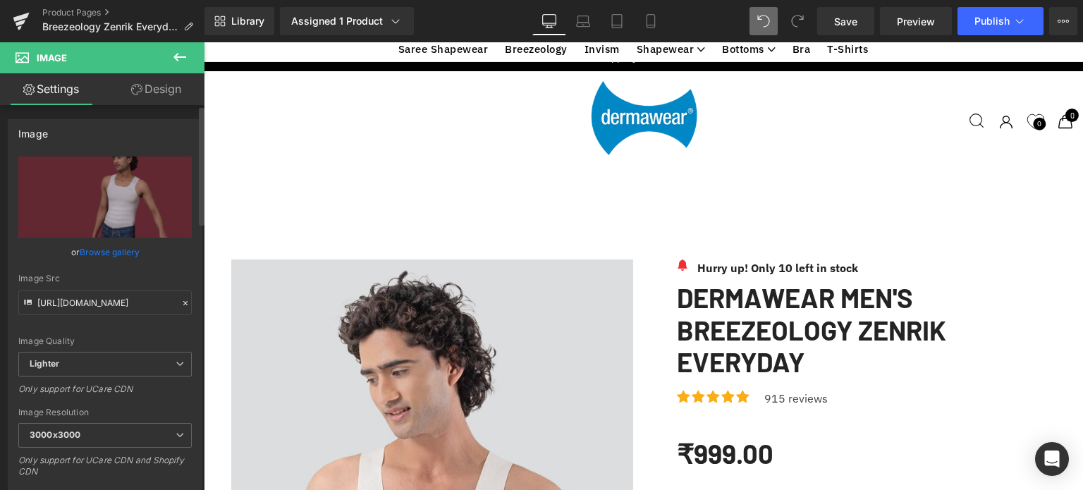
click at [113, 254] on link "Browse gallery" at bounding box center [110, 252] width 60 height 25
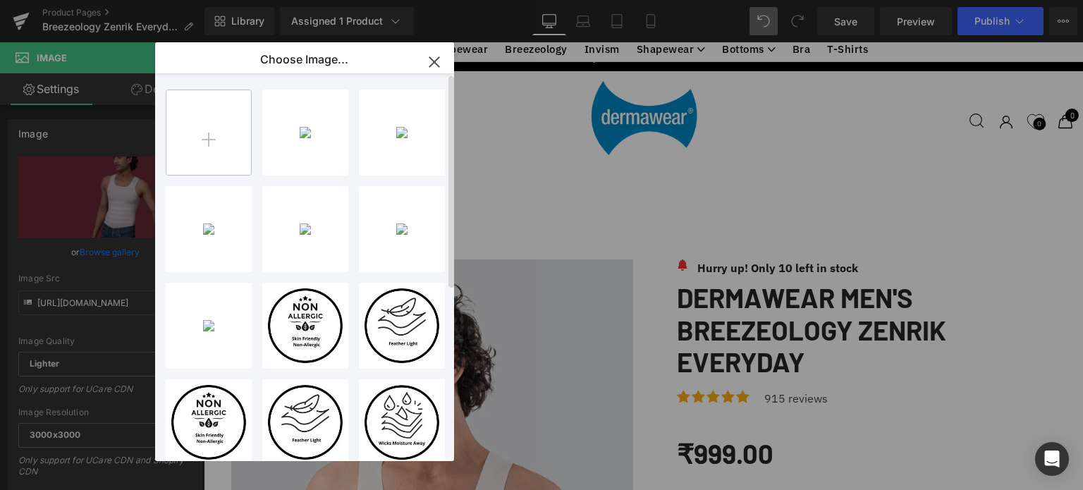
click at [209, 138] on input "file" at bounding box center [208, 132] width 85 height 85
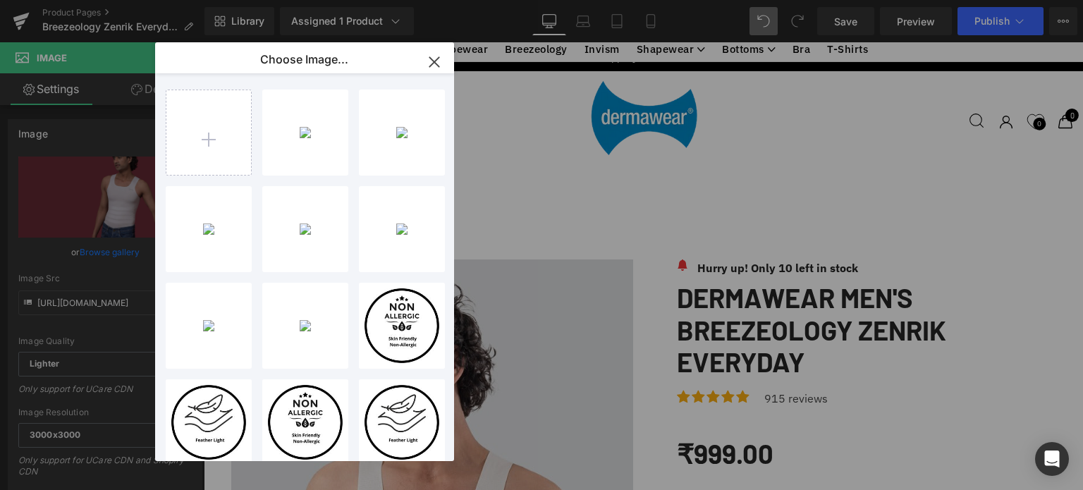
click at [0, 0] on div "Zenrik ...ront.jpg 119.10 KB" at bounding box center [0, 0] width 0 height 0
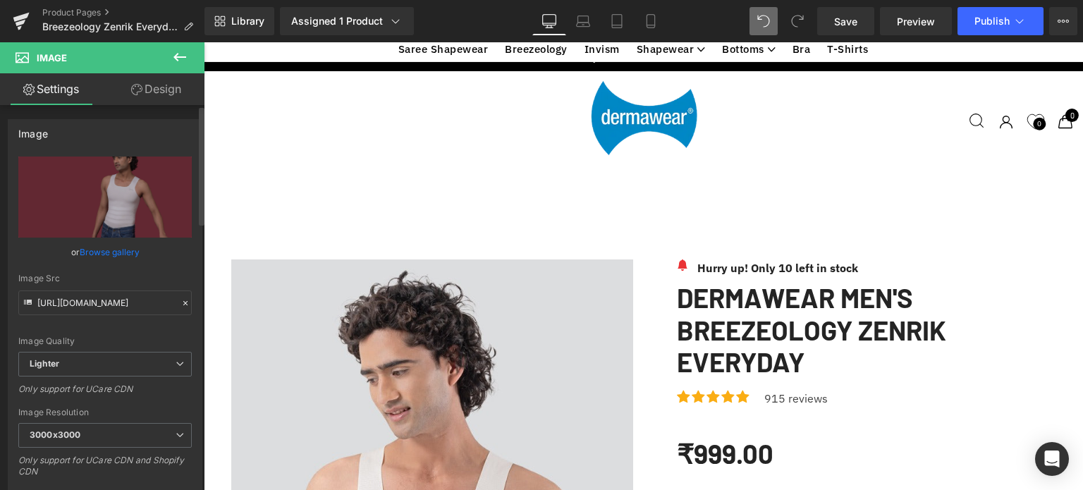
click at [93, 253] on link "Browse gallery" at bounding box center [110, 252] width 60 height 25
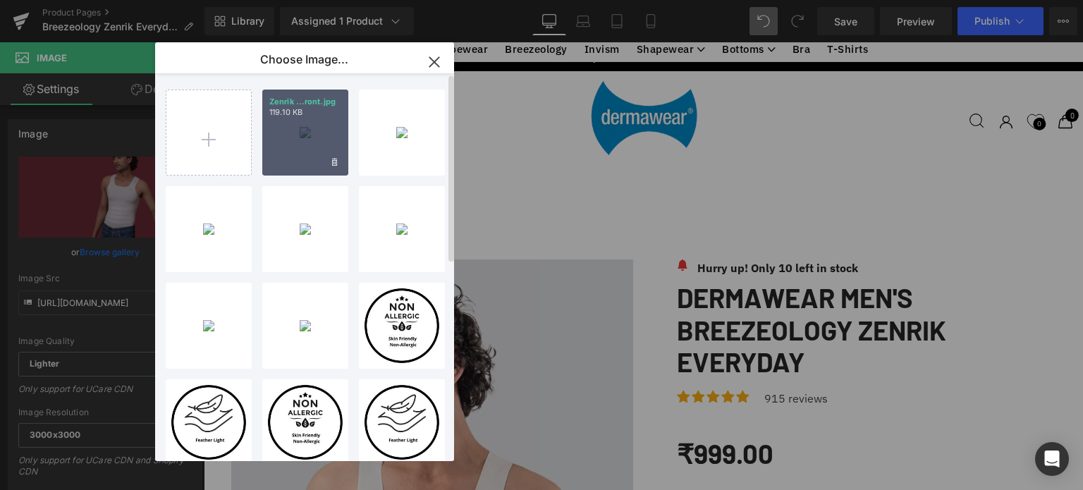
click at [291, 133] on div "Zenrik ...ront.jpg 119.10 KB" at bounding box center [305, 133] width 86 height 86
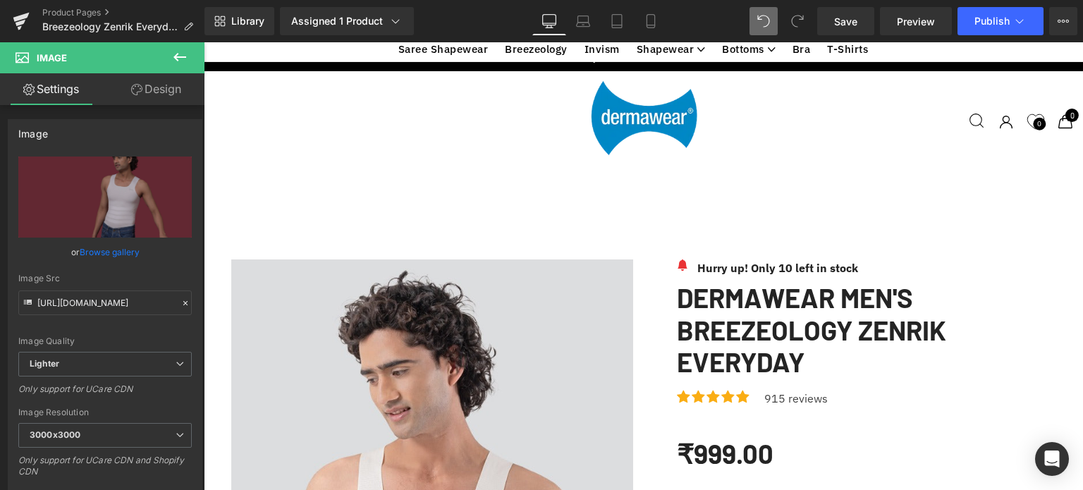
scroll to position [2609, 0]
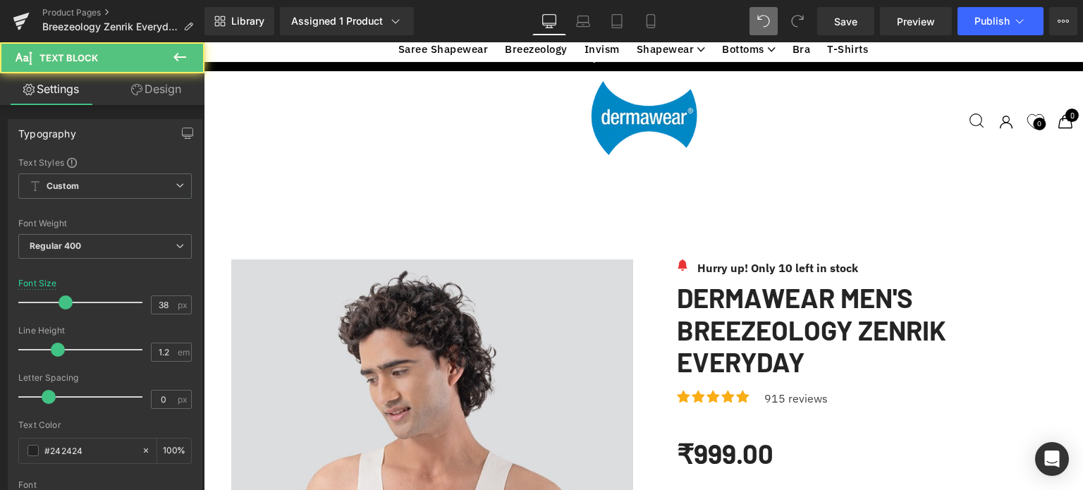
drag, startPoint x: 779, startPoint y: 295, endPoint x: 685, endPoint y: 279, distance: 95.2
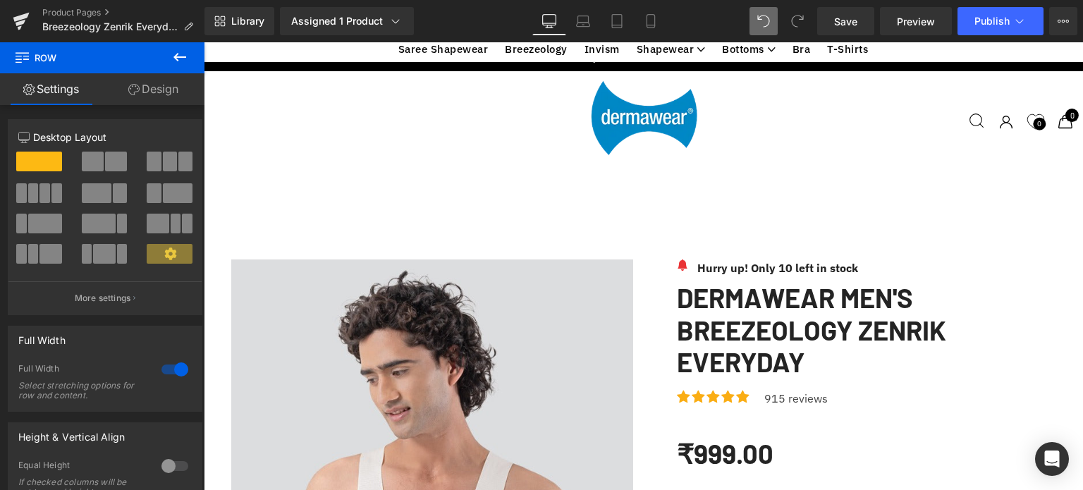
click at [172, 61] on icon at bounding box center [179, 57] width 17 height 17
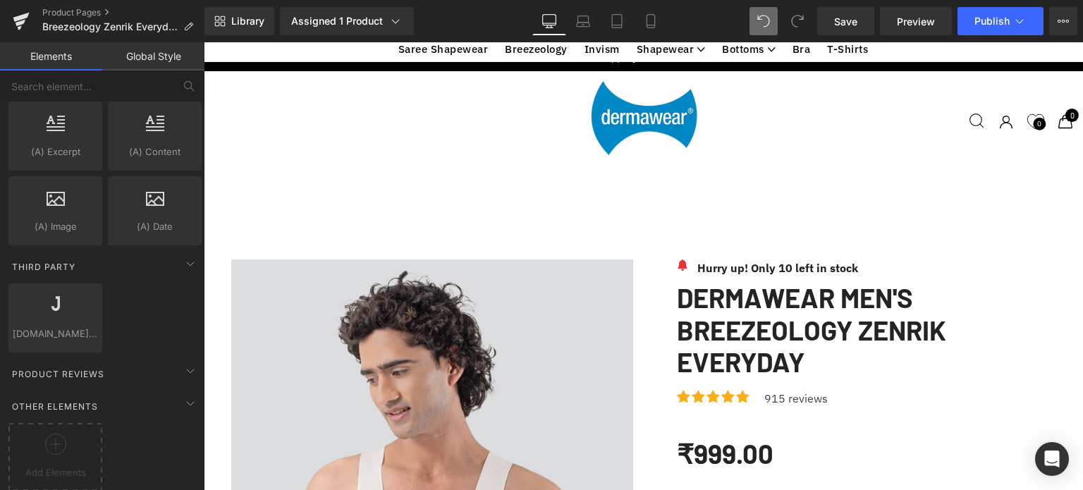
scroll to position [1708, 0]
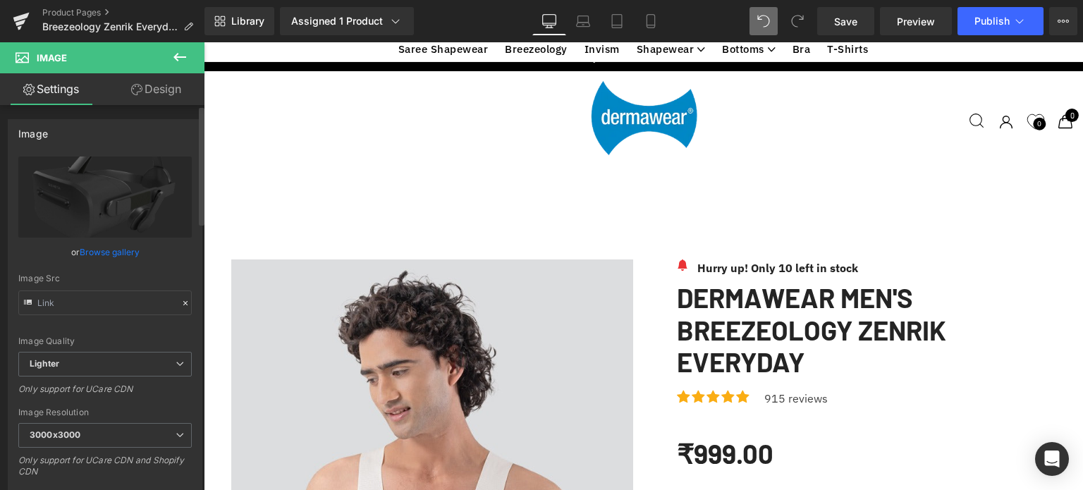
click at [91, 250] on link "Browse gallery" at bounding box center [110, 252] width 60 height 25
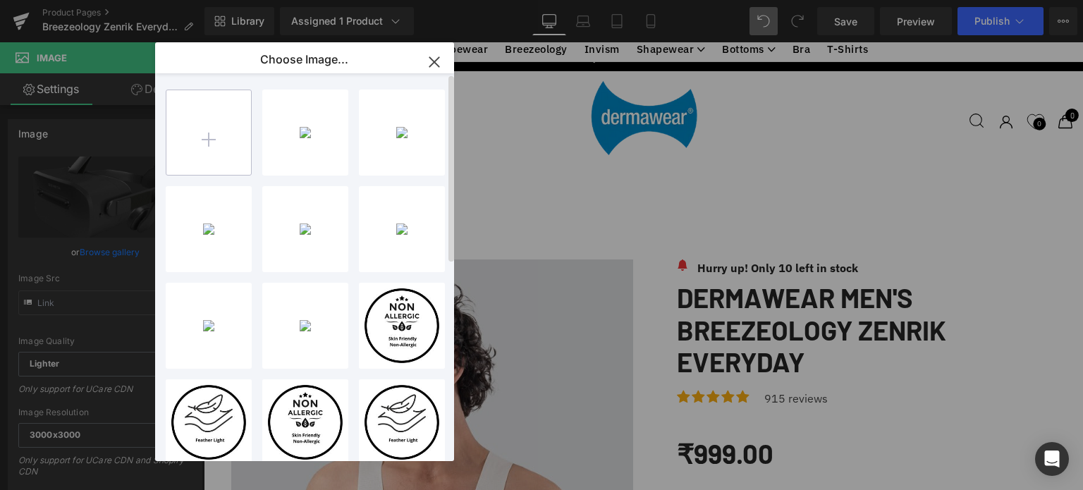
click at [195, 146] on input "file" at bounding box center [208, 132] width 85 height 85
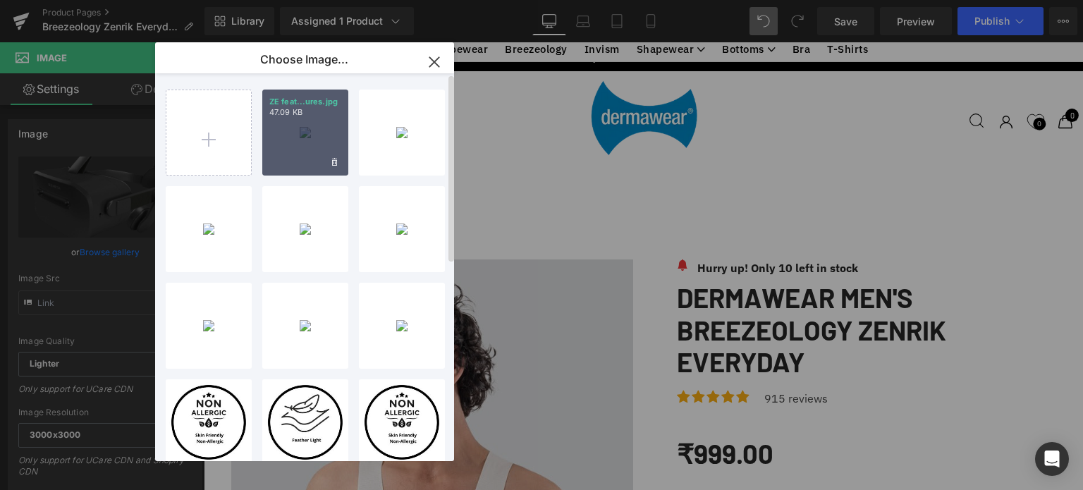
click at [312, 121] on div "ZE feat...ures.jpg 47.09 KB" at bounding box center [305, 133] width 86 height 86
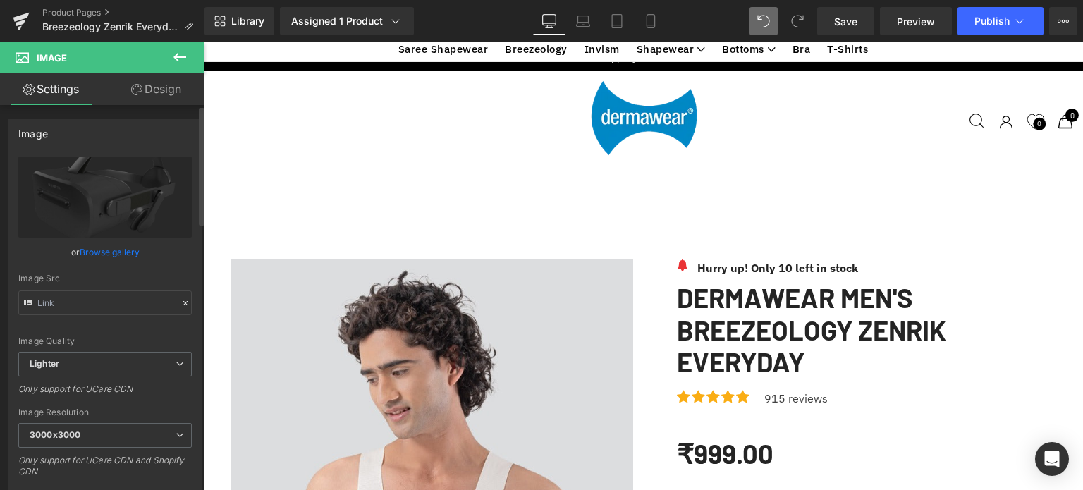
click at [93, 255] on link "Browse gallery" at bounding box center [110, 252] width 60 height 25
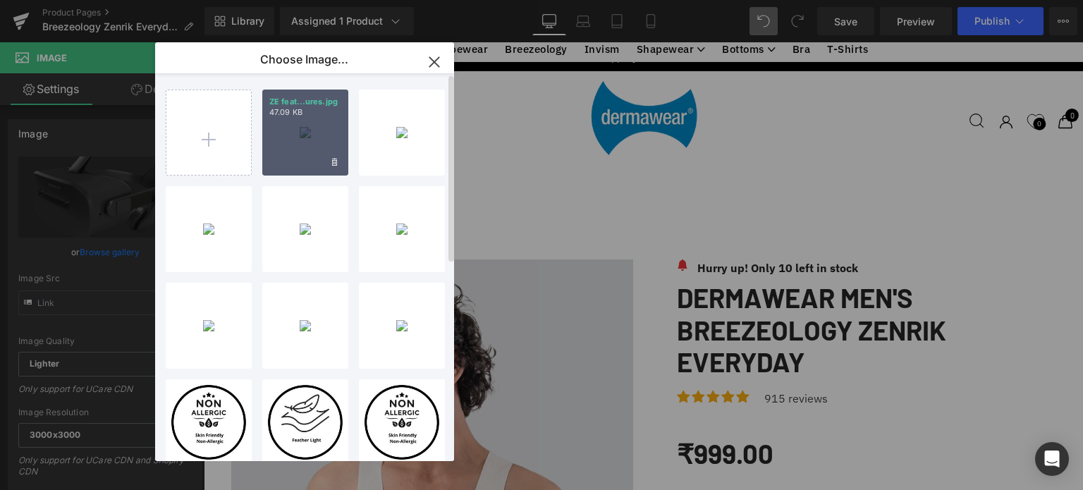
click at [293, 135] on div "ZE feat...ures.jpg 47.09 KB" at bounding box center [305, 133] width 86 height 86
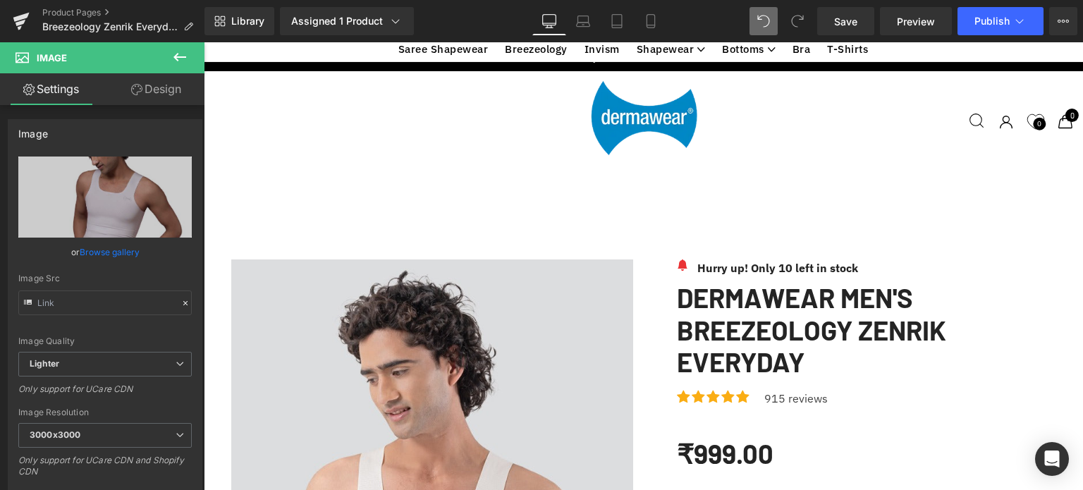
scroll to position [353, 0]
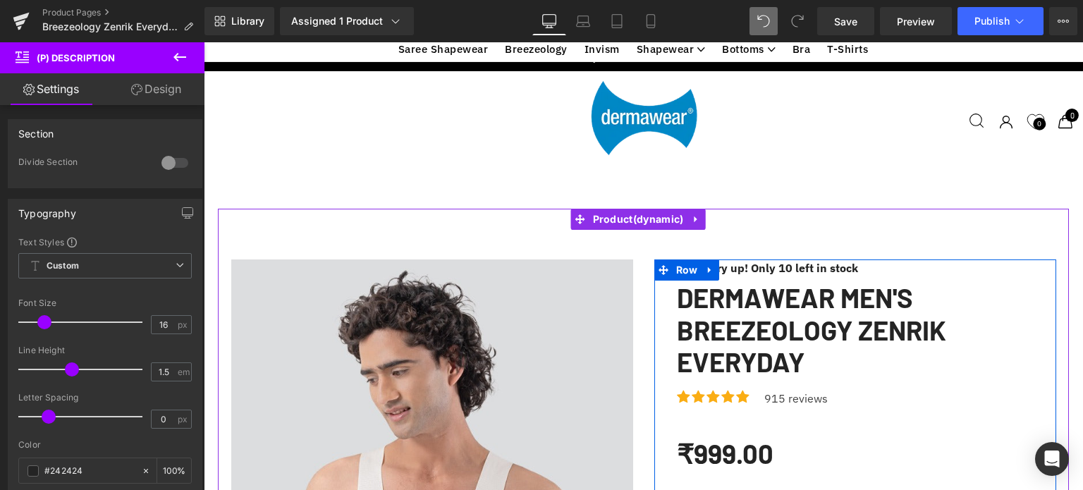
scroll to position [592, 0]
copy div "Loremipsumd Sitametcons adipiscin elit, seddoeiu temporin ut labor etdoloremagn…"
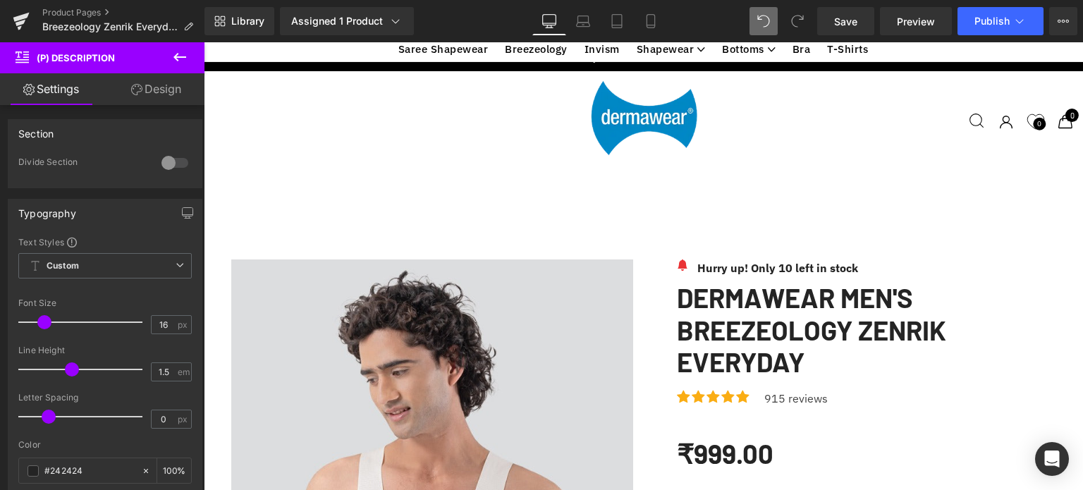
scroll to position [1678, 0]
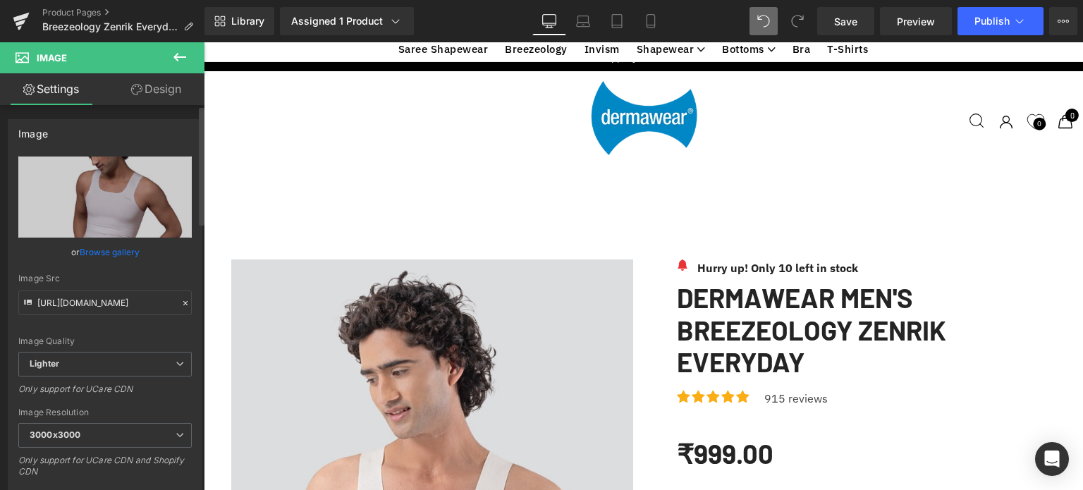
click at [94, 250] on link "Browse gallery" at bounding box center [110, 252] width 60 height 25
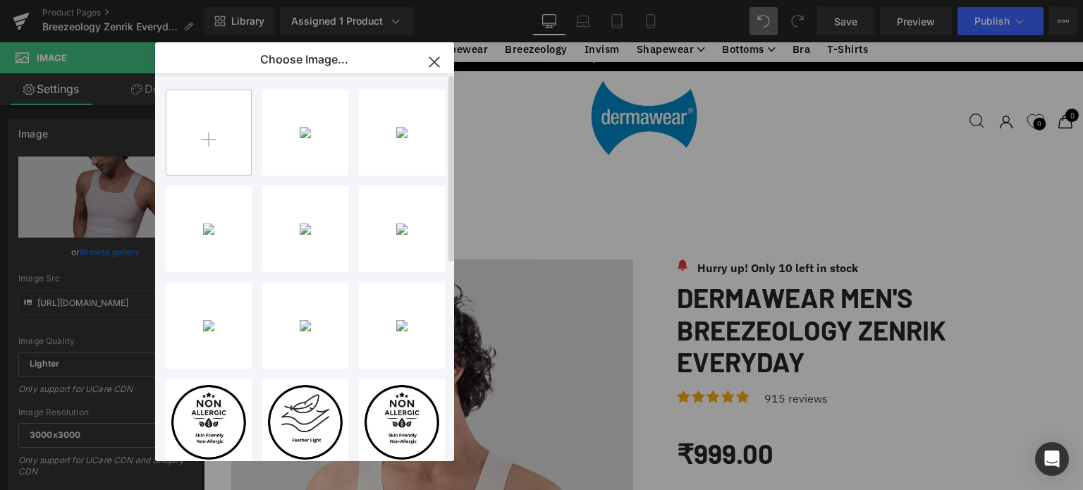
click at [200, 138] on input "file" at bounding box center [208, 132] width 85 height 85
type input "C:\fakepath\Zenrik Everday 2.png"
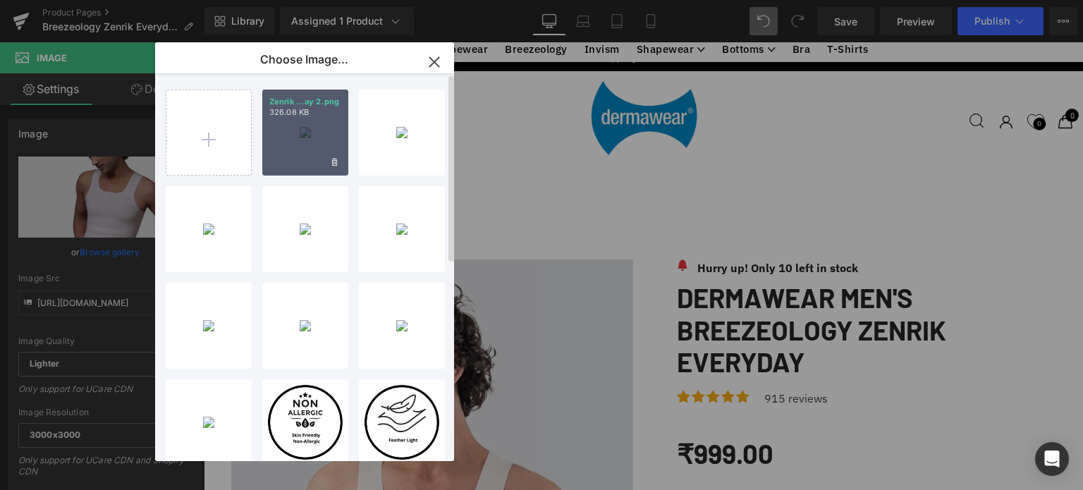
click at [285, 121] on div "Zenrik ...ay 2.png 326.08 KB" at bounding box center [305, 133] width 86 height 86
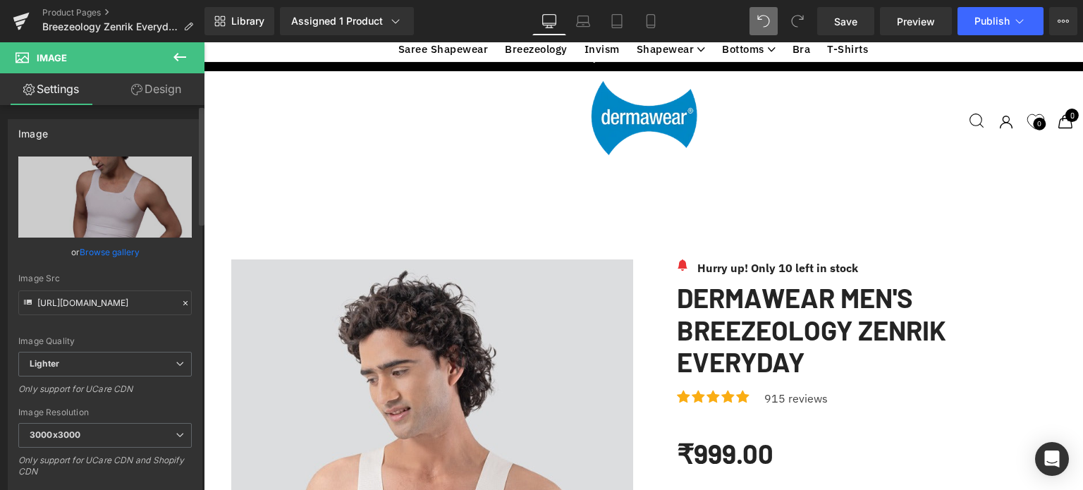
click at [106, 250] on link "Browse gallery" at bounding box center [110, 252] width 60 height 25
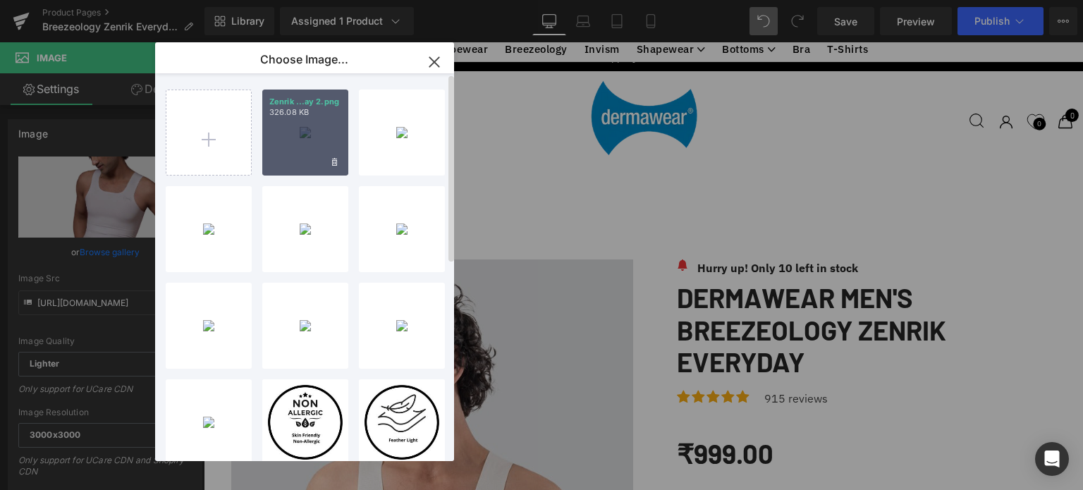
click at [312, 128] on div "Zenrik ...ay 2.png 326.08 KB" at bounding box center [305, 133] width 86 height 86
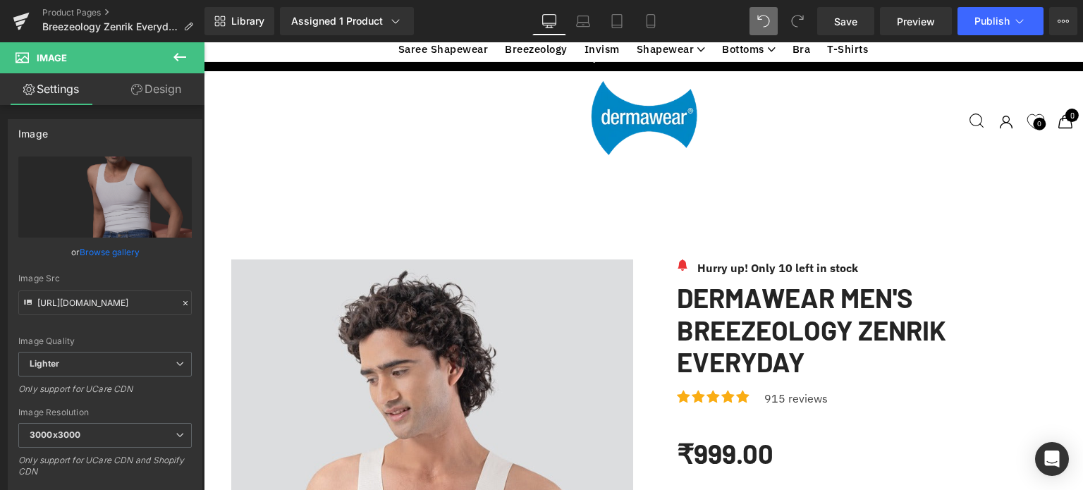
click at [178, 54] on icon at bounding box center [179, 57] width 13 height 8
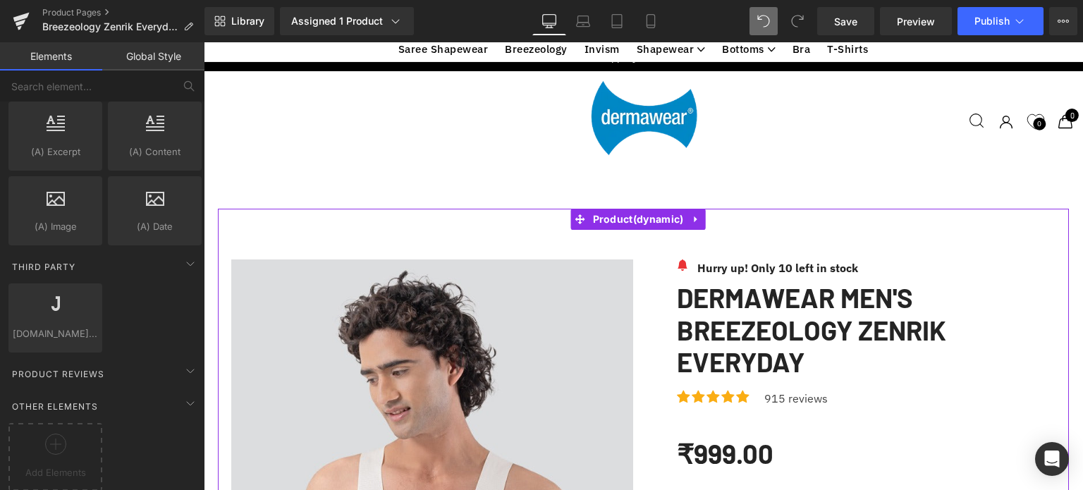
scroll to position [213, 0]
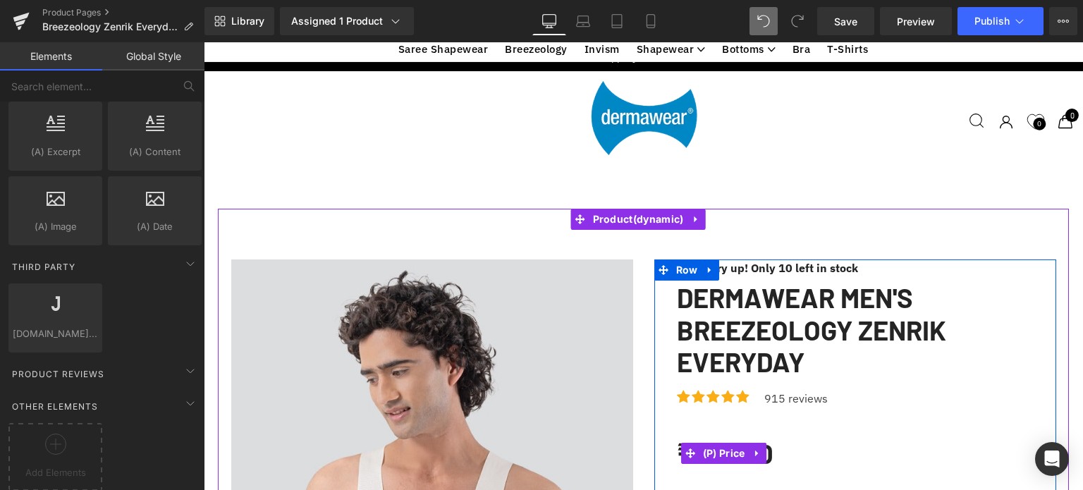
click at [877, 429] on div "₹999.00 ₹0 Save -99800%" at bounding box center [866, 453] width 379 height 48
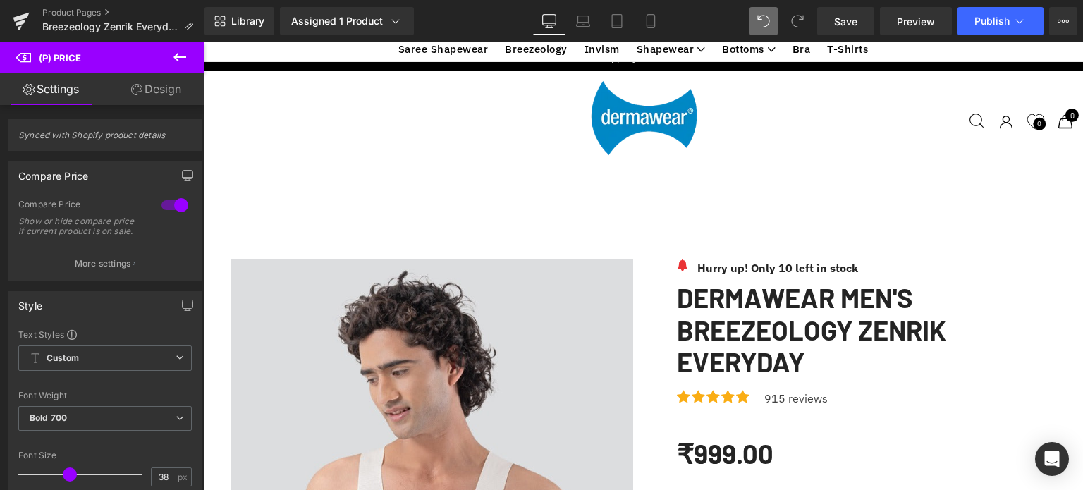
scroll to position [272, 0]
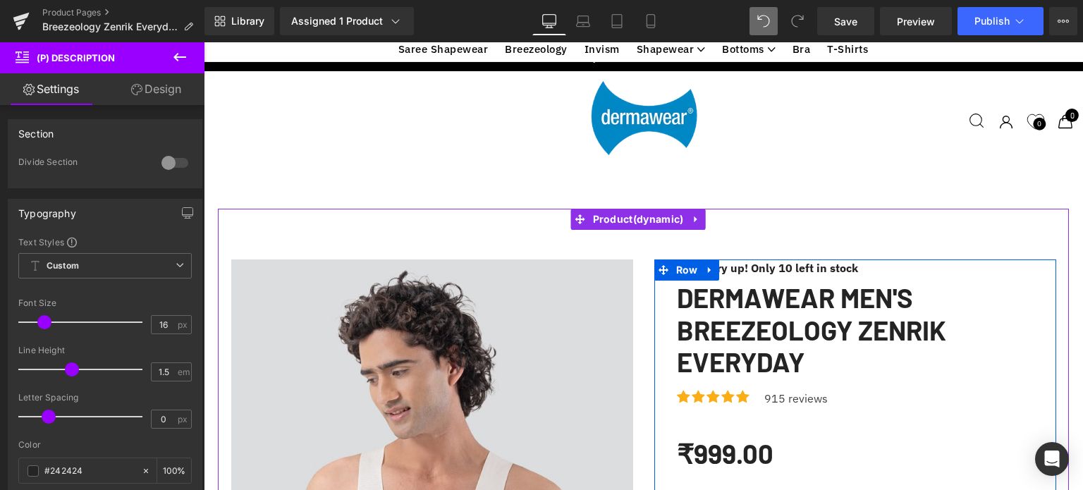
scroll to position [614, 0]
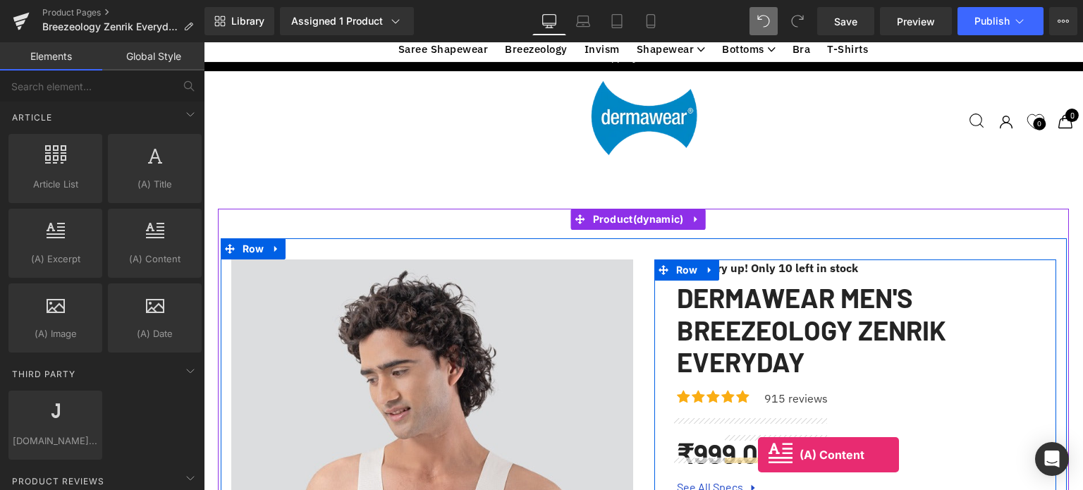
scroll to position [219, 0]
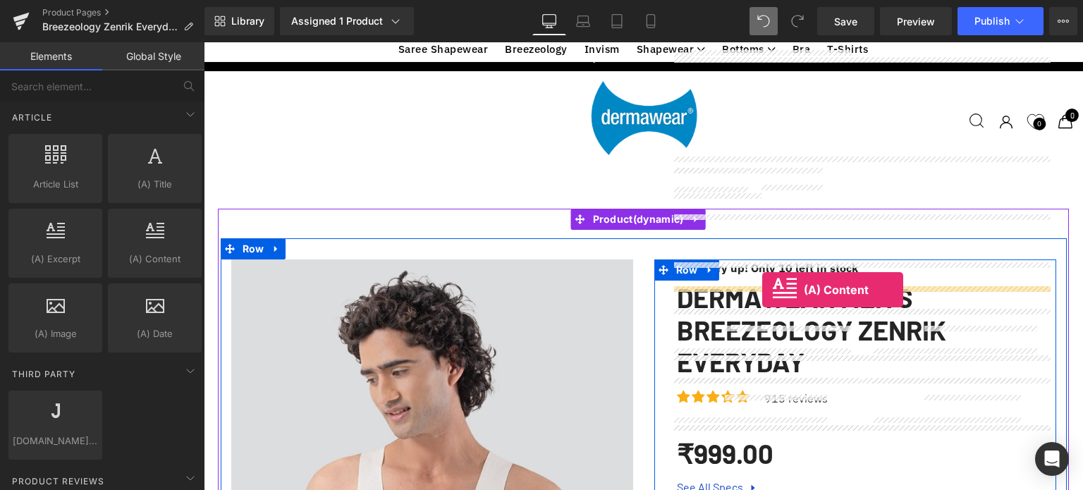
drag, startPoint x: 357, startPoint y: 271, endPoint x: 762, endPoint y: 290, distance: 405.9
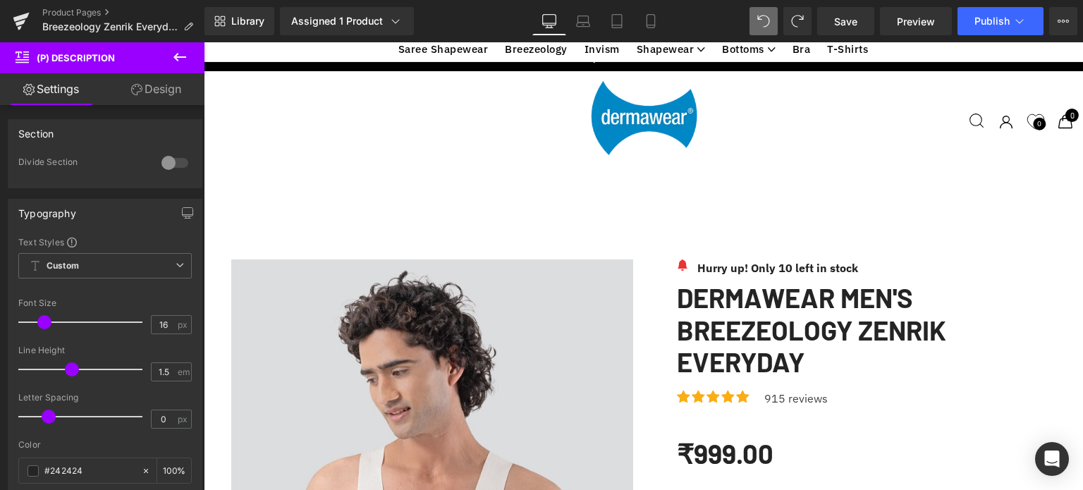
click at [174, 53] on icon at bounding box center [179, 57] width 17 height 17
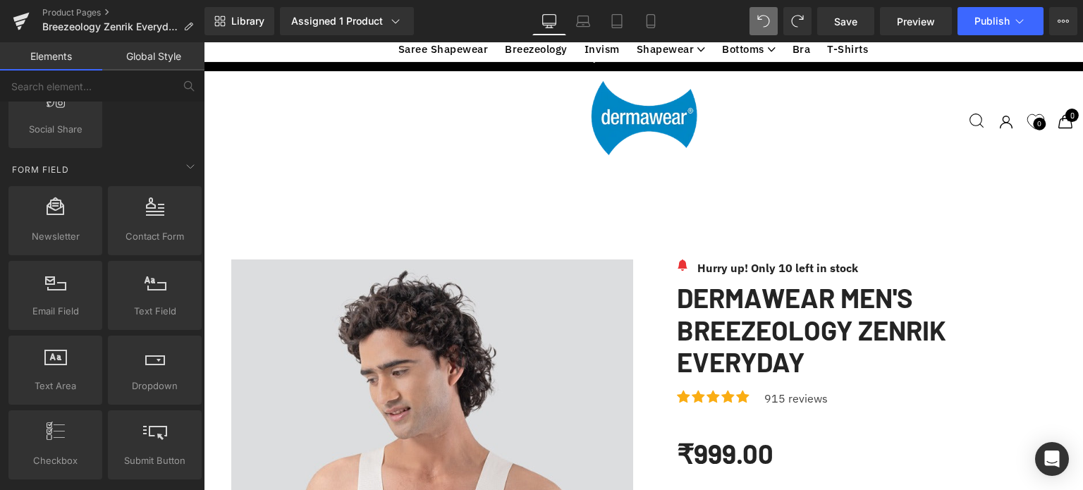
scroll to position [2034, 0]
click at [80, 89] on input "text" at bounding box center [86, 86] width 173 height 31
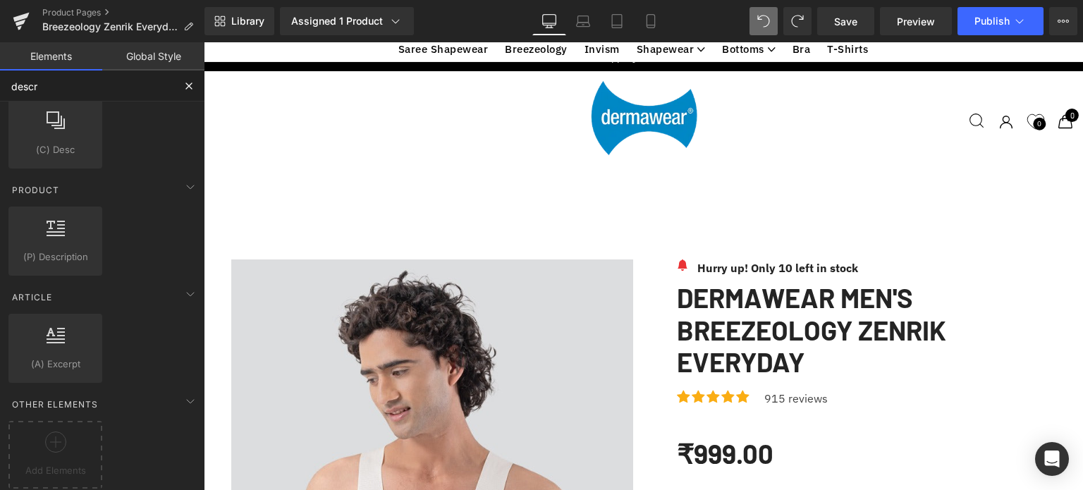
scroll to position [46, 0]
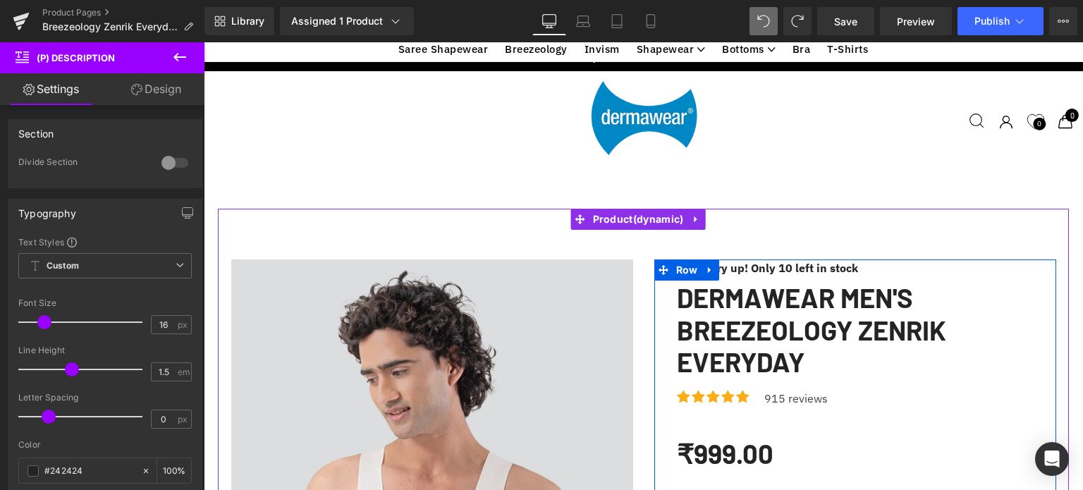
scroll to position [496, 0]
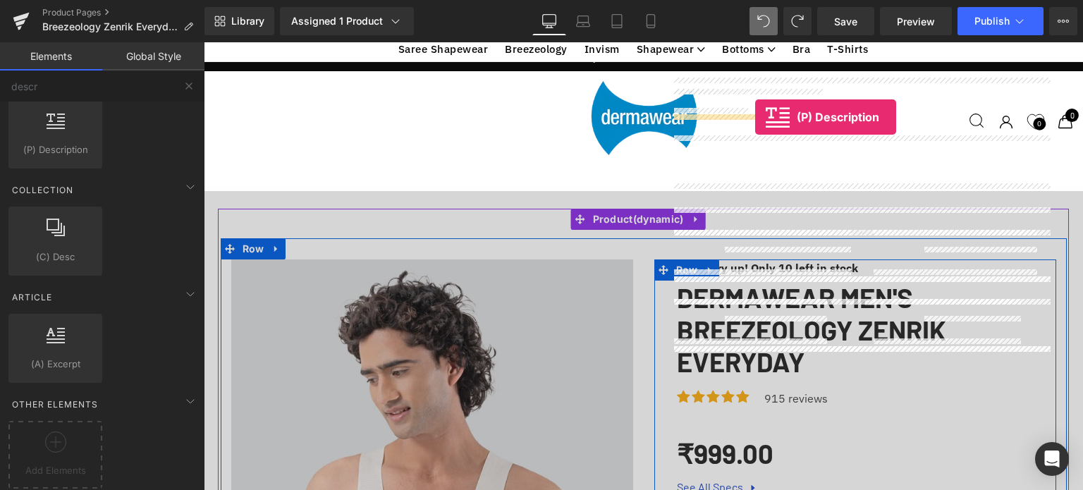
scroll to position [299, 0]
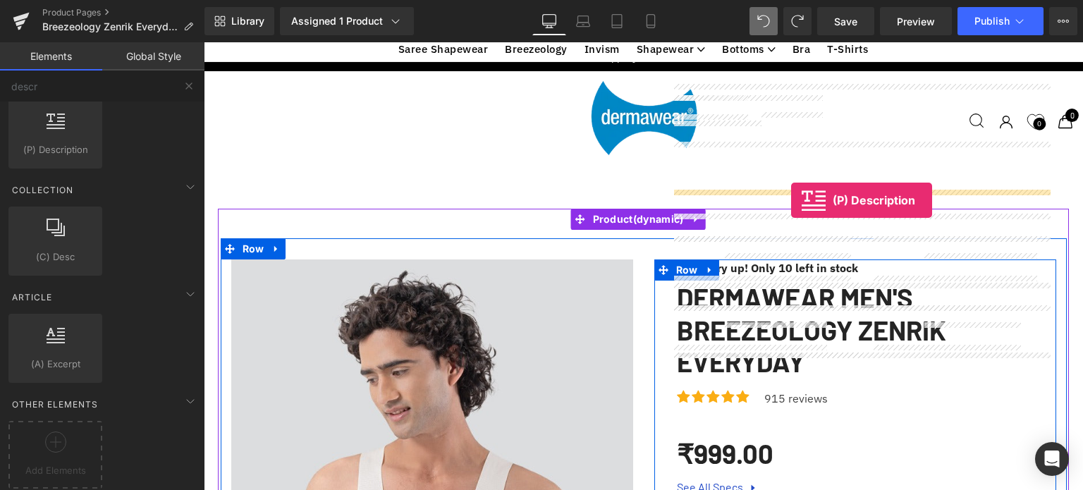
drag, startPoint x: 261, startPoint y: 178, endPoint x: 791, endPoint y: 200, distance: 530.7
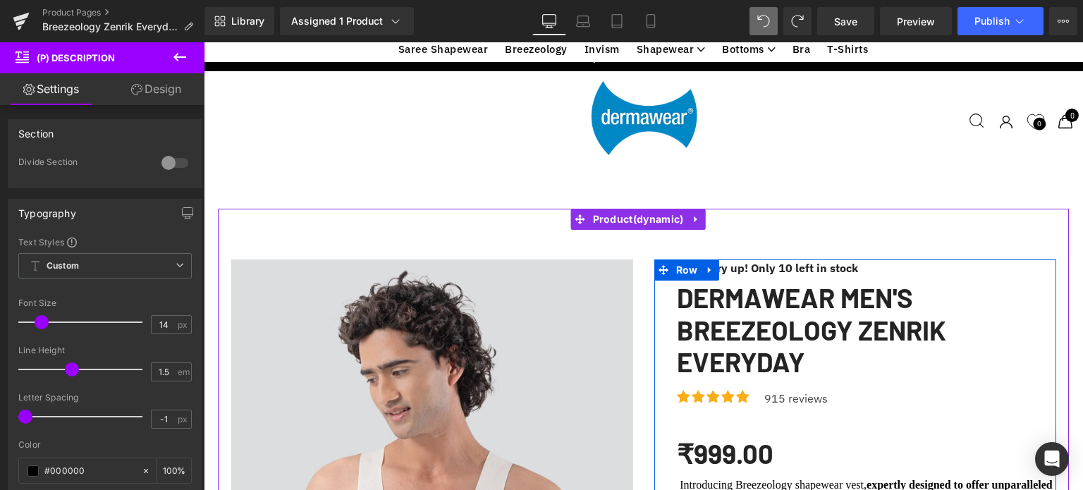
scroll to position [372, 0]
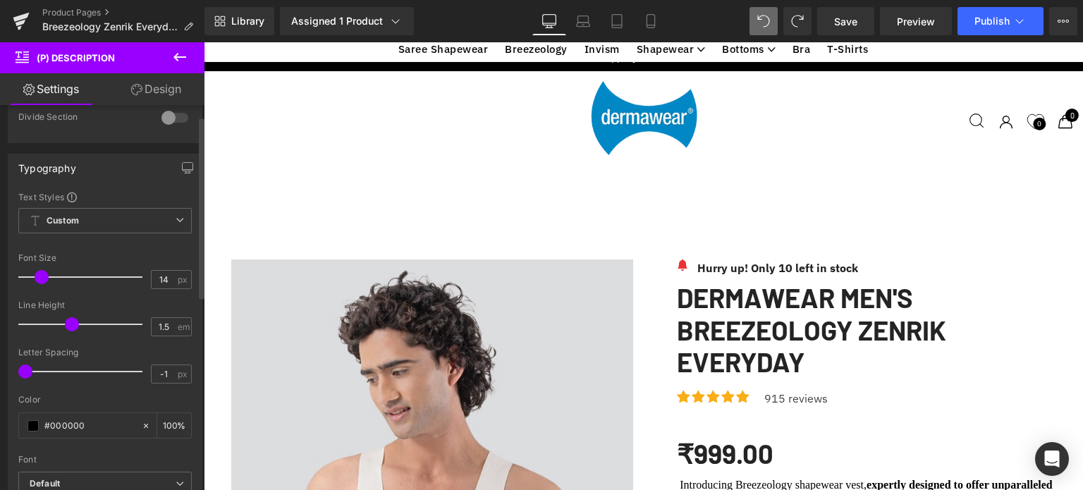
scroll to position [0, 0]
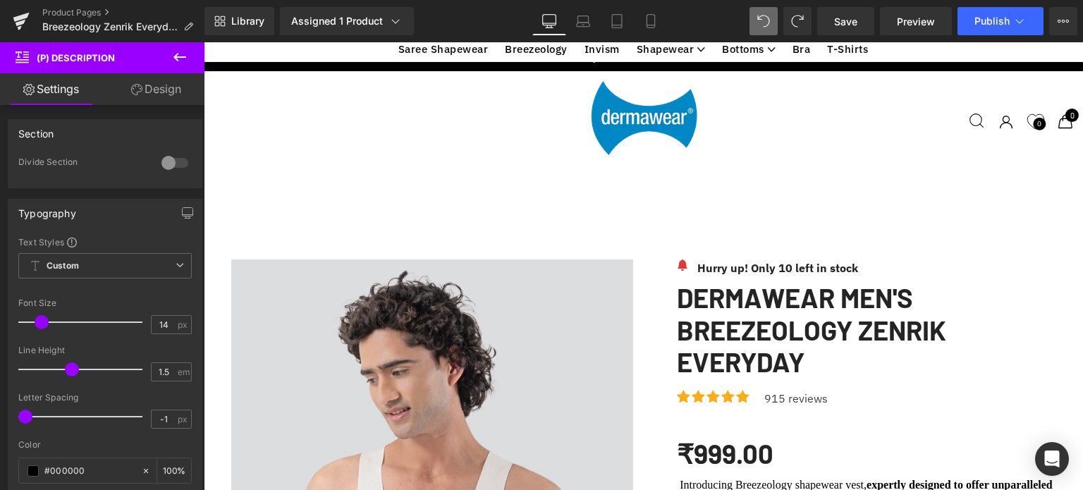
click at [149, 101] on link "Design" at bounding box center [156, 89] width 102 height 32
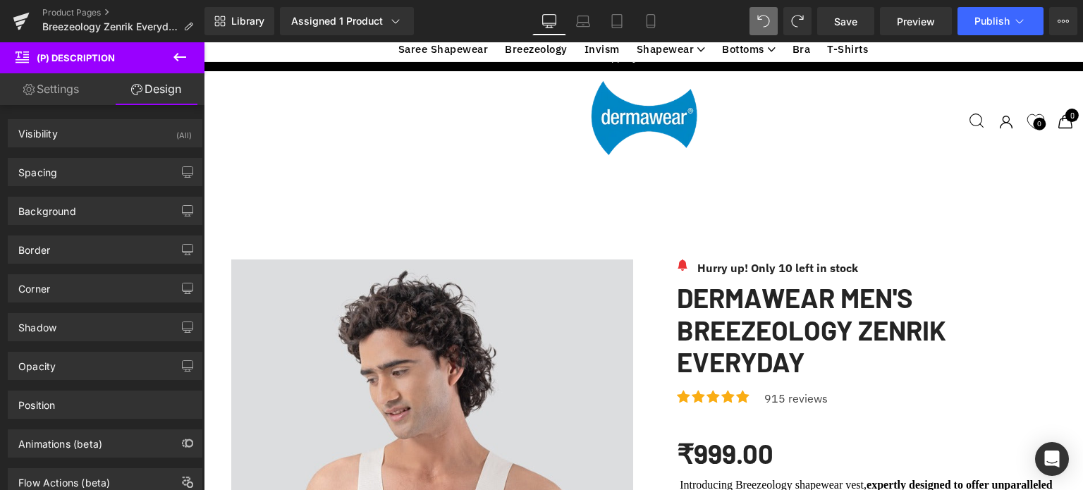
click at [42, 97] on link "Settings" at bounding box center [51, 89] width 102 height 32
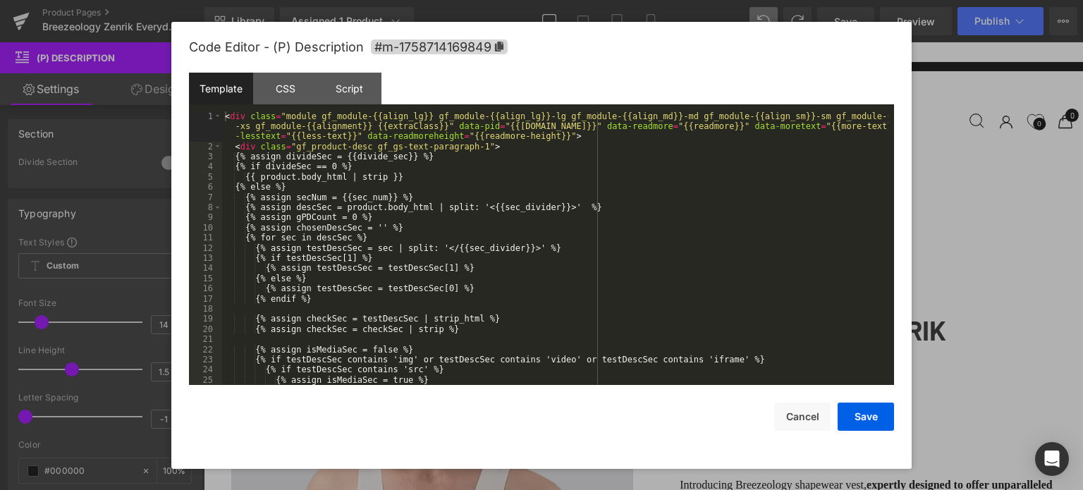
click at [914, 293] on body "(P) Description You are previewing how the will restyle your page. You can not …" at bounding box center [541, 245] width 1083 height 490
click at [810, 414] on button "Cancel" at bounding box center [802, 417] width 56 height 28
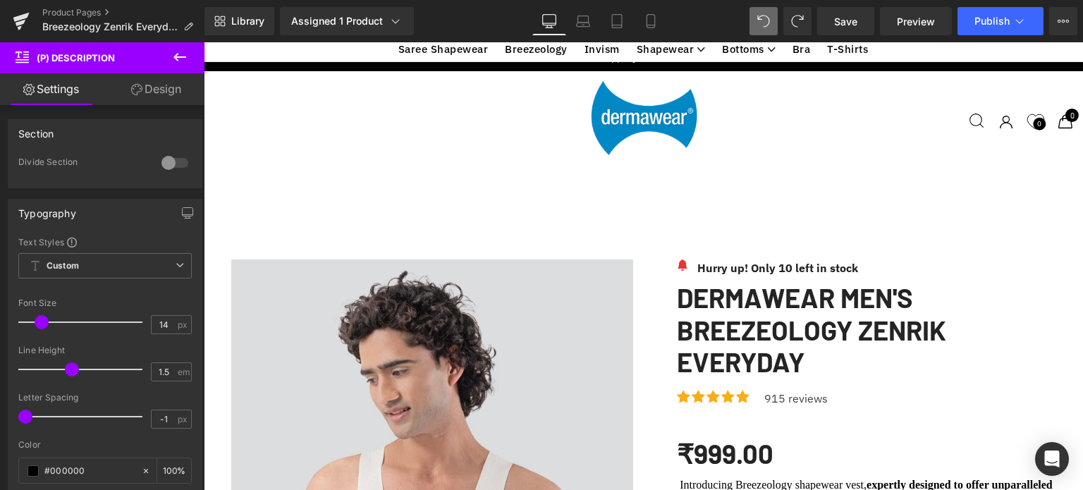
click at [179, 57] on icon at bounding box center [179, 57] width 13 height 8
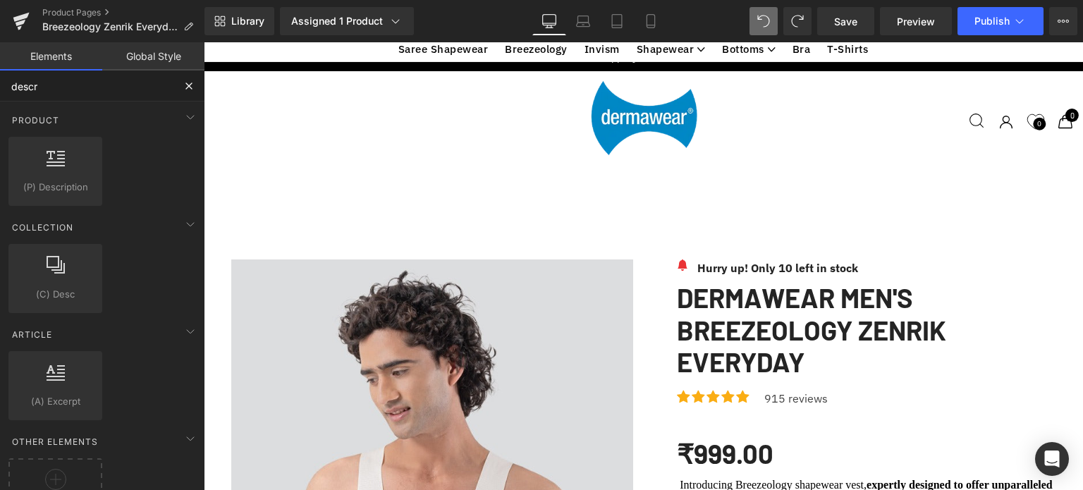
click at [82, 86] on input "descr" at bounding box center [86, 86] width 173 height 31
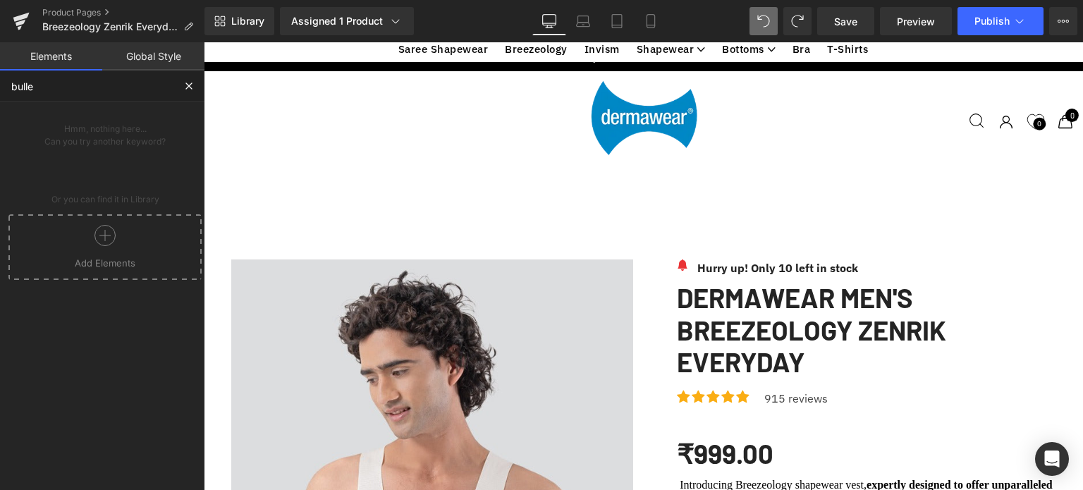
type input "bullet"
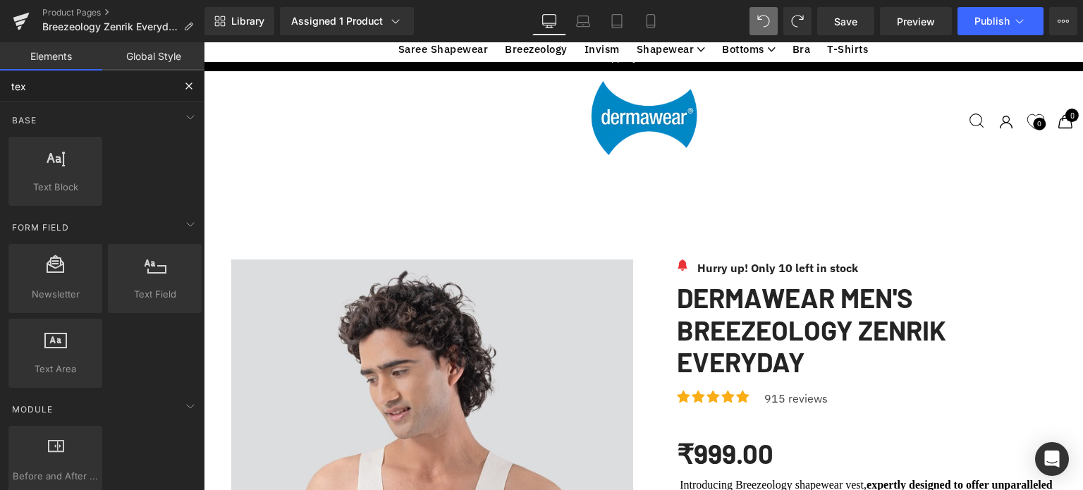
type input "text"
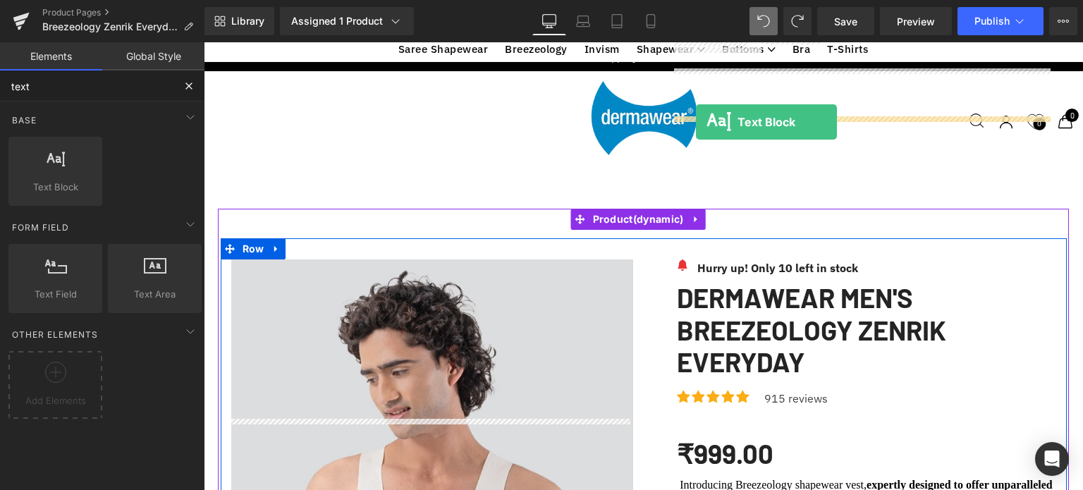
drag, startPoint x: 243, startPoint y: 215, endPoint x: 696, endPoint y: 122, distance: 462.2
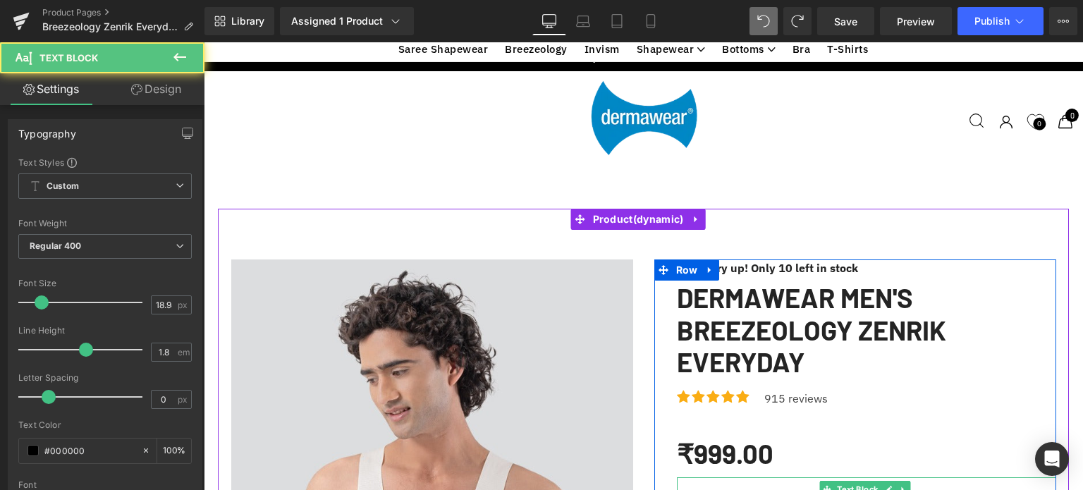
click at [734, 477] on p at bounding box center [866, 489] width 379 height 24
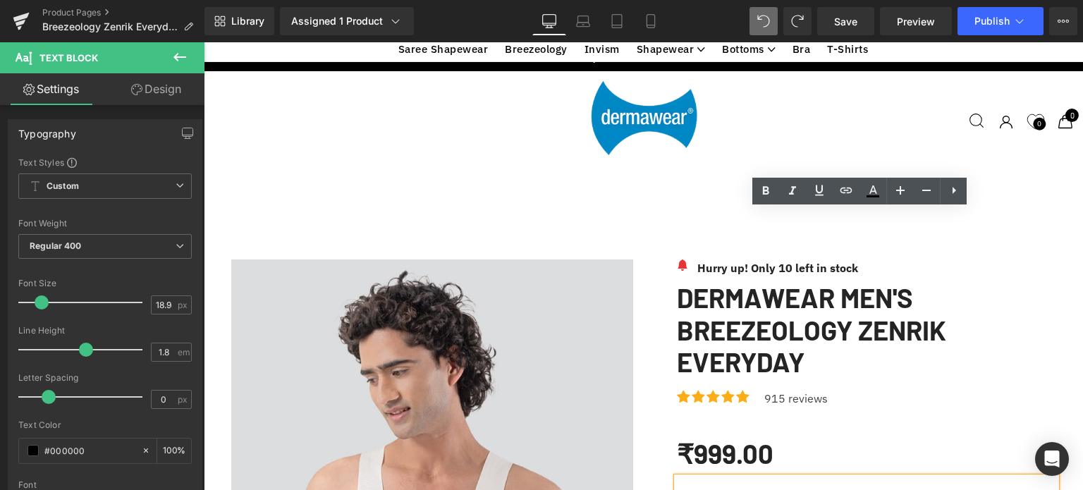
scroll to position [272, 0]
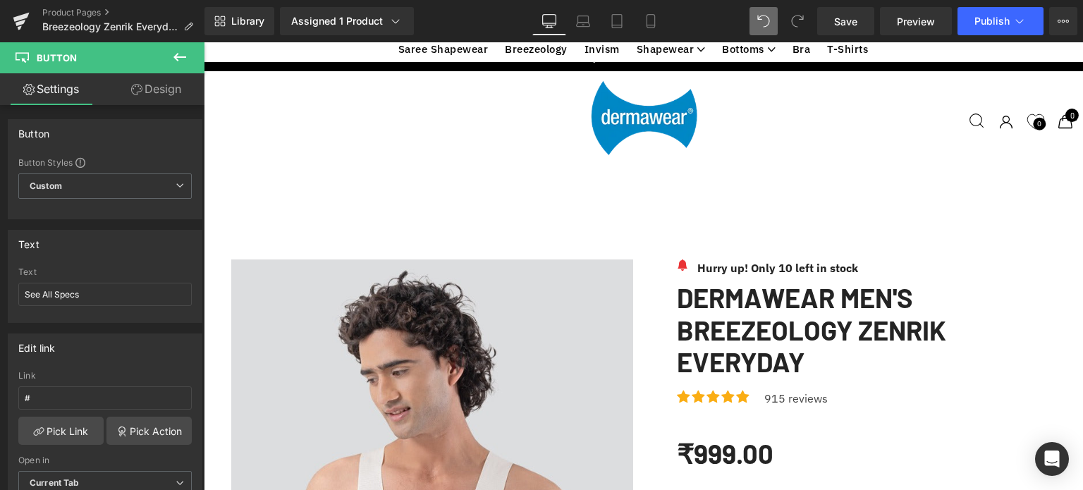
scroll to position [333, 0]
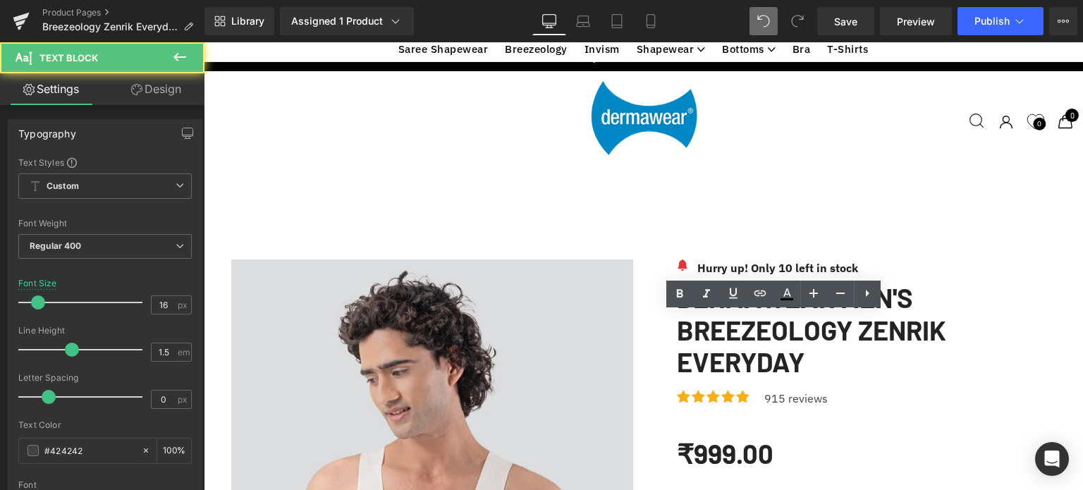
drag, startPoint x: 740, startPoint y: 327, endPoint x: 690, endPoint y: 321, distance: 51.2
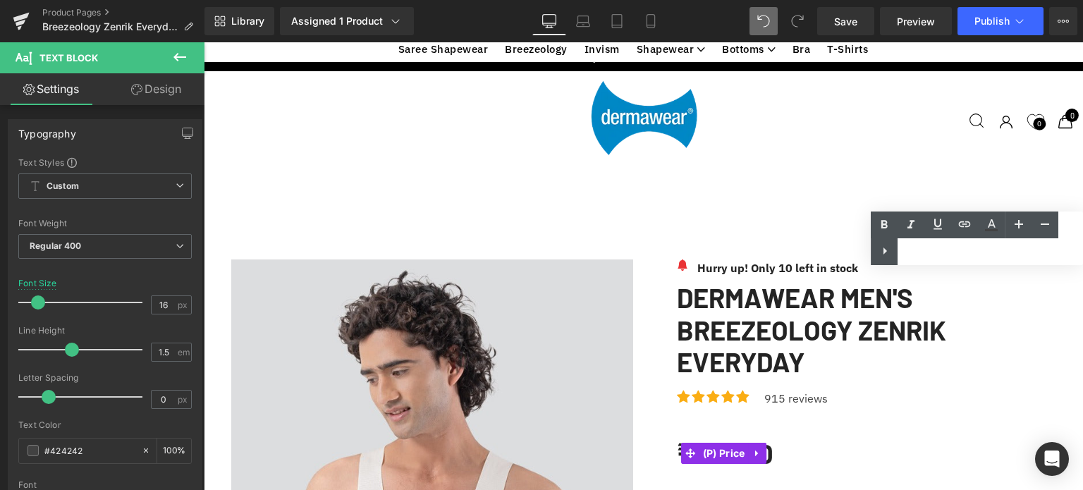
click at [993, 429] on div "₹999.00 ₹0 Save -99800%" at bounding box center [866, 453] width 379 height 48
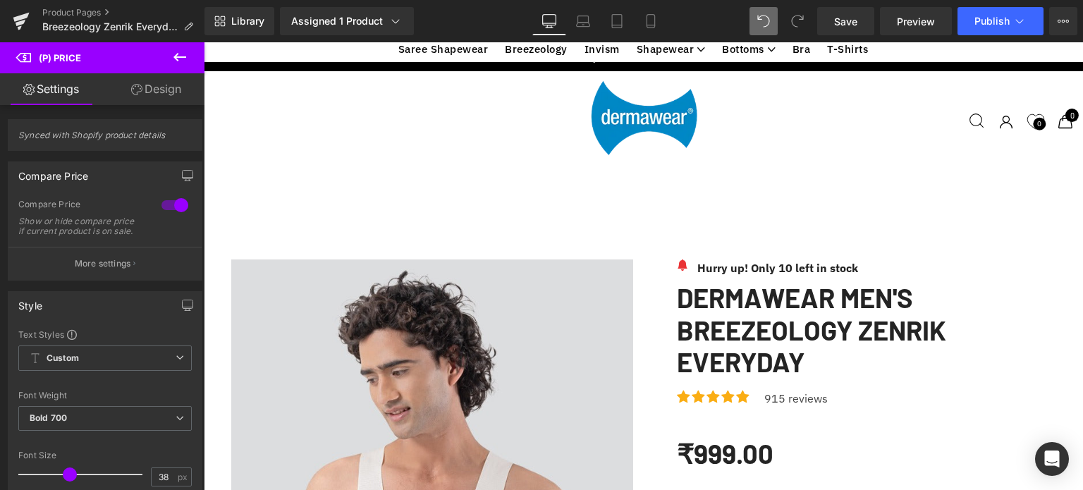
scroll to position [1197, 0]
click at [647, 19] on icon at bounding box center [651, 21] width 14 height 14
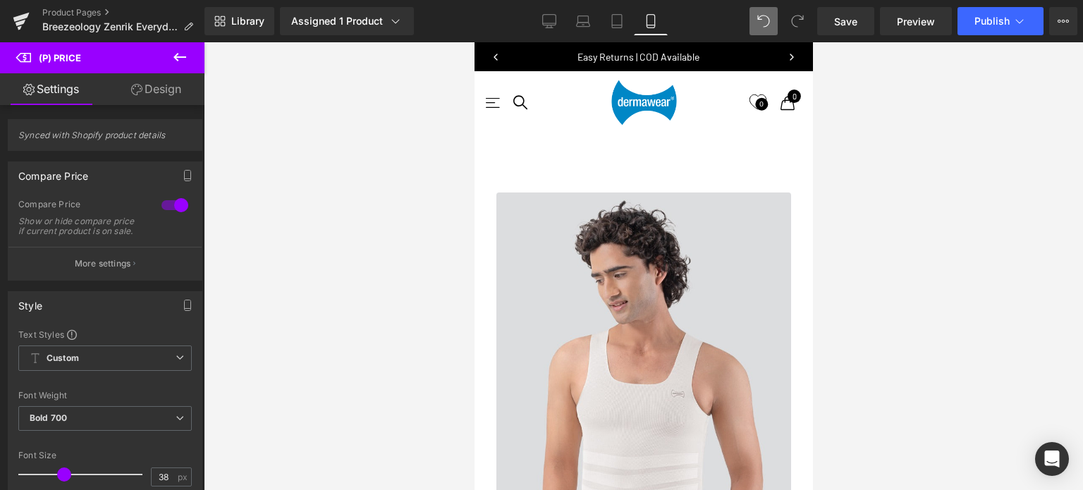
scroll to position [759, 0]
click at [554, 17] on icon at bounding box center [549, 21] width 14 height 14
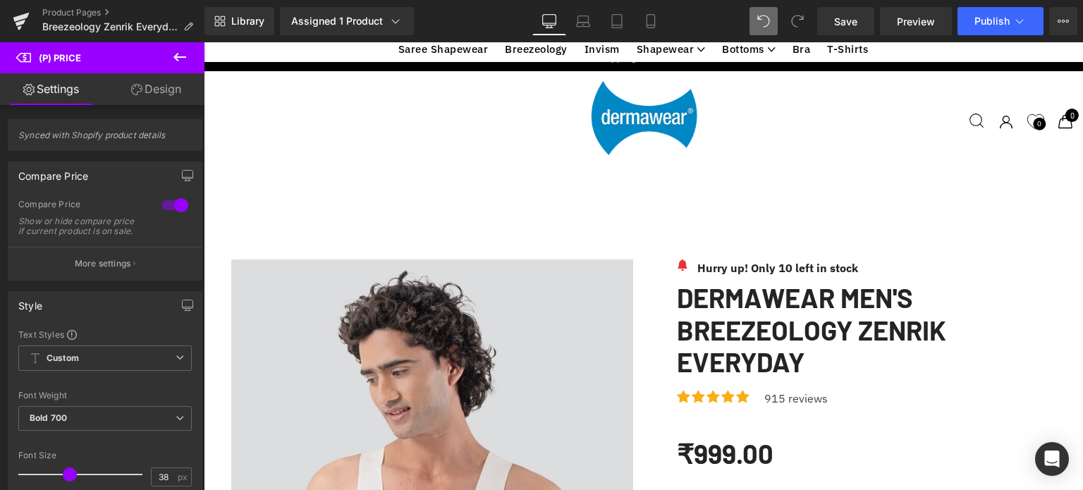
scroll to position [264, 0]
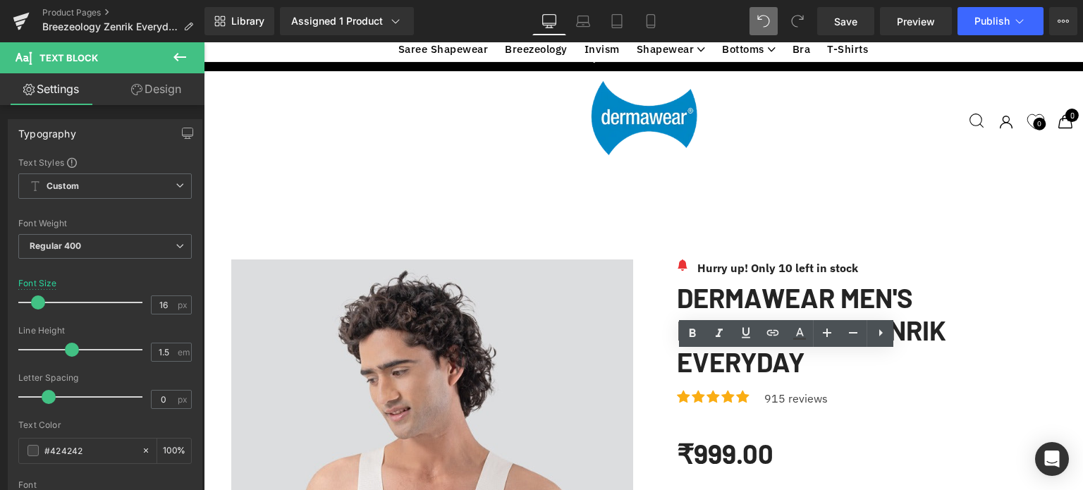
scroll to position [199, 0]
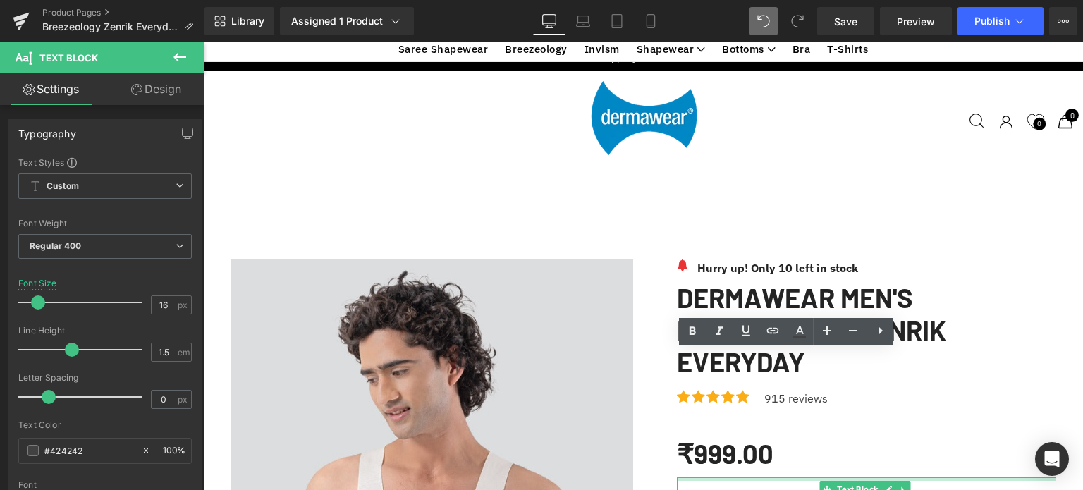
click at [703, 477] on div "Text Block" at bounding box center [866, 489] width 379 height 24
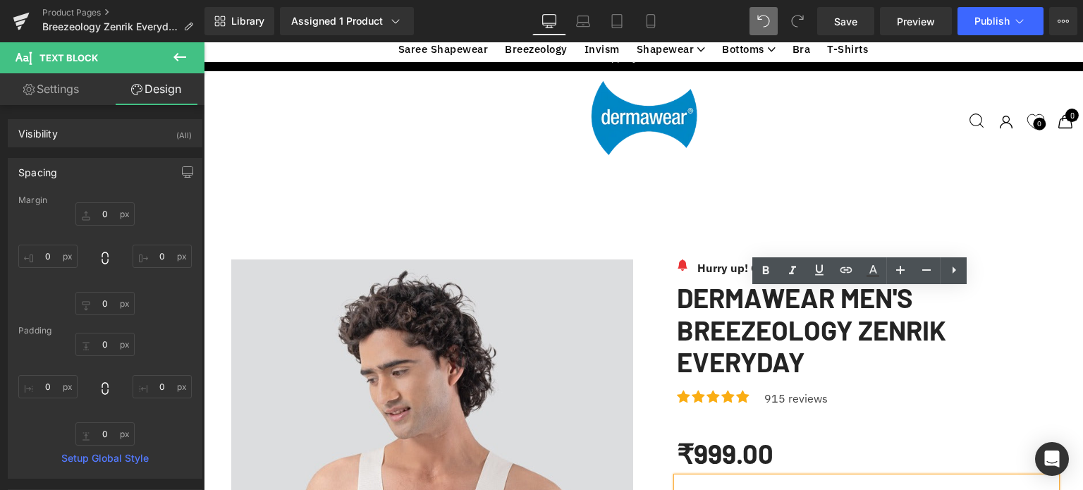
click at [722, 477] on p at bounding box center [866, 489] width 379 height 24
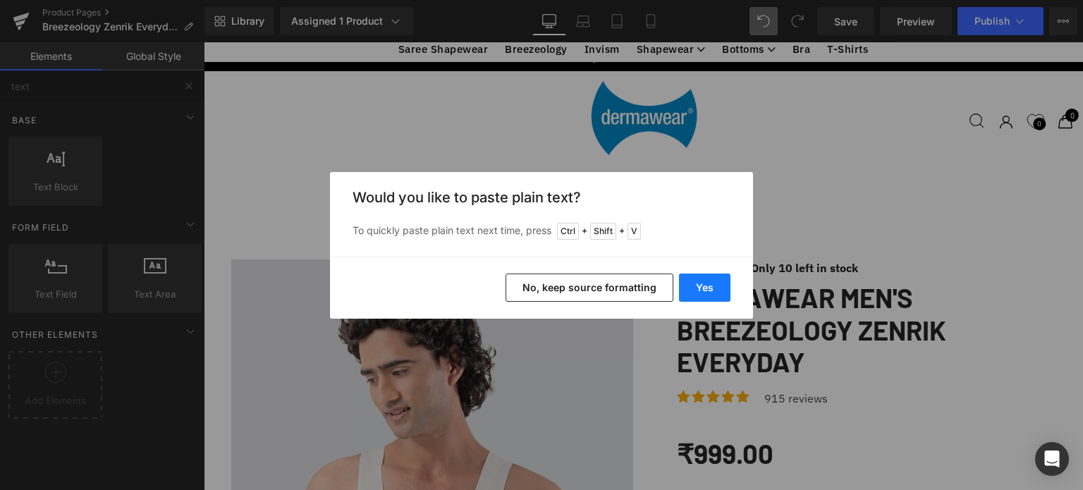
click at [702, 293] on button "Yes" at bounding box center [704, 288] width 51 height 28
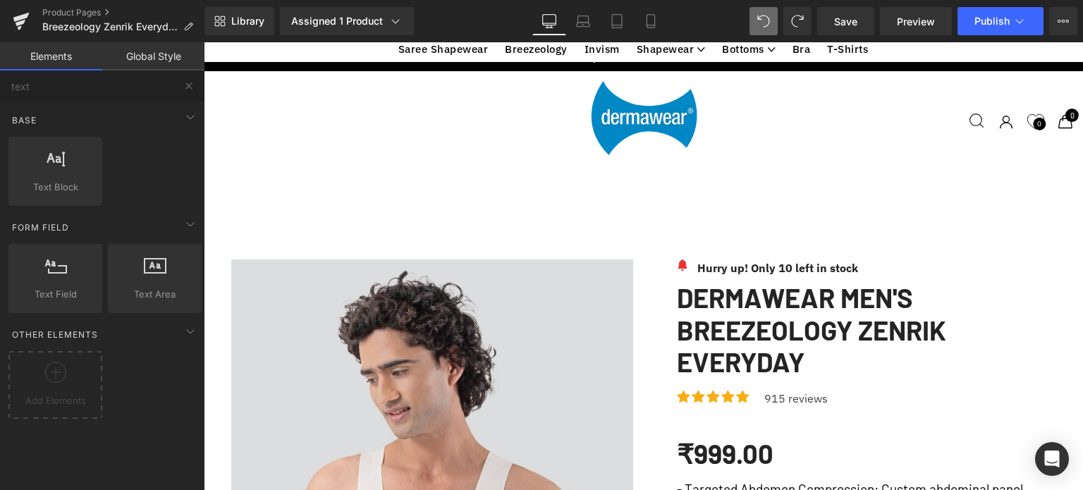
scroll to position [291, 0]
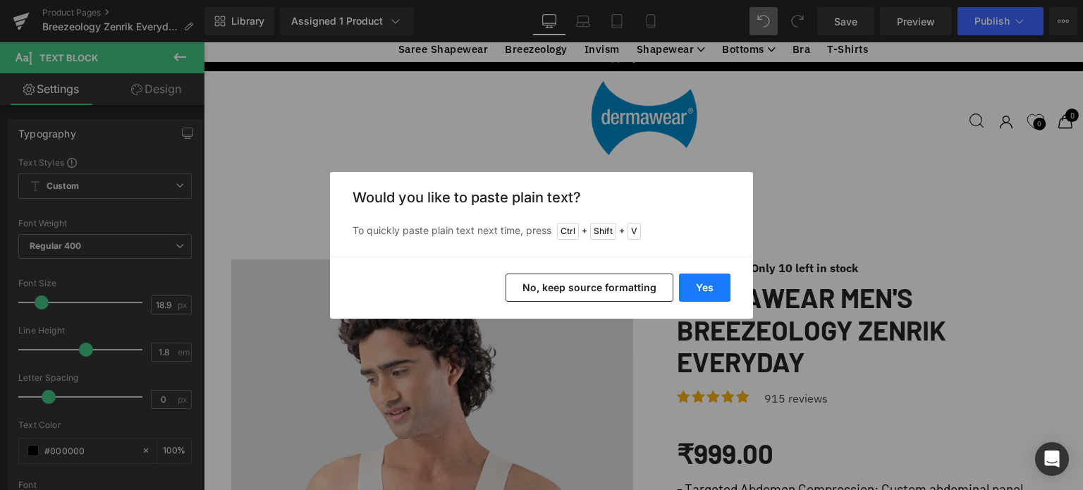
click at [701, 290] on button "Yes" at bounding box center [704, 288] width 51 height 28
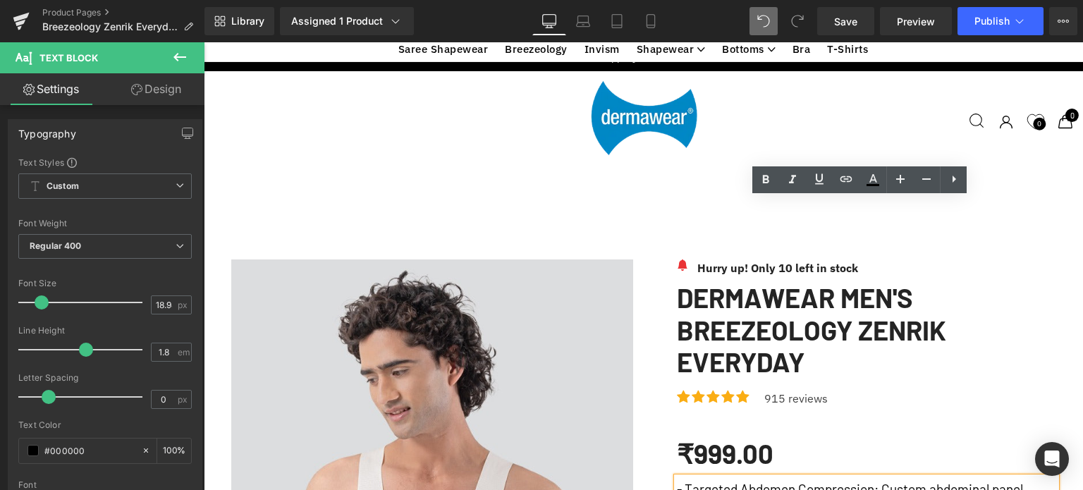
drag, startPoint x: 761, startPoint y: 403, endPoint x: 680, endPoint y: 405, distance: 81.1
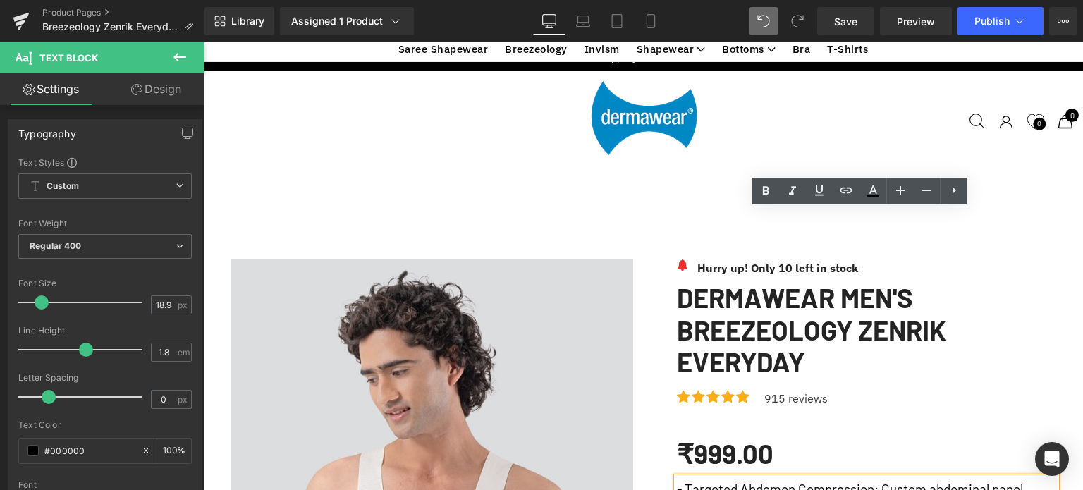
scroll to position [279, 0]
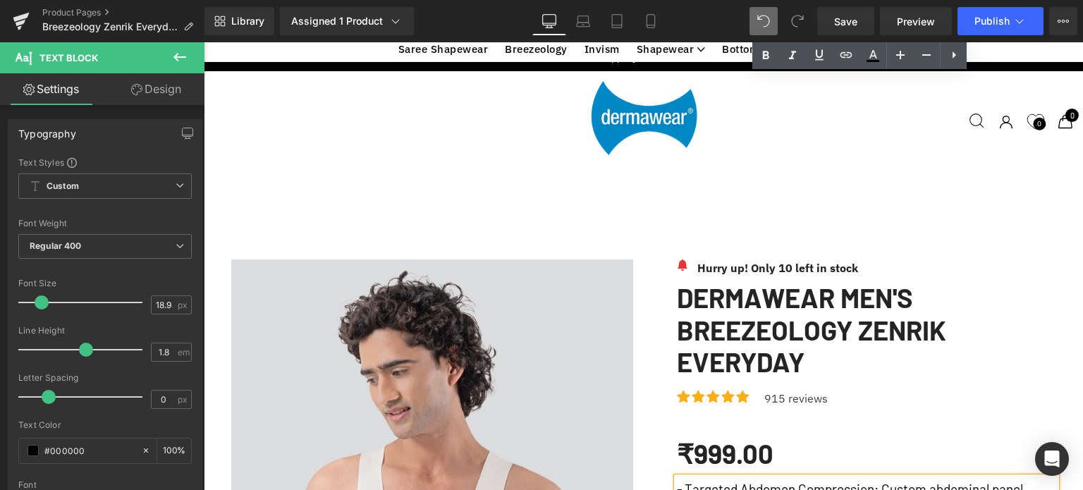
scroll to position [553, 0]
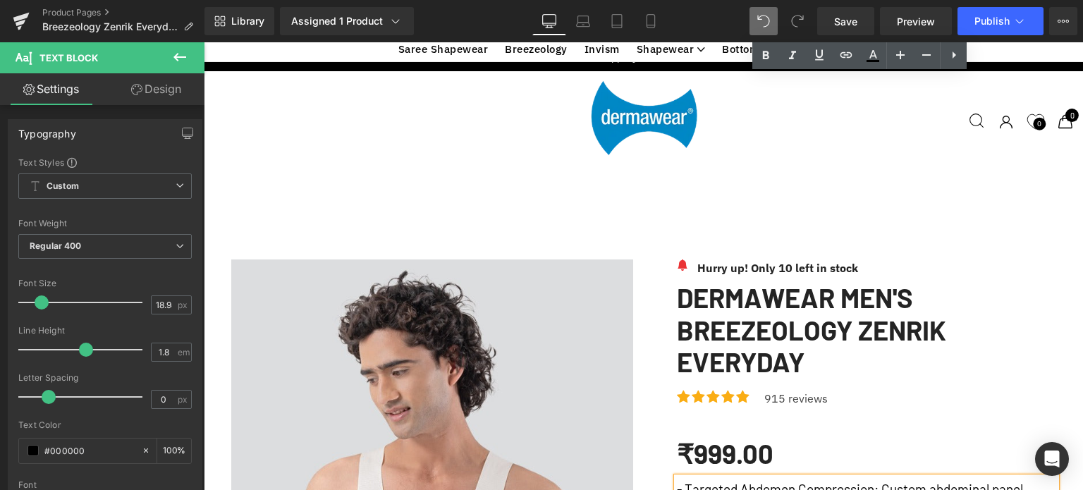
scroll to position [468, 0]
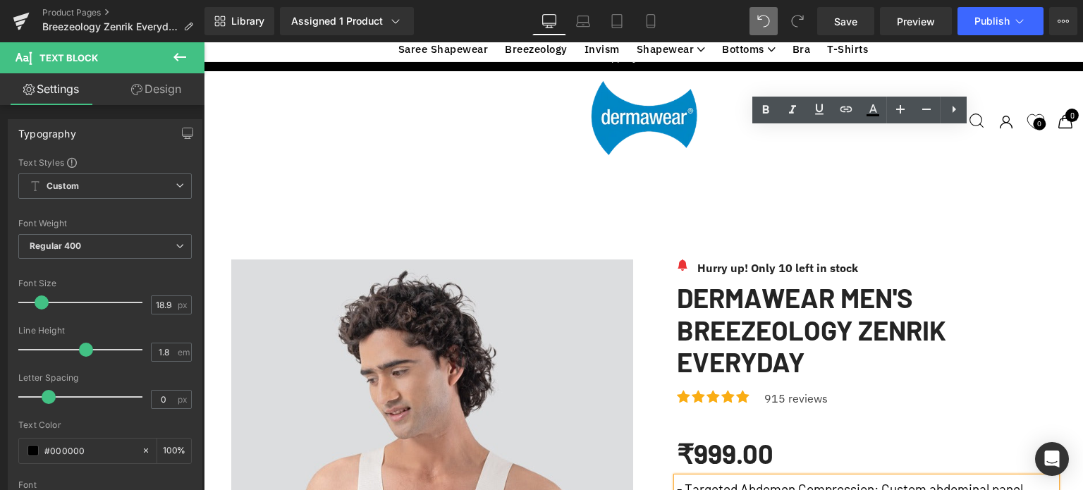
scroll to position [360, 0]
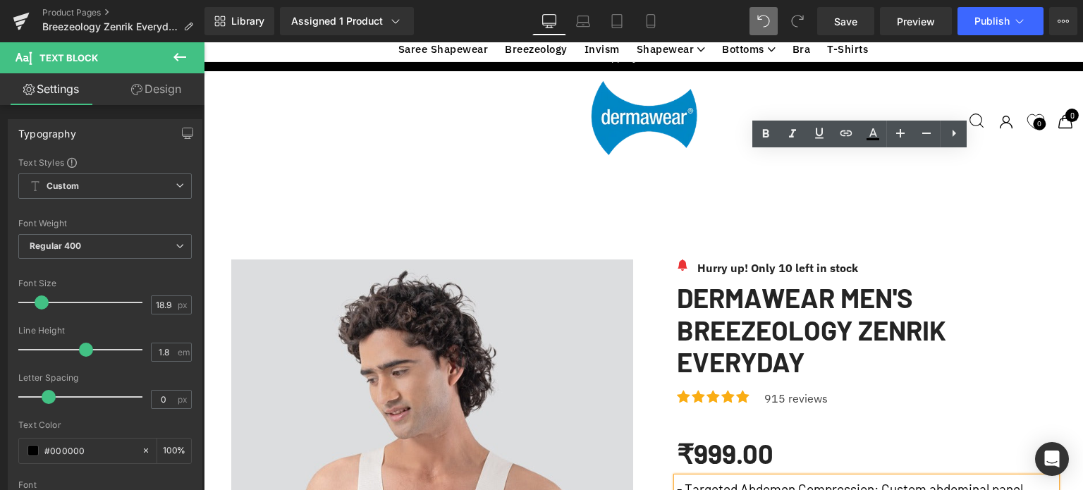
scroll to position [336, 0]
drag, startPoint x: 860, startPoint y: 288, endPoint x: 652, endPoint y: 264, distance: 208.7
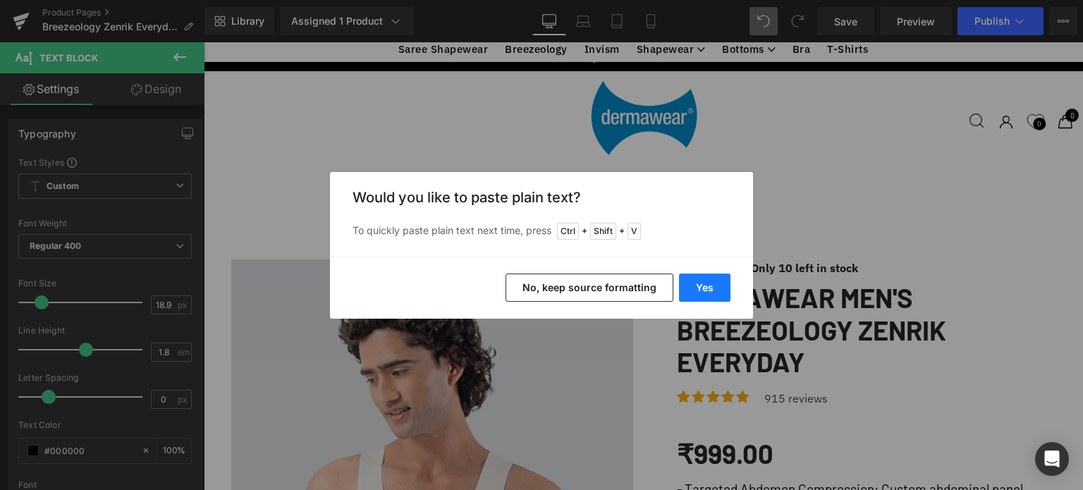
click at [724, 287] on button "Yes" at bounding box center [704, 288] width 51 height 28
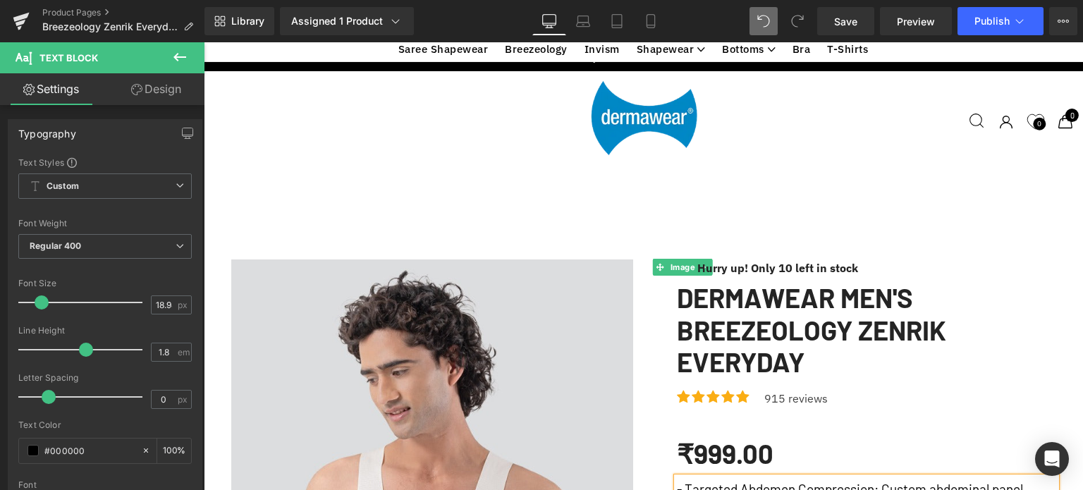
drag, startPoint x: 893, startPoint y: 310, endPoint x: 912, endPoint y: 311, distance: 19.1
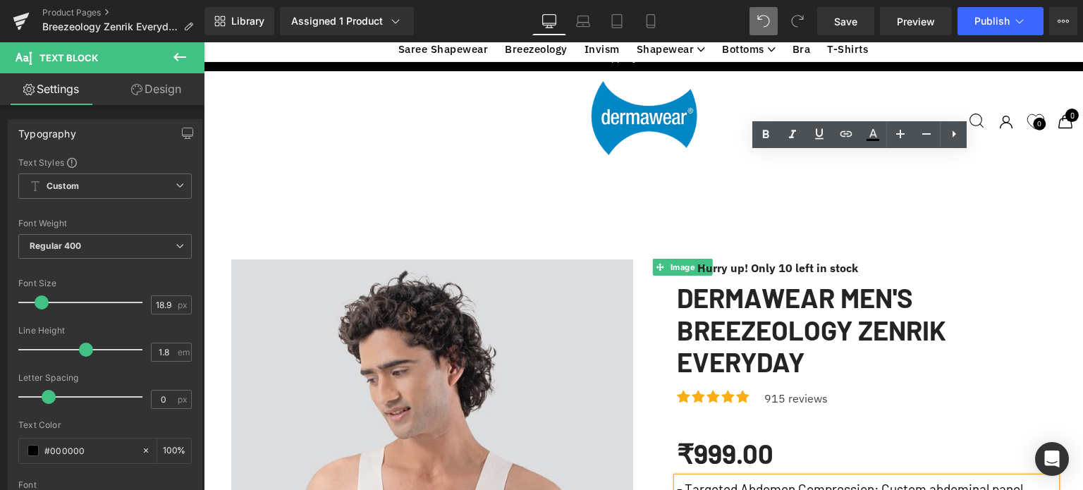
drag, startPoint x: 912, startPoint y: 310, endPoint x: 976, endPoint y: 315, distance: 64.4
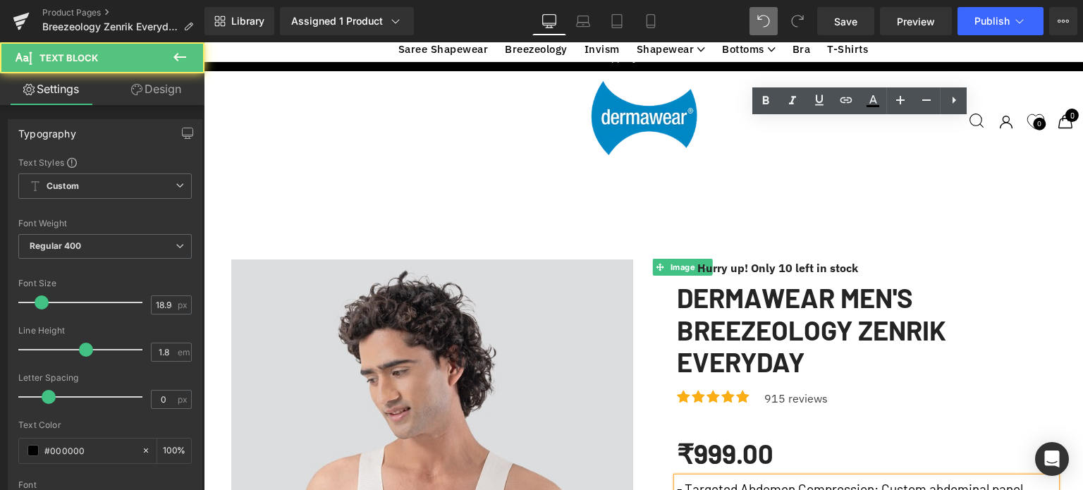
scroll to position [371, 0]
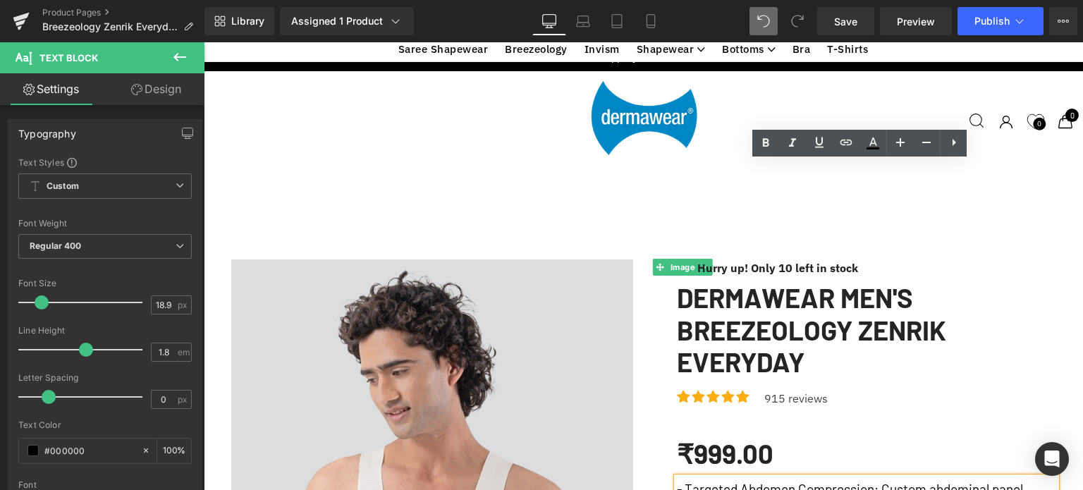
scroll to position [333, 0]
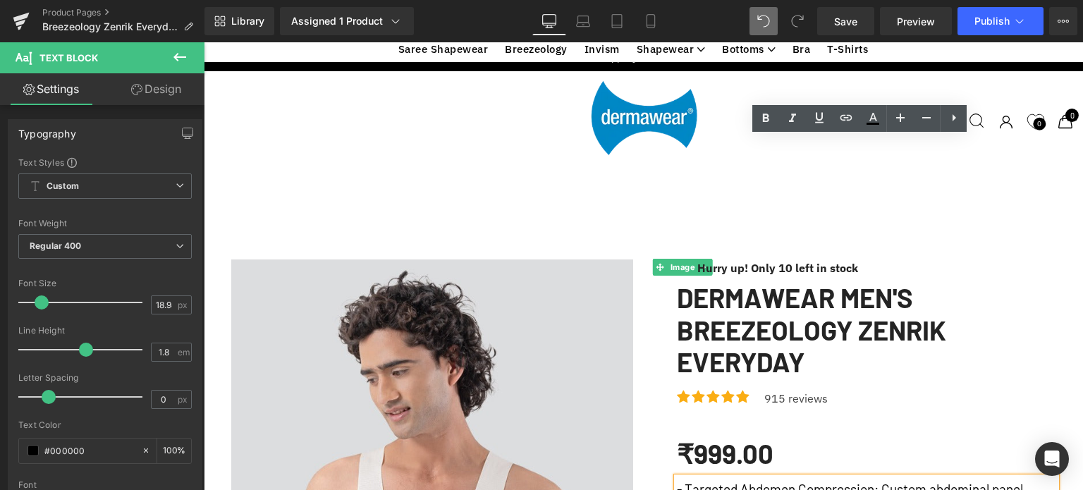
scroll to position [362, 0]
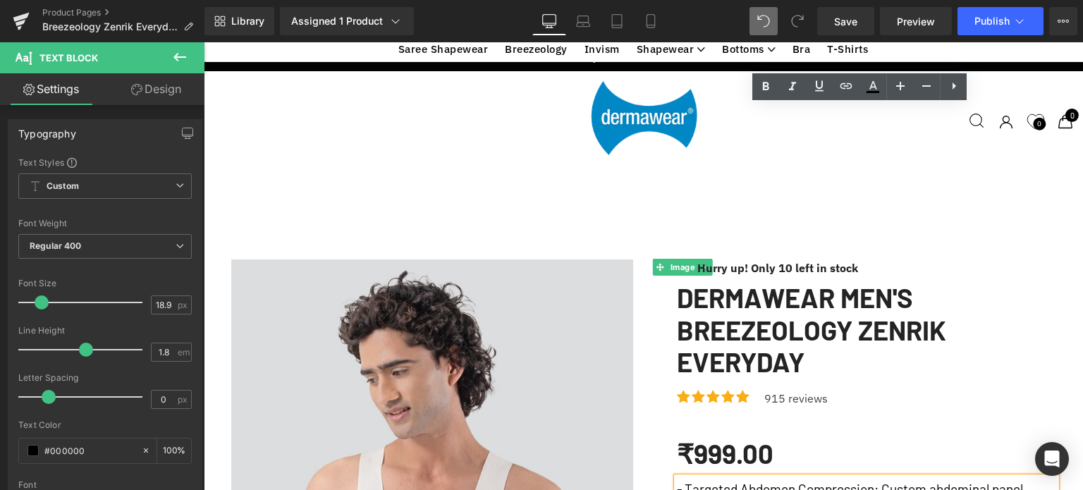
scroll to position [382, 0]
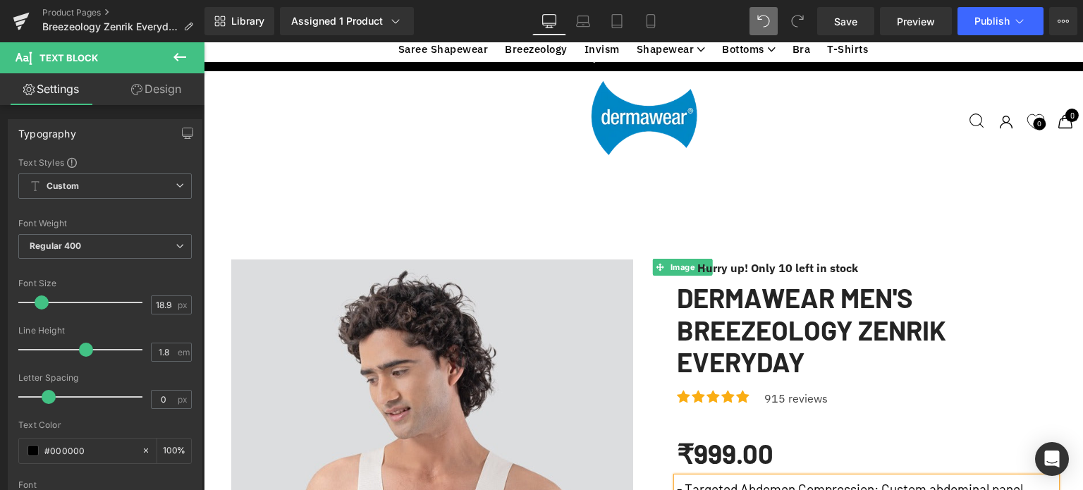
scroll to position [276, 0]
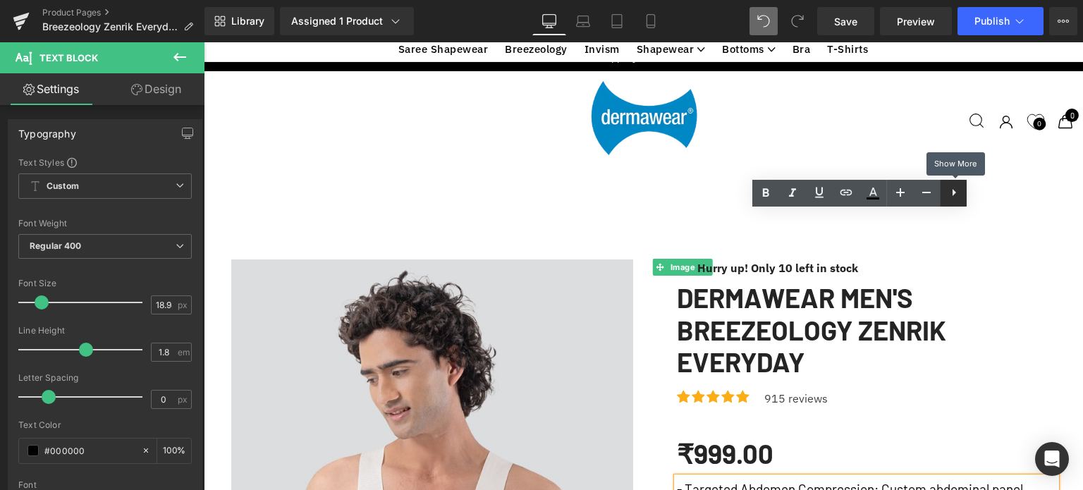
click at [955, 193] on icon at bounding box center [954, 192] width 17 height 17
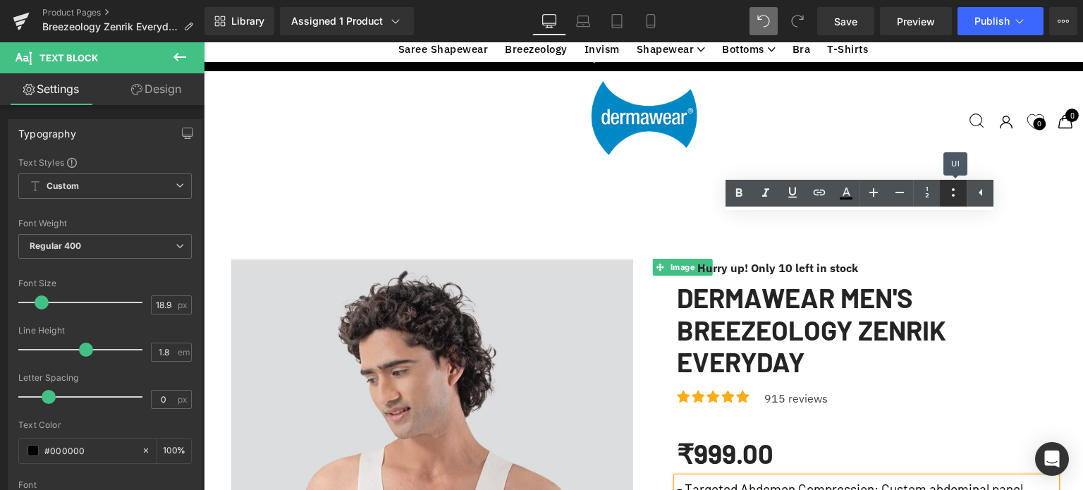
drag, startPoint x: 958, startPoint y: 190, endPoint x: 755, endPoint y: 123, distance: 214.3
click at [958, 190] on icon at bounding box center [953, 192] width 17 height 17
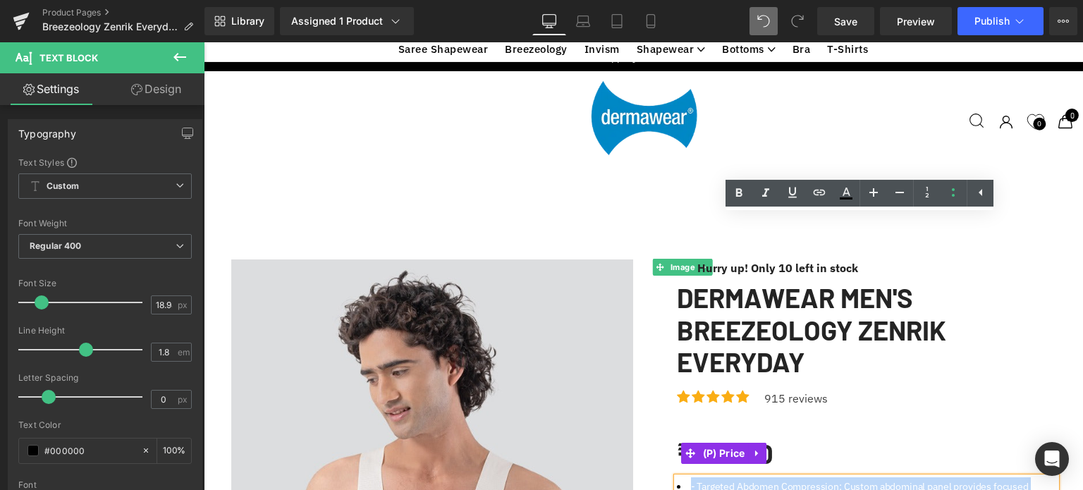
click at [958, 429] on div "₹999.00 ₹0 Save -99800%" at bounding box center [866, 453] width 379 height 48
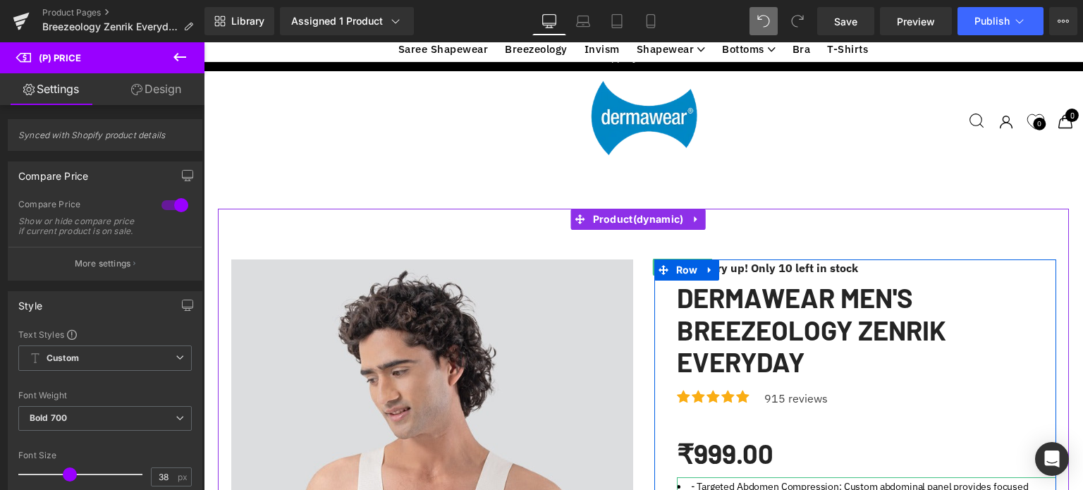
click at [690, 477] on li "- Targeted Abdomen Compression: Custom abdominal panel provides focused tummy c…" at bounding box center [866, 496] width 379 height 38
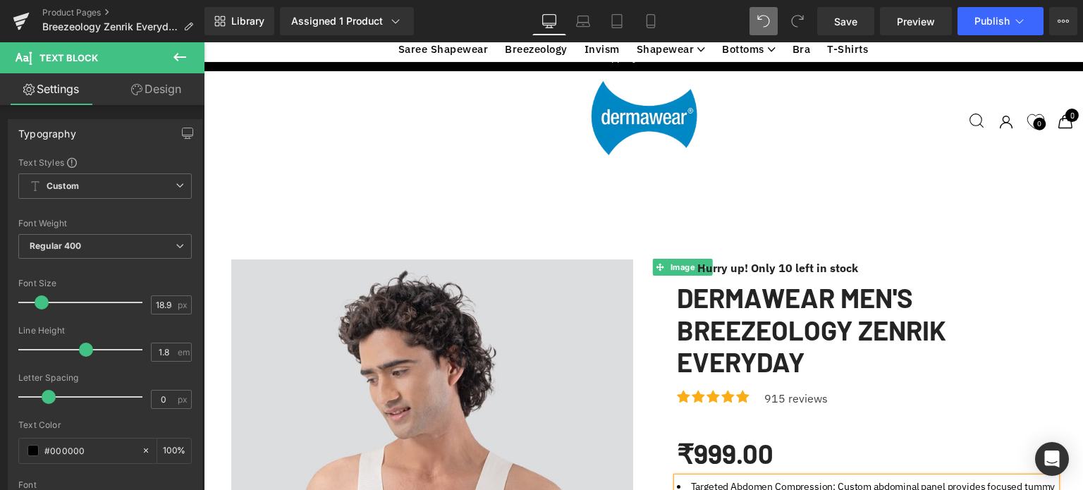
scroll to position [2436, 0]
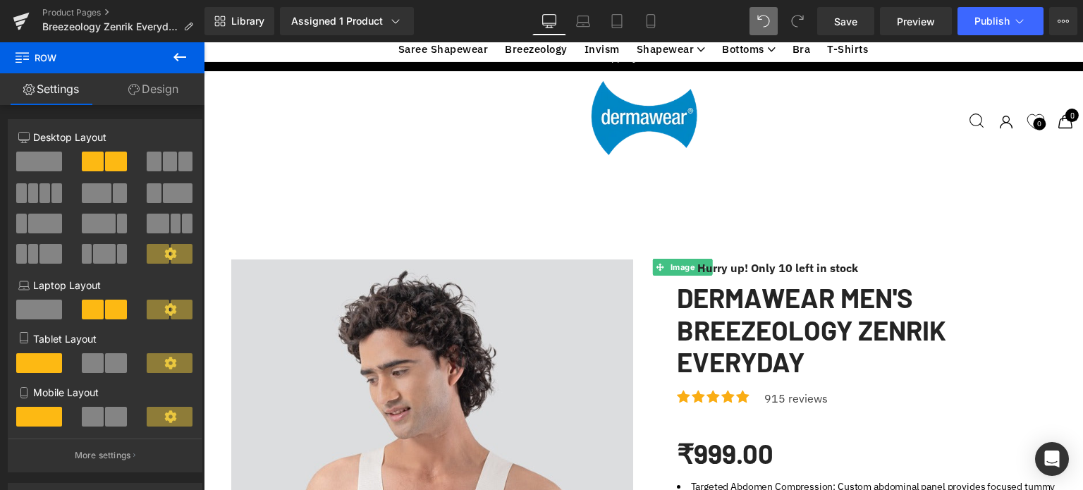
scroll to position [2294, 0]
click at [857, 19] on span "Save" at bounding box center [845, 21] width 23 height 15
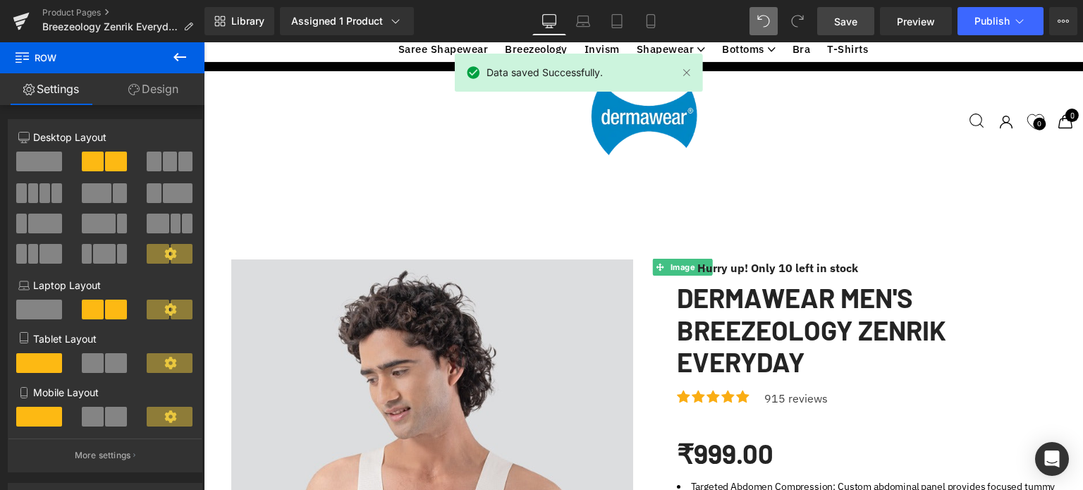
scroll to position [305, 0]
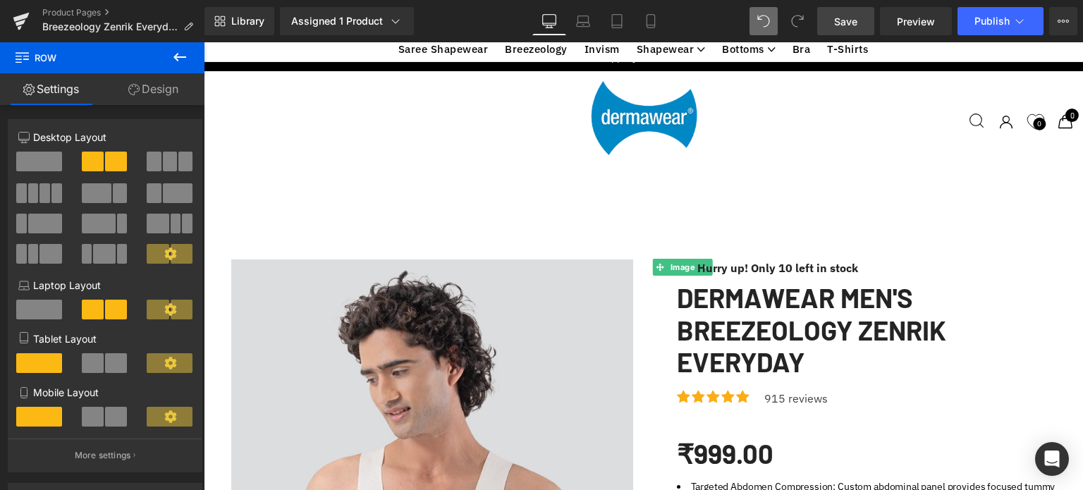
click at [178, 59] on icon at bounding box center [179, 57] width 17 height 17
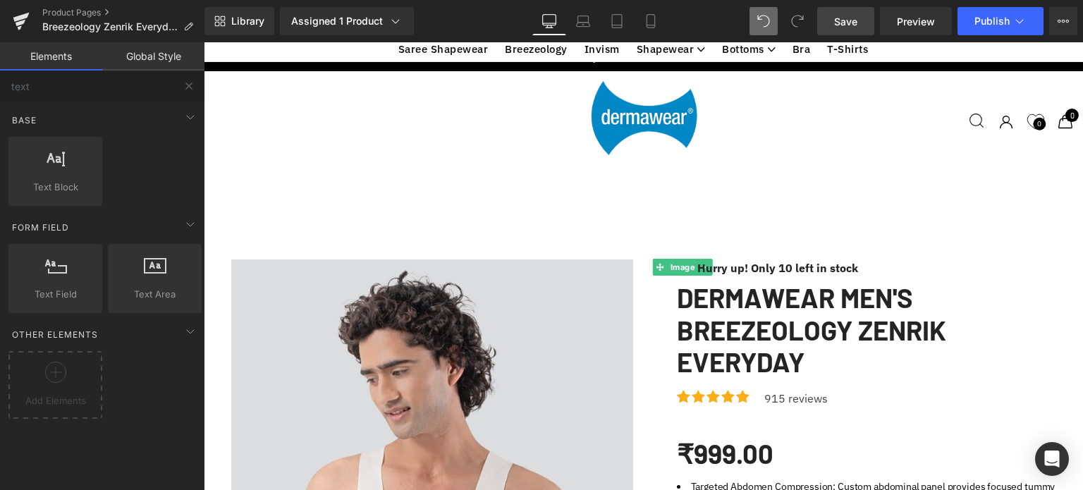
scroll to position [571, 0]
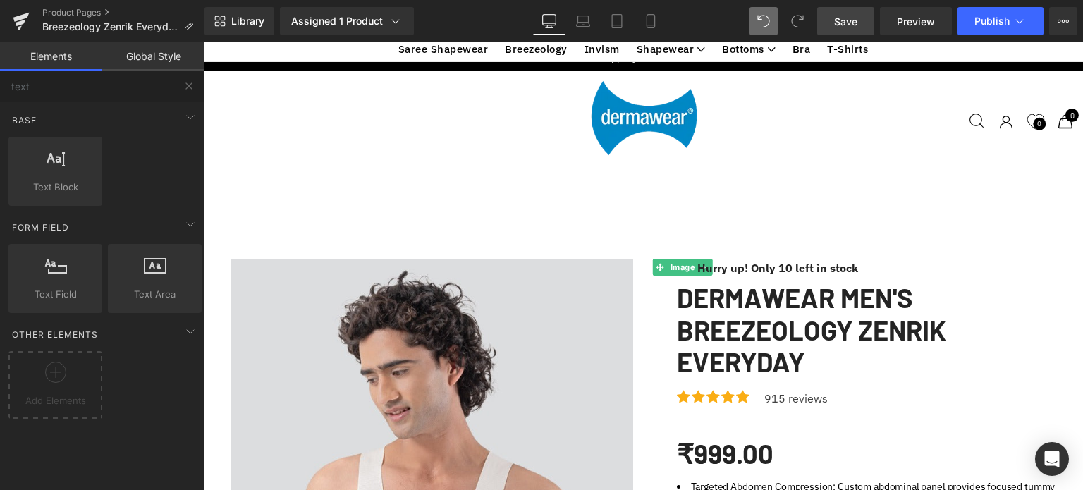
scroll to position [2990, 0]
click at [917, 14] on span "Preview" at bounding box center [916, 21] width 38 height 15
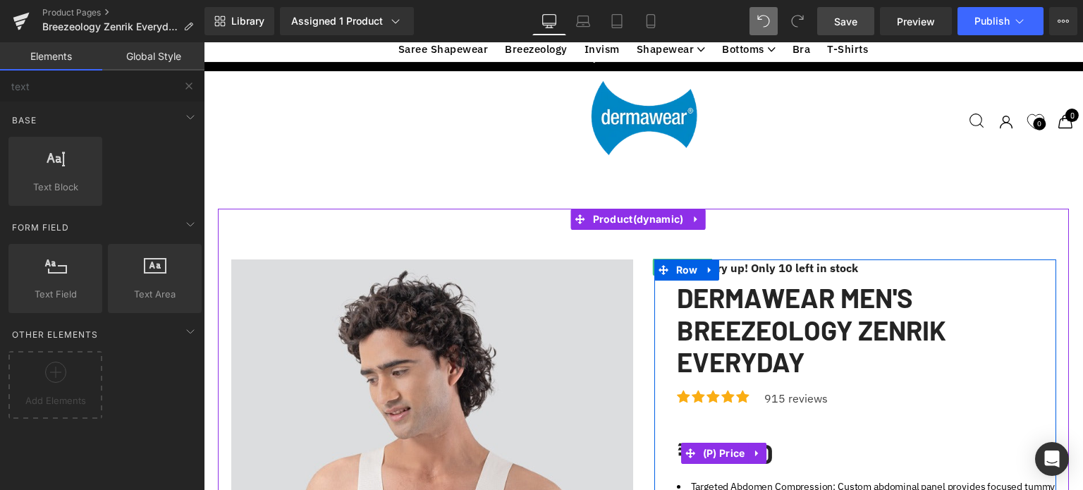
scroll to position [386, 0]
click at [826, 477] on li "Targeted Abdomen Compression: Custom abdominal panel provides focused tummy com…" at bounding box center [866, 496] width 379 height 38
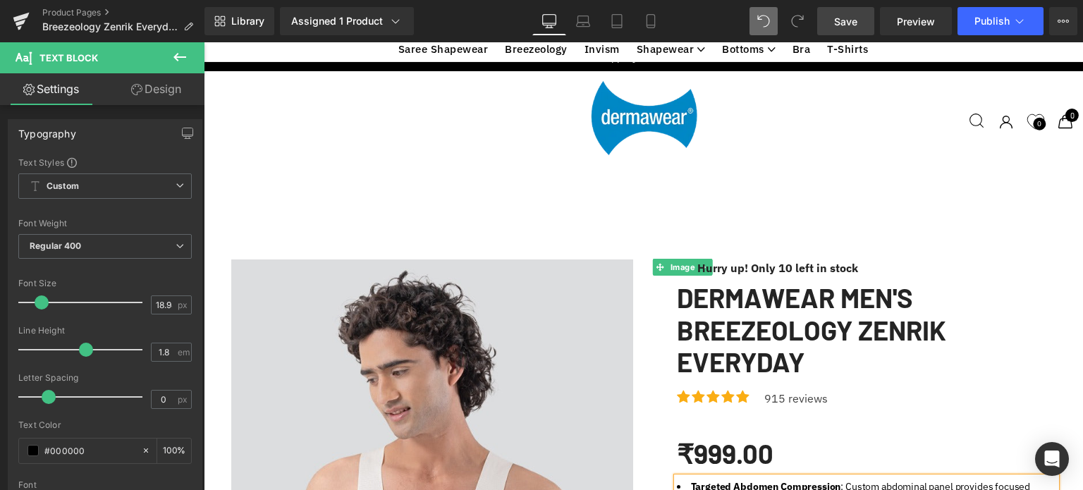
drag, startPoint x: 801, startPoint y: 149, endPoint x: 687, endPoint y: 149, distance: 114.2
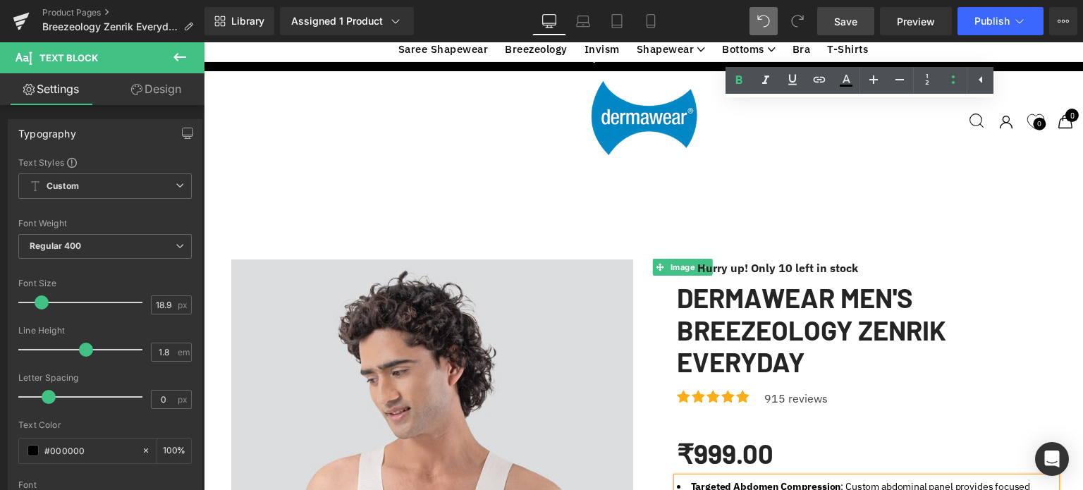
drag, startPoint x: 757, startPoint y: 188, endPoint x: 683, endPoint y: 188, distance: 74.0
drag, startPoint x: 749, startPoint y: 225, endPoint x: 685, endPoint y: 223, distance: 63.5
drag, startPoint x: 810, startPoint y: 245, endPoint x: 685, endPoint y: 241, distance: 124.2
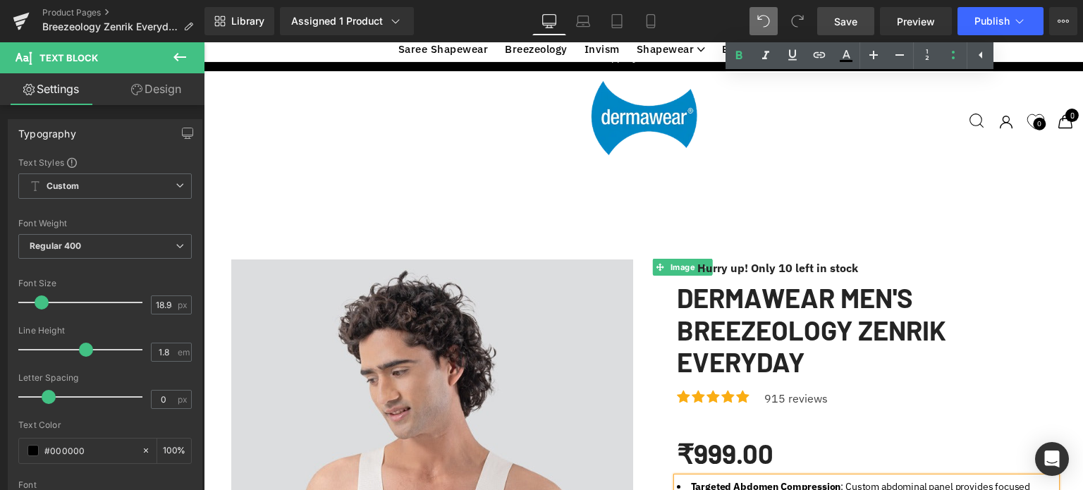
scroll to position [1001, 0]
click at [857, 20] on span "Save" at bounding box center [845, 21] width 23 height 15
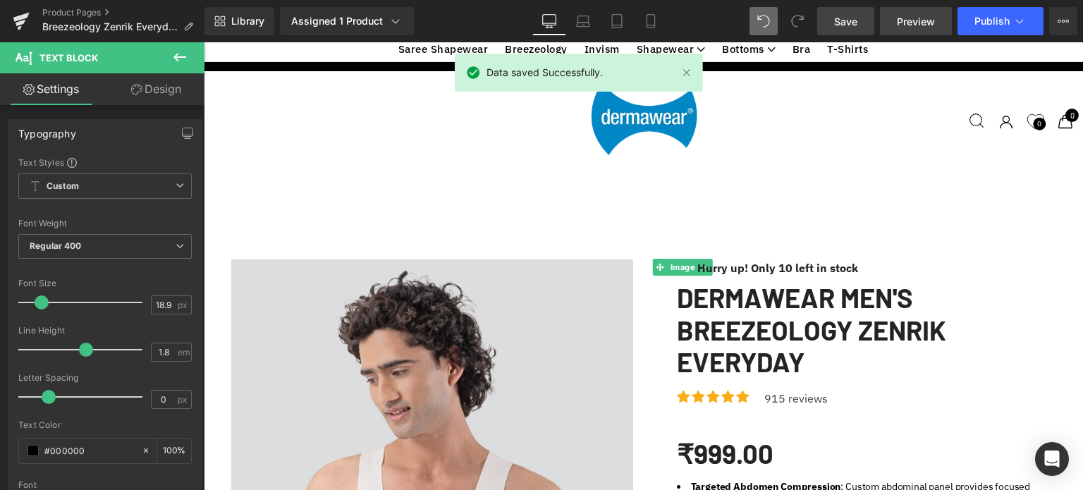
click at [908, 18] on span "Preview" at bounding box center [916, 21] width 38 height 15
